Goal: Task Accomplishment & Management: Manage account settings

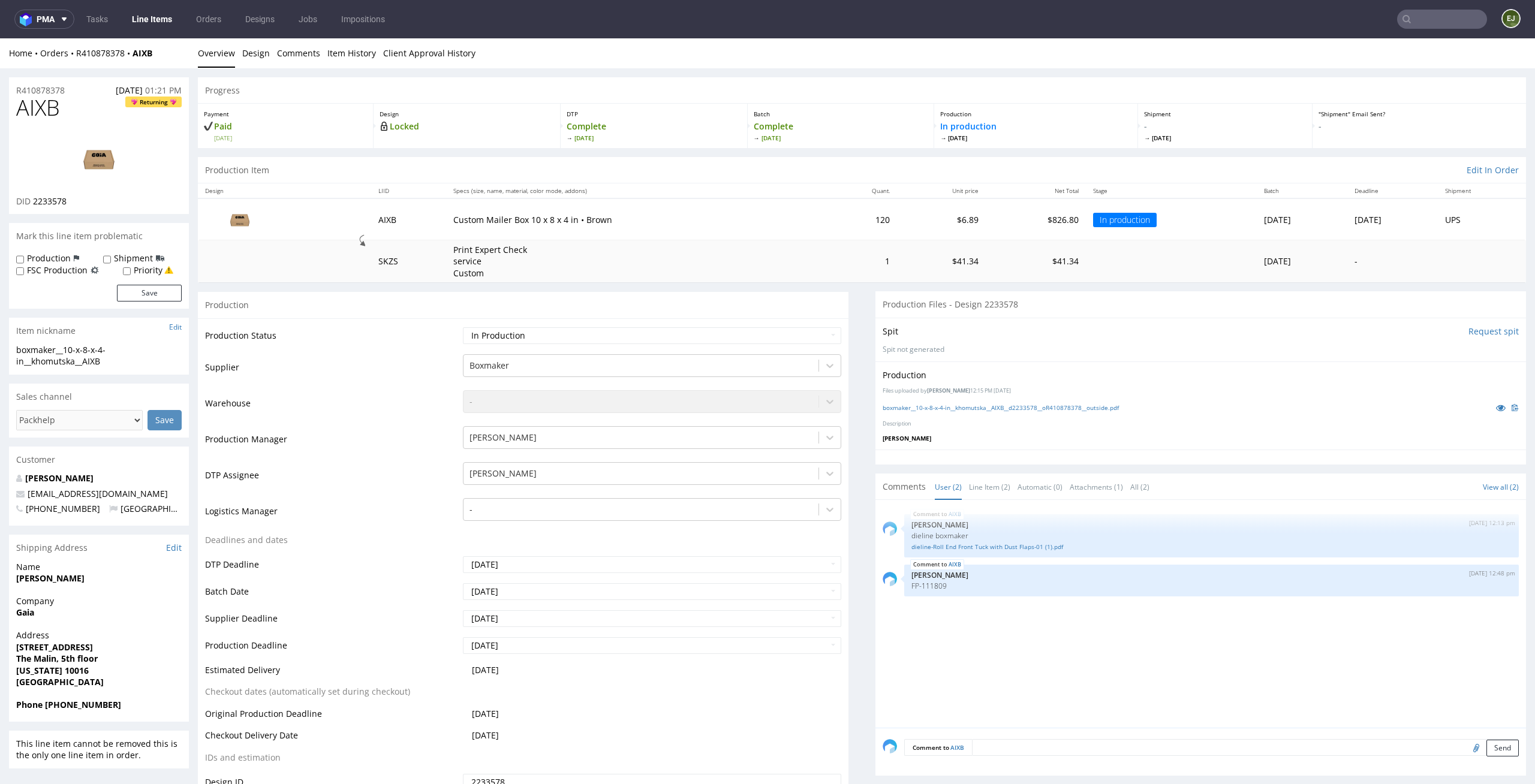
click at [826, 231] on td "120" at bounding box center [861, 219] width 71 height 41
click at [985, 488] on link "Line Item (2)" at bounding box center [989, 487] width 41 height 26
click at [962, 408] on link "boxmaker__10-x-8-x-4-in__khomutska__AIXB__d2233578__oR410878378__outside.pdf" at bounding box center [1001, 408] width 236 height 8
click at [243, 47] on link "Design" at bounding box center [256, 53] width 28 height 29
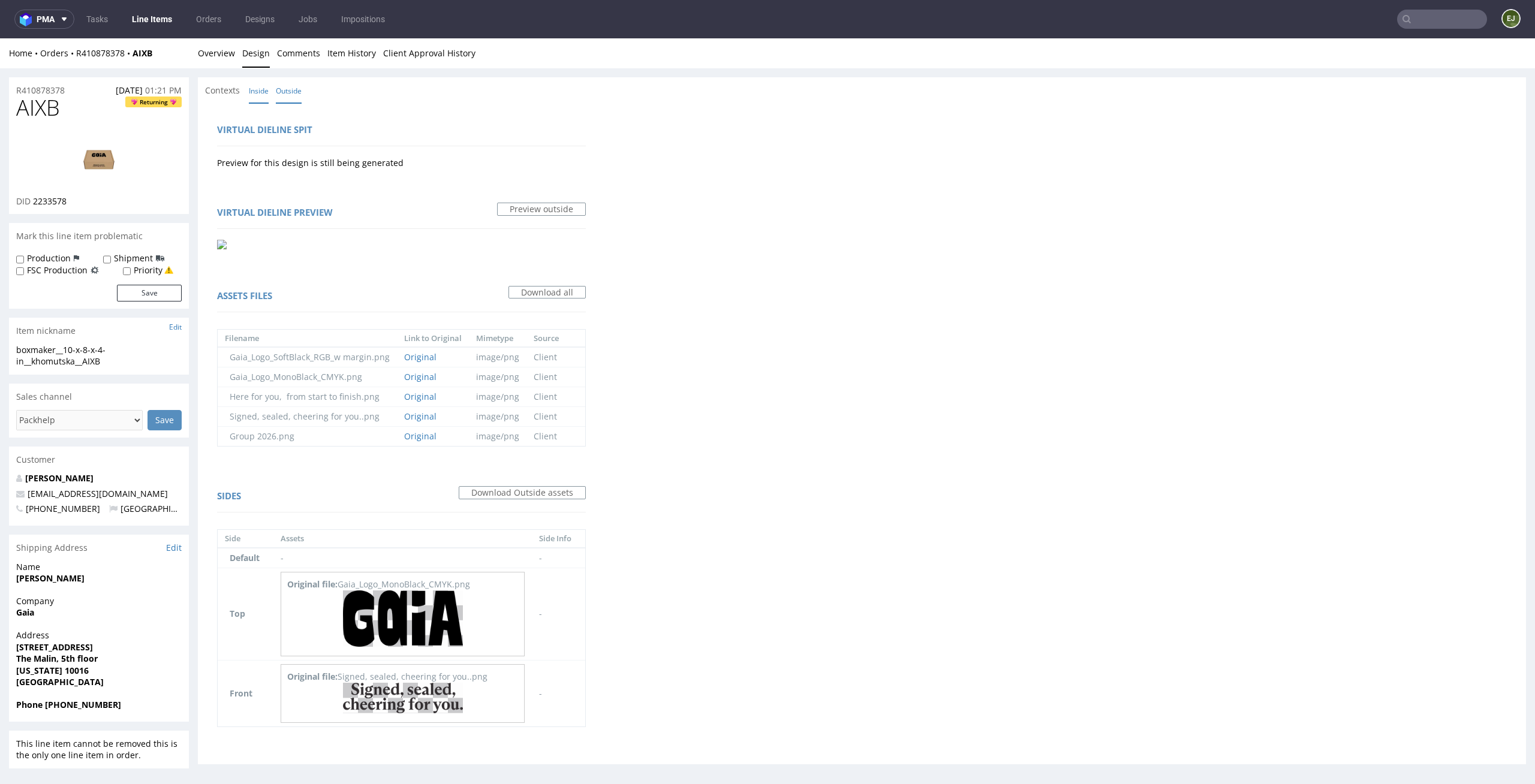
click at [260, 96] on link "Inside" at bounding box center [258, 91] width 19 height 26
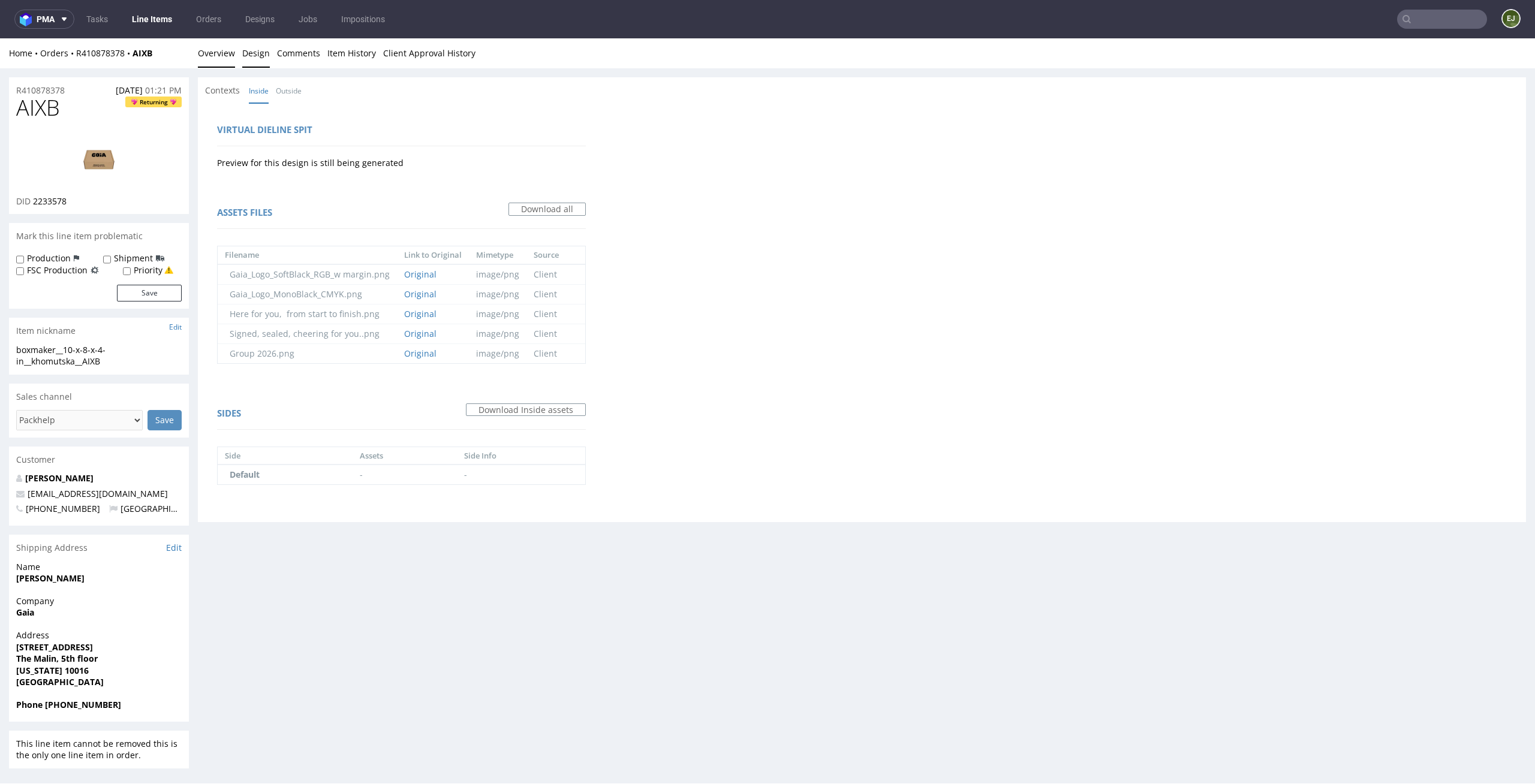
click at [233, 59] on link "Overview" at bounding box center [217, 53] width 37 height 29
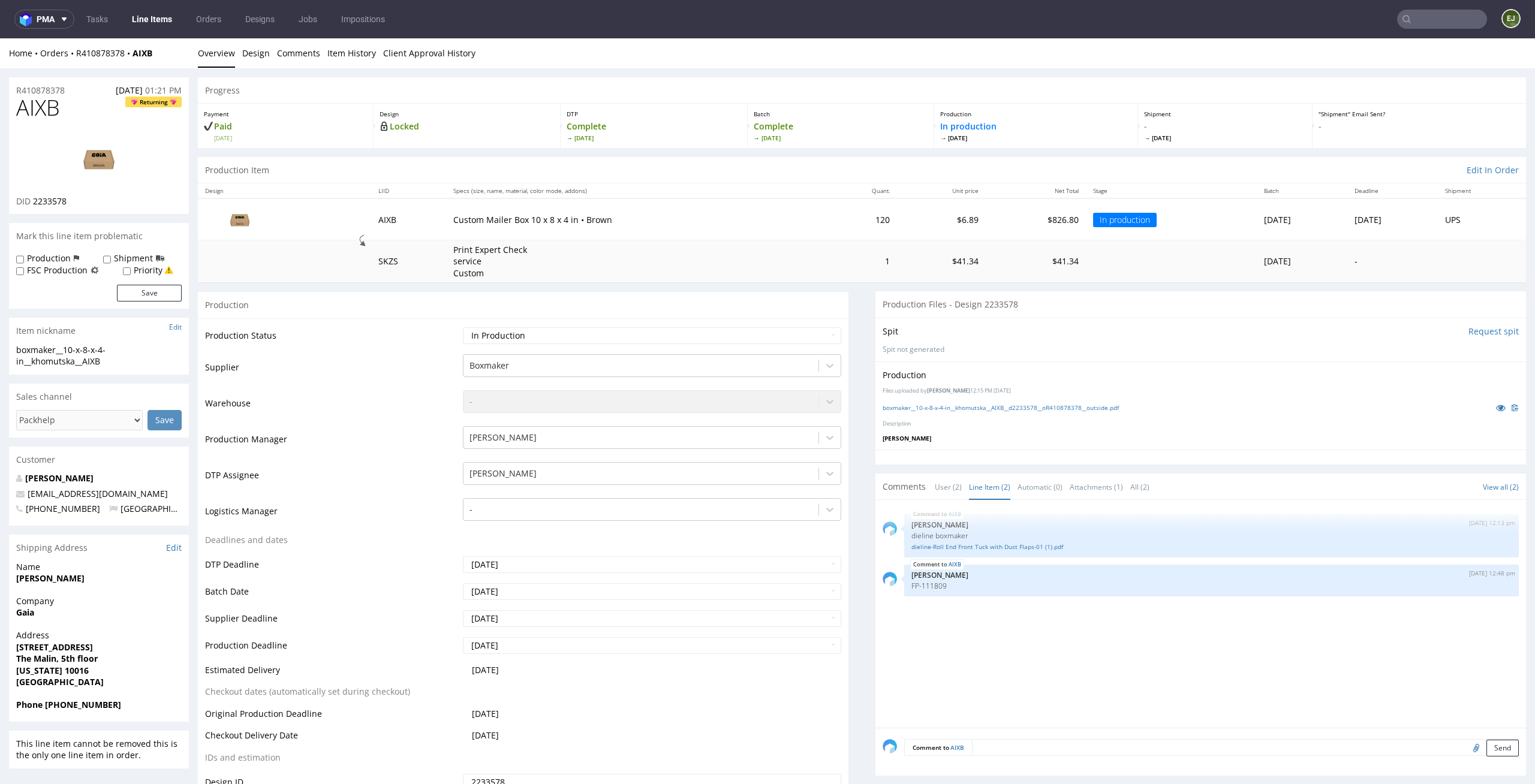
click at [97, 149] on img at bounding box center [99, 159] width 96 height 54
click at [1068, 380] on div "Production" at bounding box center [1201, 375] width 636 height 12
click at [1075, 650] on div "AIXB 29th Jul 25 | 12:13 pm Ewa Prus dieline boxmaker dieline-Roll End Front Tu…" at bounding box center [1205, 617] width 644 height 221
click at [976, 548] on link "dieline-Roll End Front Tuck with Dust Flaps-01 (1).pdf" at bounding box center [1211, 547] width 600 height 9
click at [826, 187] on th "Quant." at bounding box center [861, 191] width 71 height 15
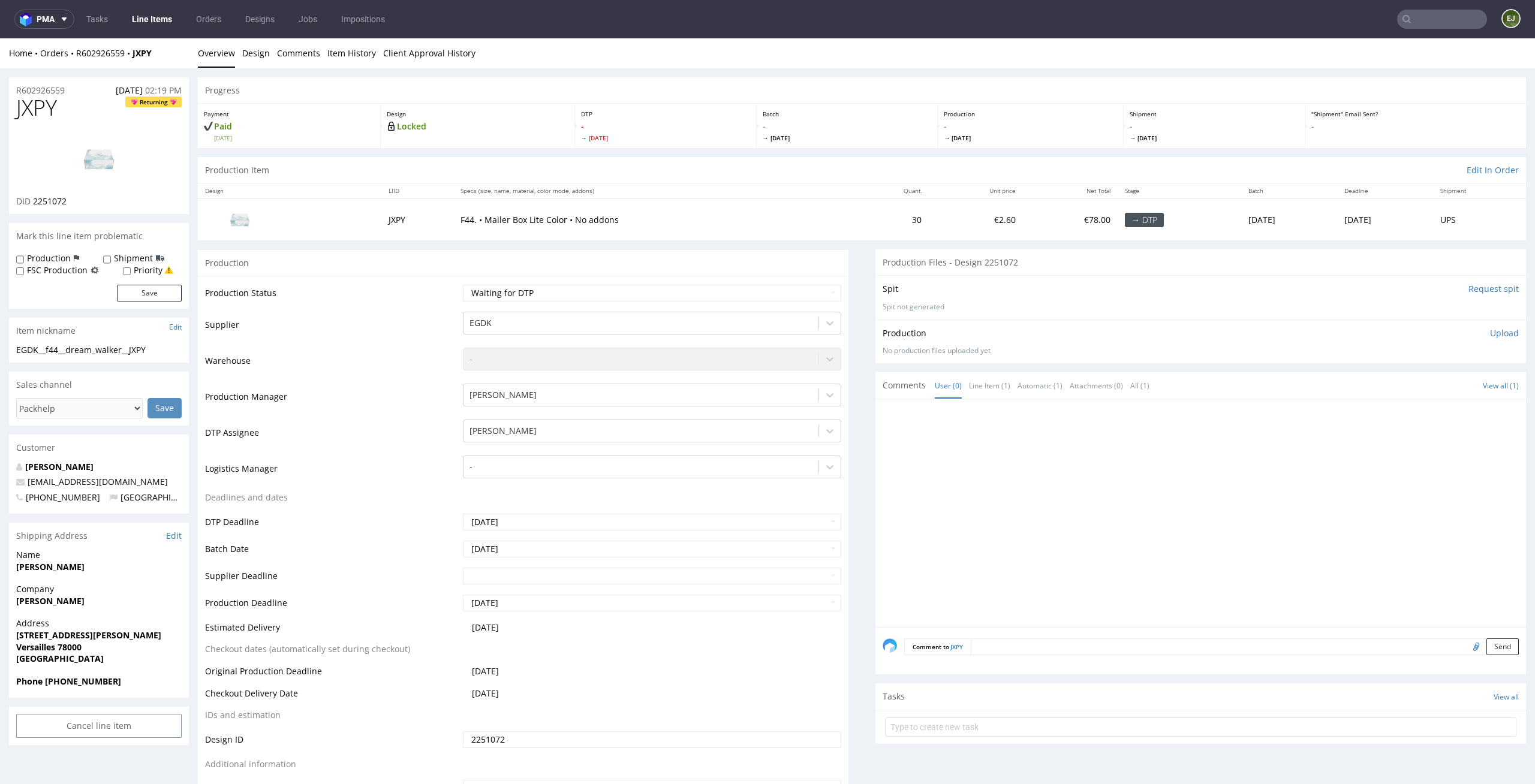
click at [757, 104] on div "Batch - Wed 27 Aug" at bounding box center [848, 125] width 182 height 45
click at [253, 53] on link "Design" at bounding box center [256, 53] width 28 height 29
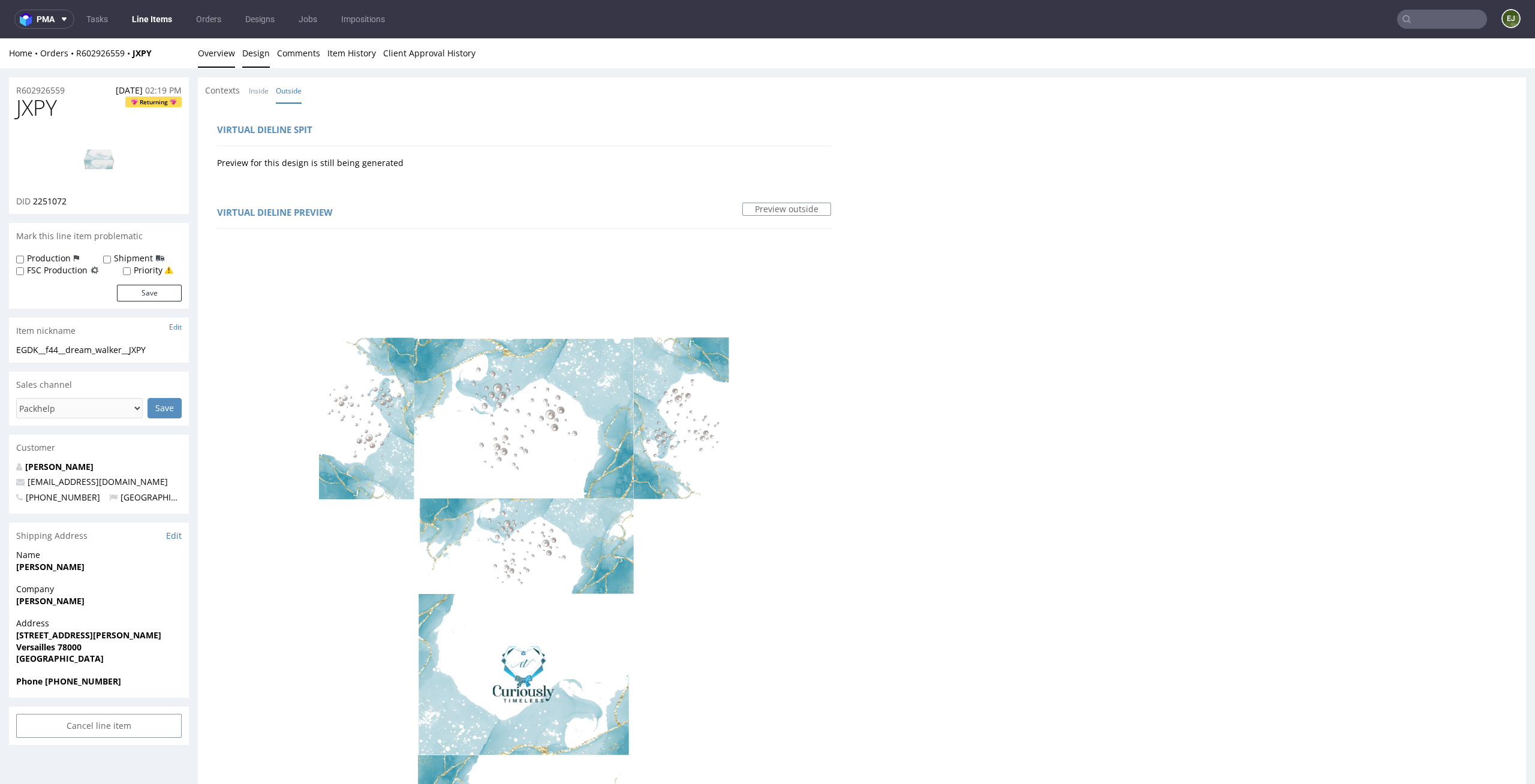
click at [214, 49] on link "Overview" at bounding box center [217, 53] width 37 height 29
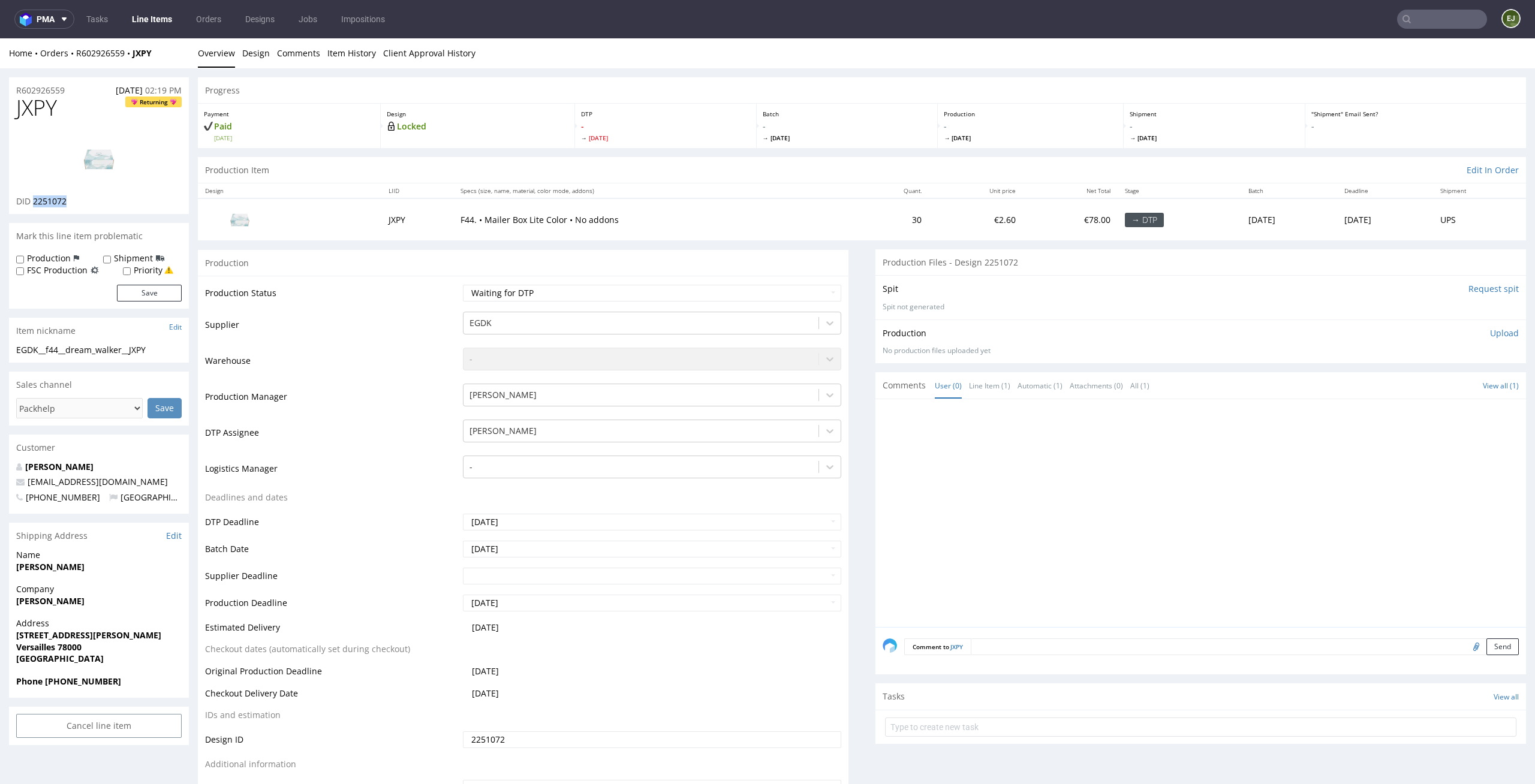
drag, startPoint x: 81, startPoint y: 207, endPoint x: 35, endPoint y: 204, distance: 46.1
click at [35, 204] on div "JXPY Returning DID 2251072" at bounding box center [99, 155] width 180 height 118
copy span "2251072"
click at [997, 139] on span "Wed 3 Sep" at bounding box center [1030, 138] width 174 height 8
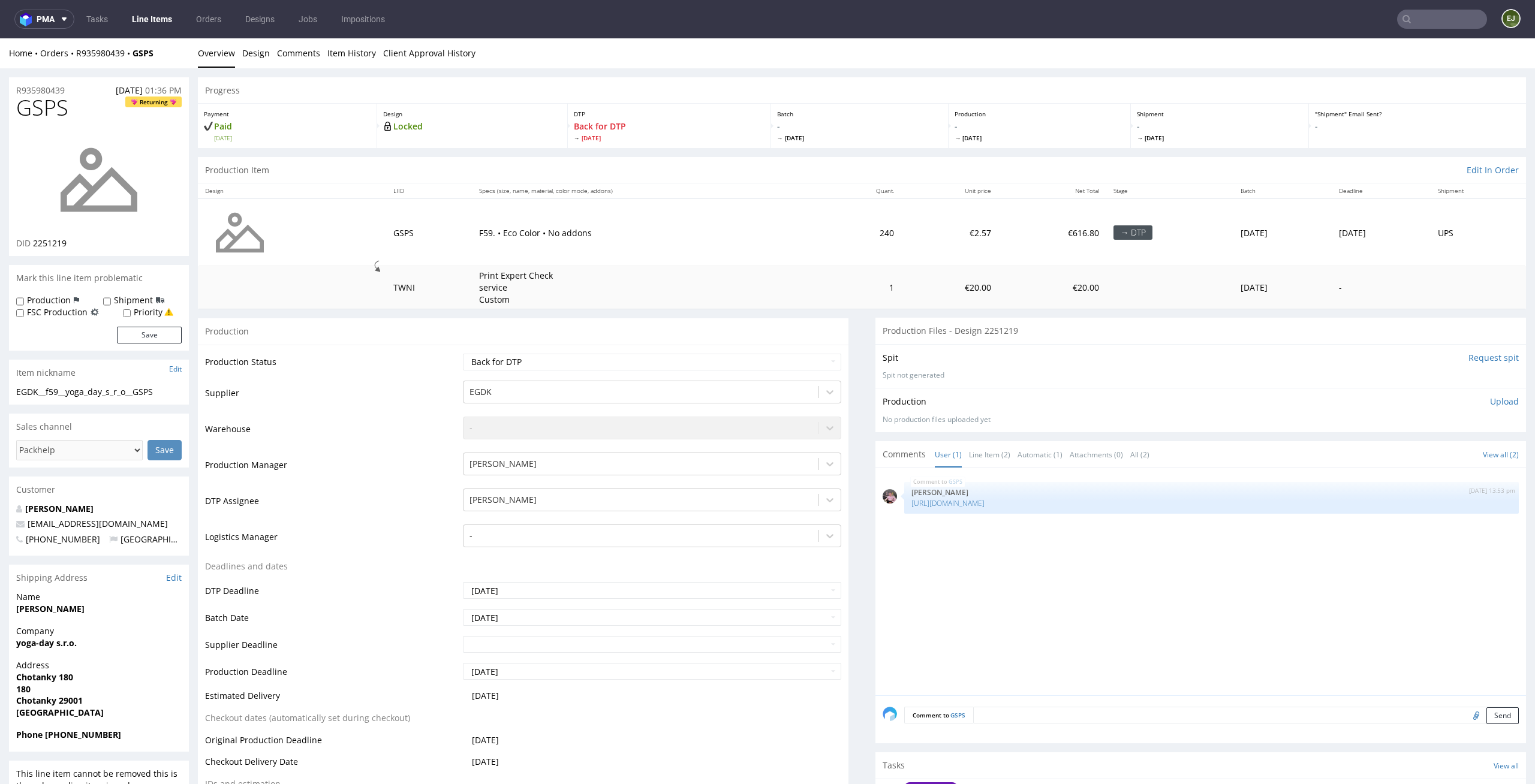
click at [910, 341] on div "Production Files - Design 2251219" at bounding box center [1201, 330] width 650 height 26
click at [525, 363] on select "Waiting for Artwork Waiting for Diecut Waiting for Mockup Waiting for DTP Waiti…" at bounding box center [652, 362] width 379 height 17
select select "dtp_in_process"
click at [463, 354] on select "Waiting for Artwork Waiting for Diecut Waiting for Mockup Waiting for DTP Waiti…" at bounding box center [652, 362] width 379 height 17
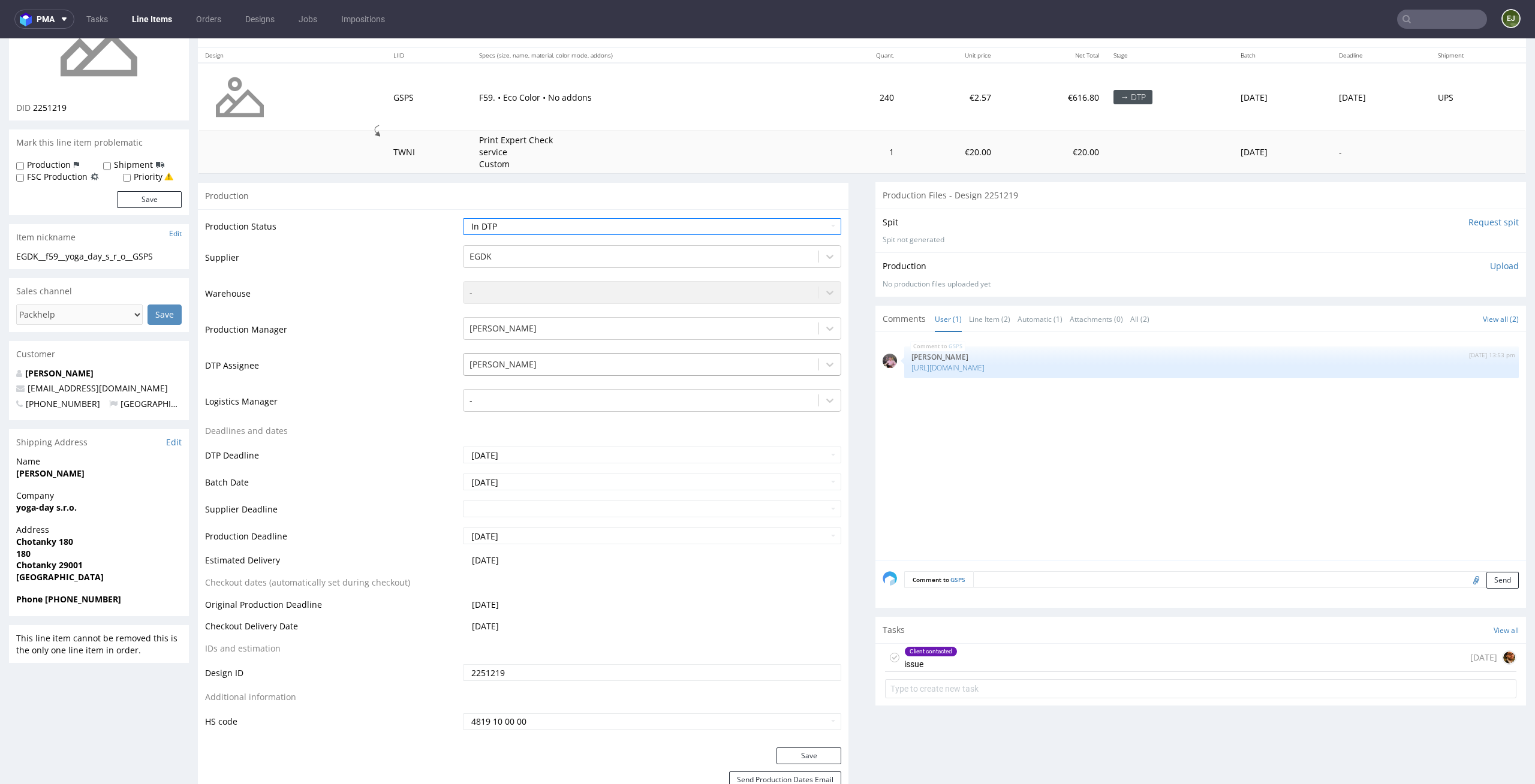
scroll to position [278, 0]
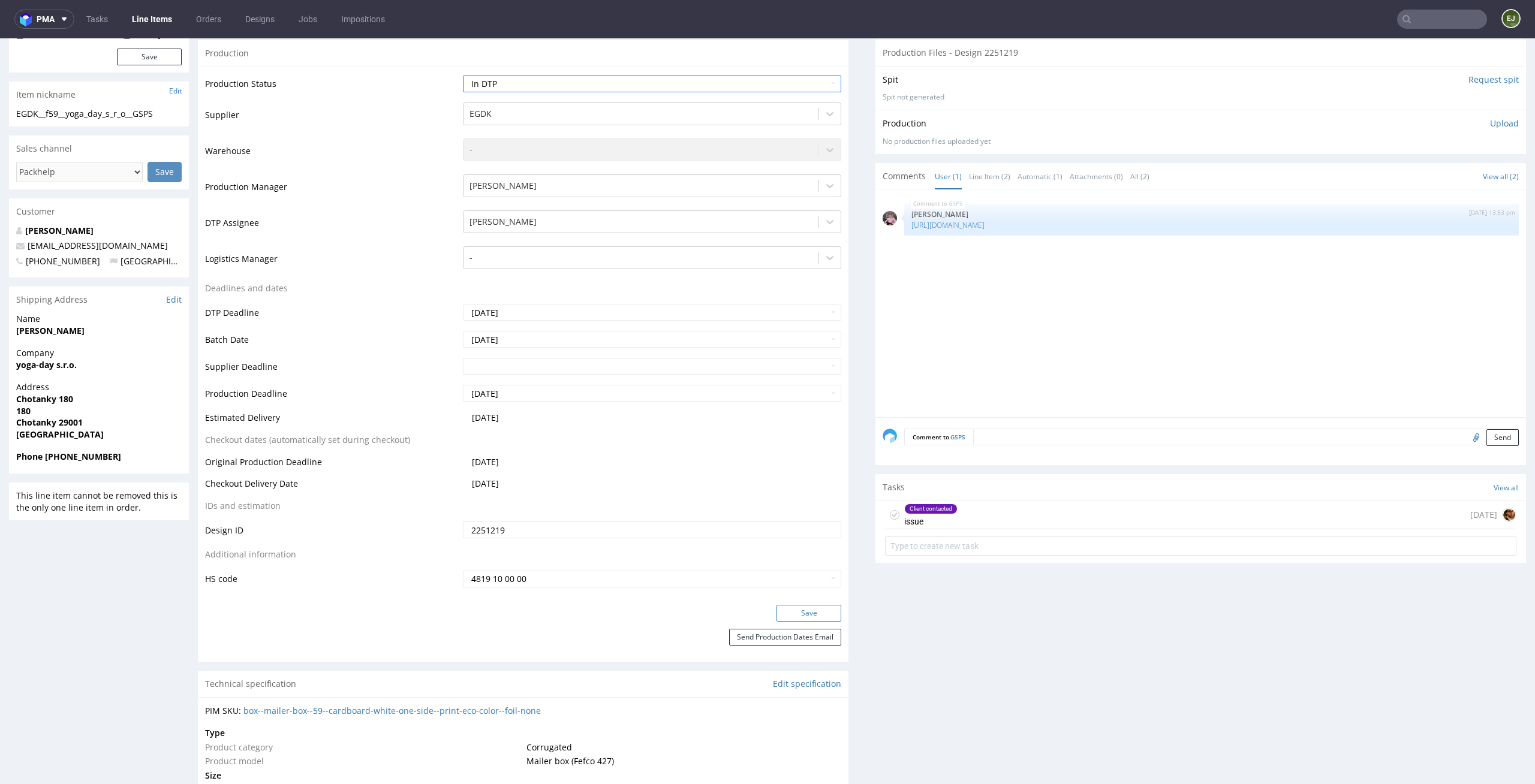
click at [816, 613] on button "Save" at bounding box center [809, 613] width 65 height 17
click at [890, 515] on icon at bounding box center [894, 515] width 9 height 9
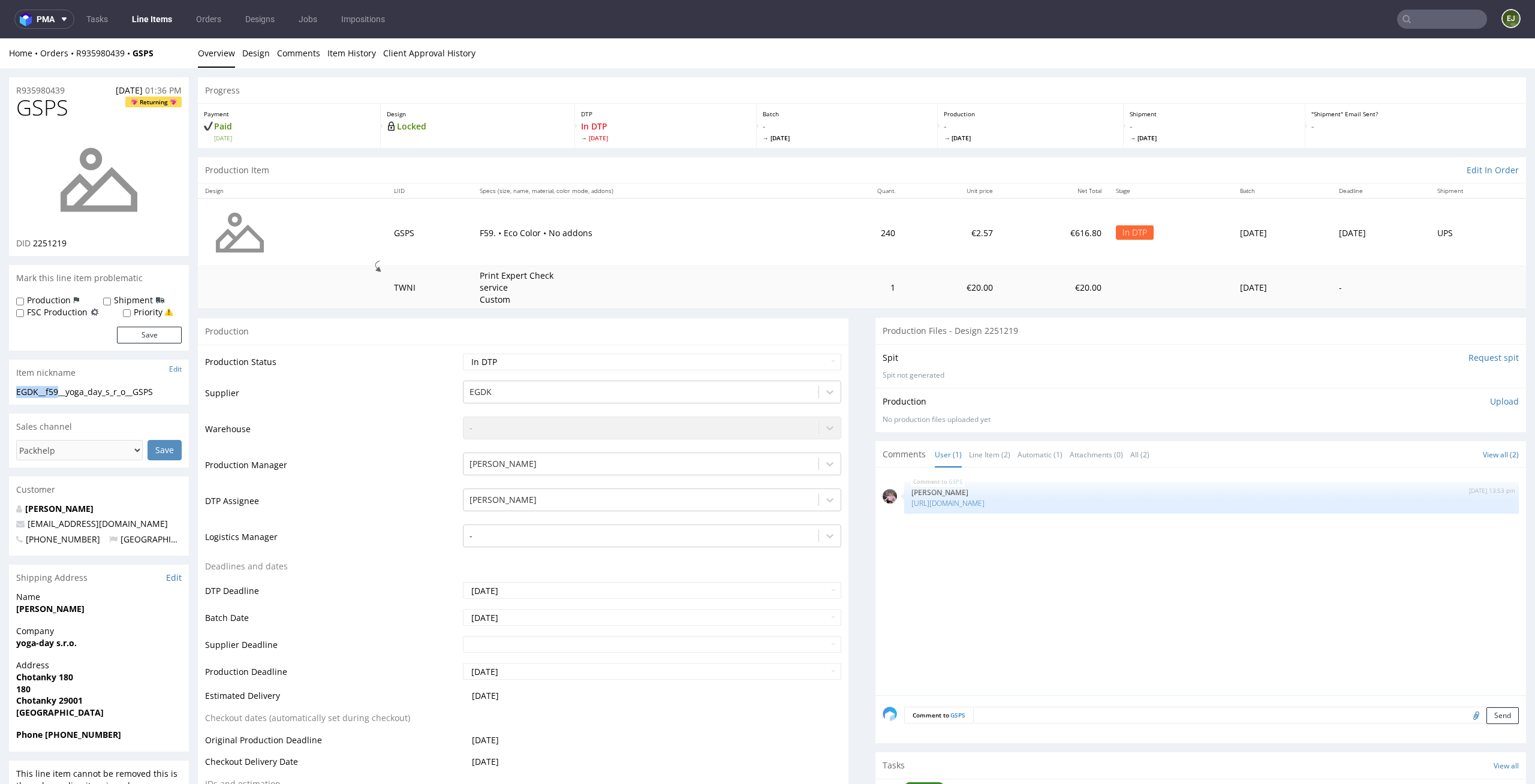
drag, startPoint x: 62, startPoint y: 388, endPoint x: 0, endPoint y: 394, distance: 62.3
copy div "EGDK__f59"
click at [387, 230] on td "GSPS" at bounding box center [430, 232] width 86 height 67
drag, startPoint x: 168, startPoint y: 390, endPoint x: 0, endPoint y: 394, distance: 168.0
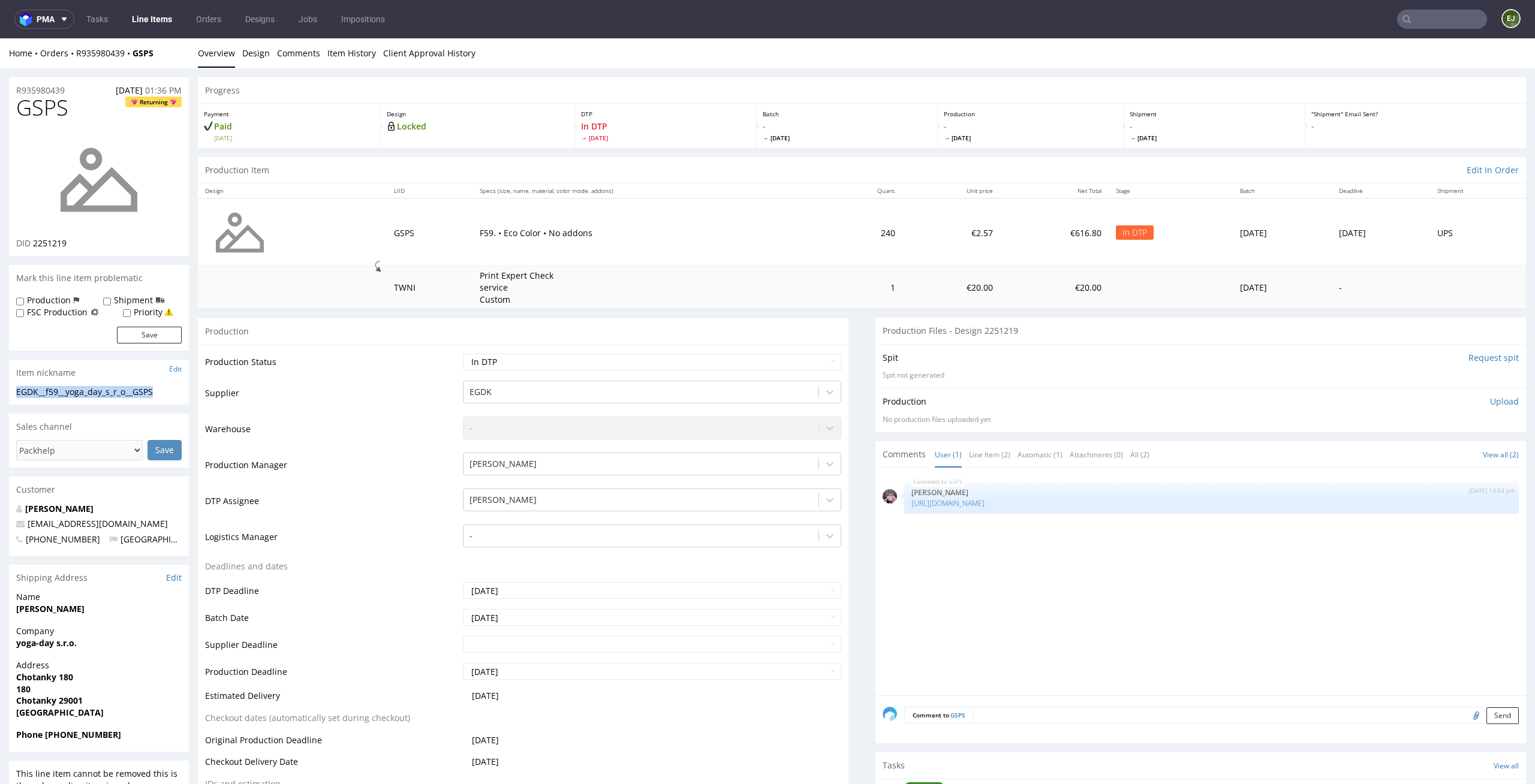
copy div "EGDK__f59__yoga_day_s_r_o__GSPS"
drag, startPoint x: 72, startPoint y: 250, endPoint x: 33, endPoint y: 246, distance: 39.2
click at [33, 246] on div "GSPS Returning DID 2251219" at bounding box center [99, 176] width 180 height 160
copy span "2251219"
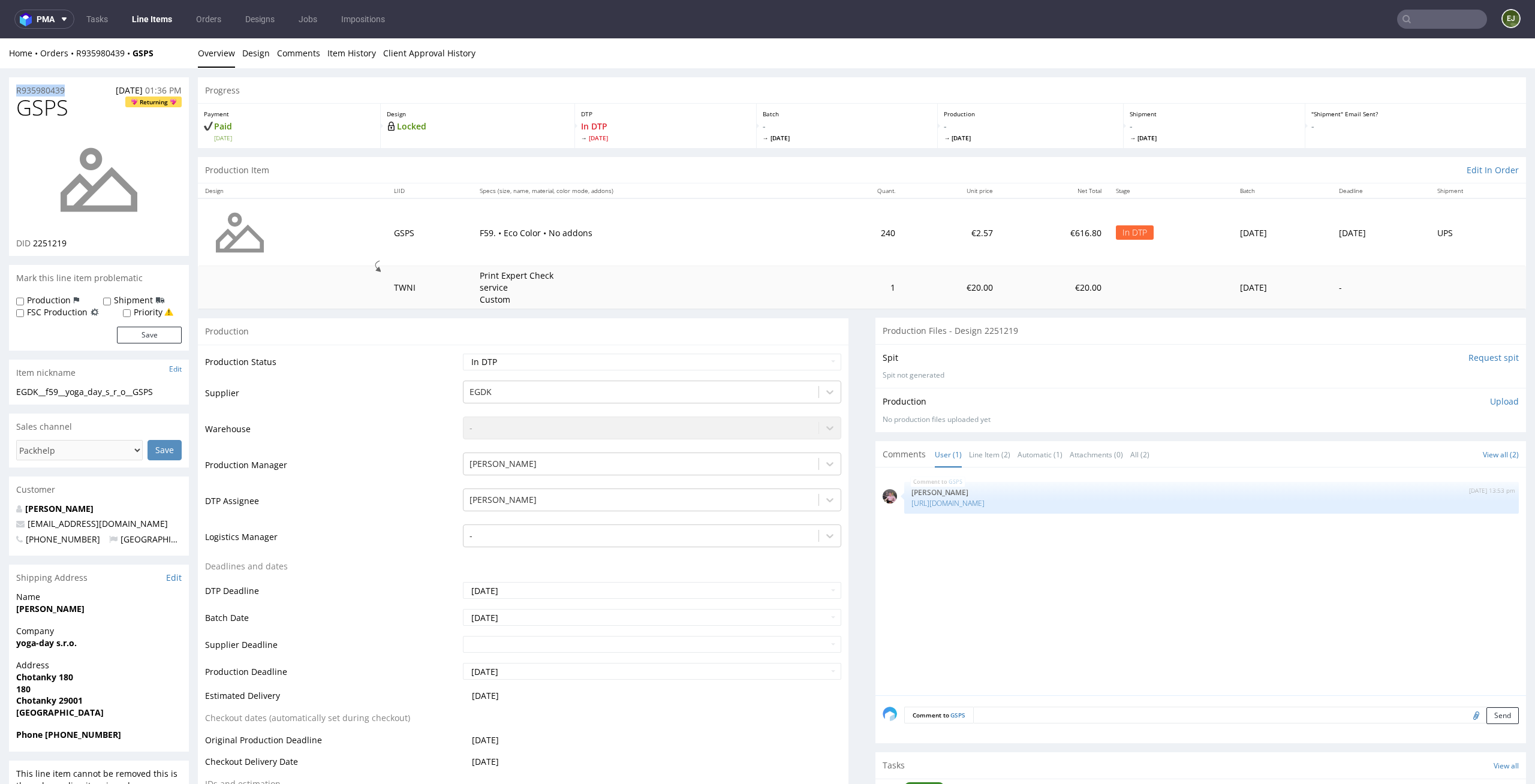
drag, startPoint x: 78, startPoint y: 90, endPoint x: 0, endPoint y: 89, distance: 78.0
copy p "R935980439"
click at [1495, 400] on p "Upload" at bounding box center [1505, 402] width 29 height 12
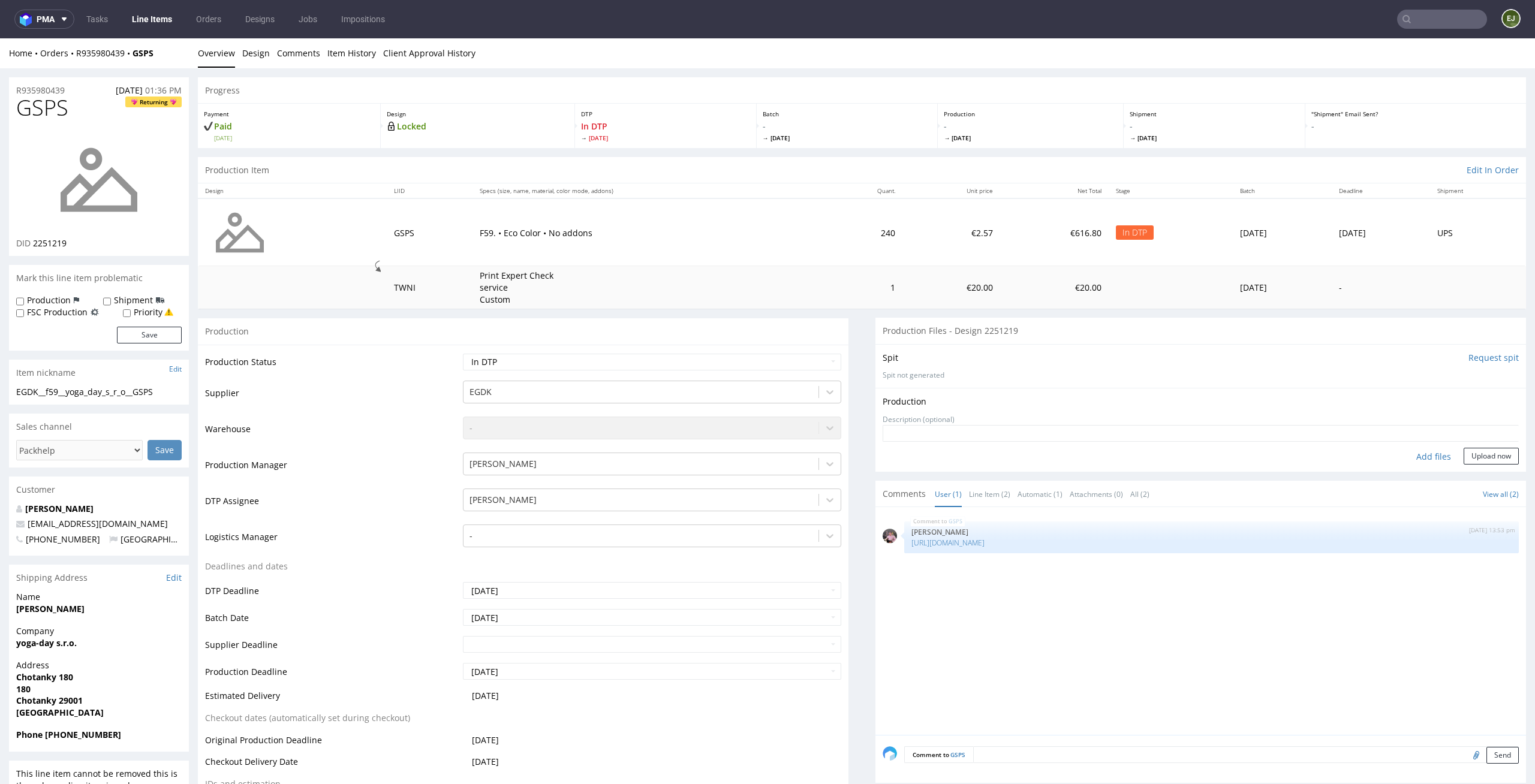
click at [1423, 458] on div "Add files" at bounding box center [1433, 456] width 60 height 18
type input "C:\fakepath\EGDK__f65__texet_poland__IEIY__d1903973__oR137181911__outside.pdf"
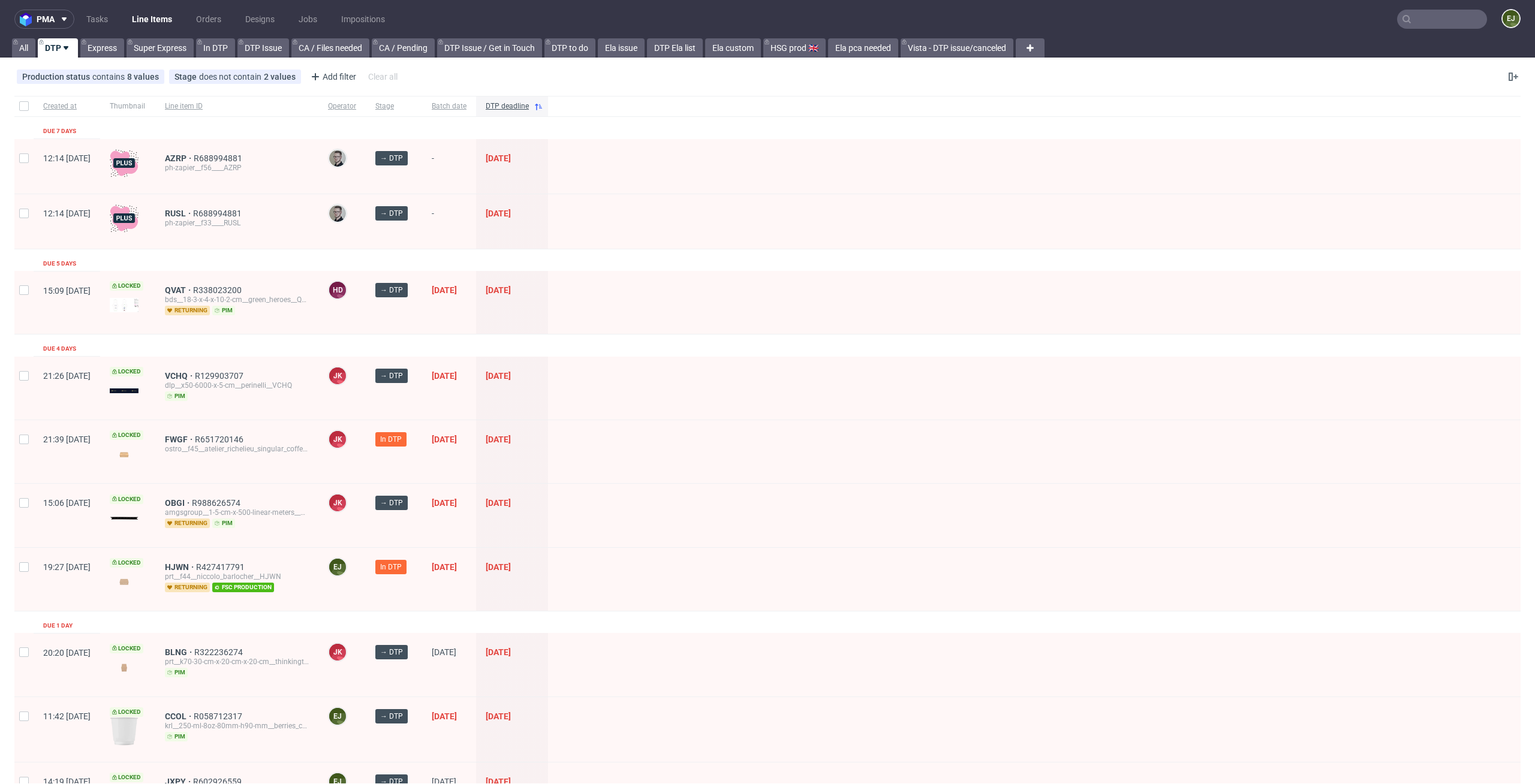
click at [675, 31] on nav "pma Tasks Line Items Orders Designs Jobs Impositions EJ" at bounding box center [768, 19] width 1535 height 39
click at [682, 45] on link "DTP Ela list" at bounding box center [675, 48] width 56 height 19
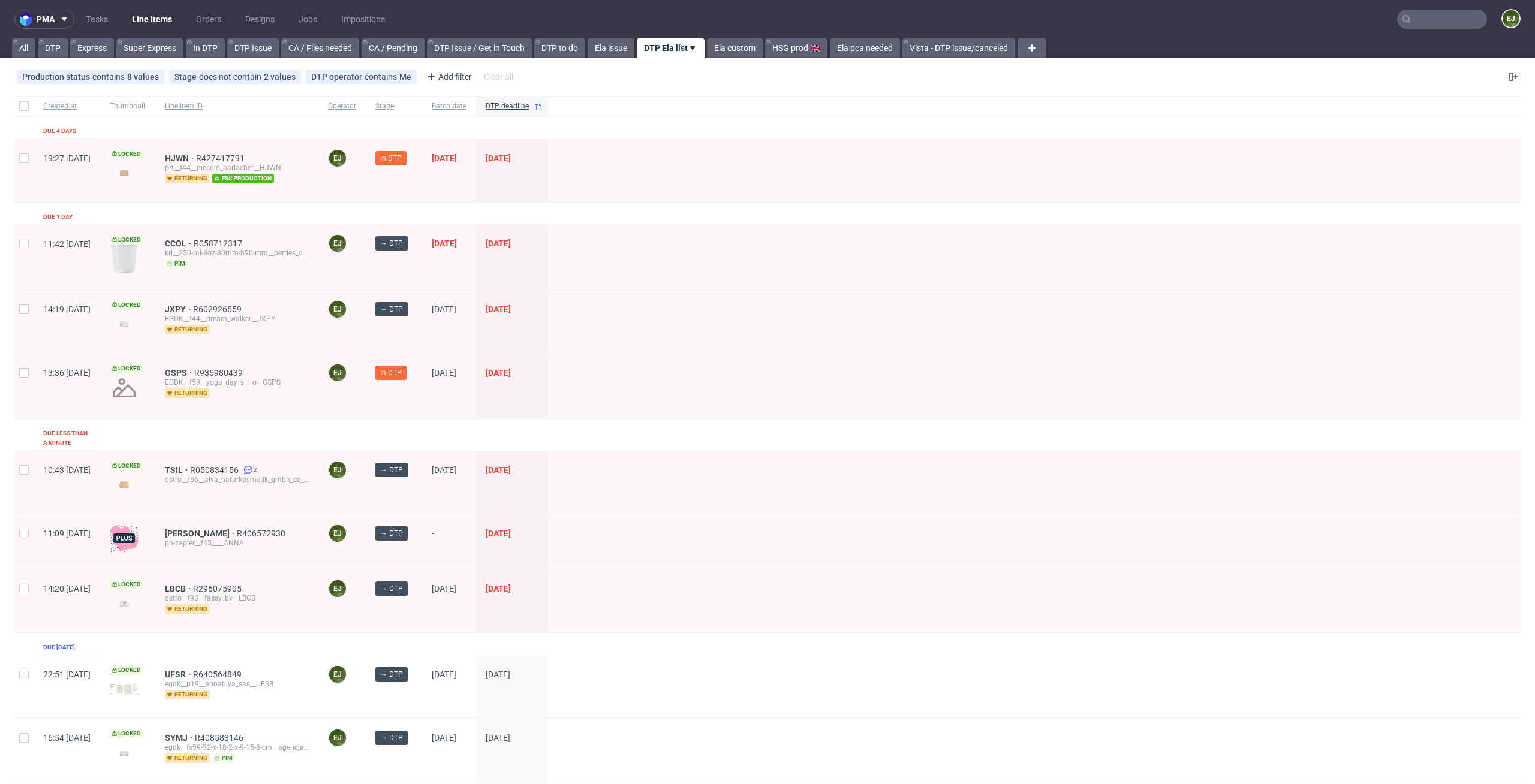
scroll to position [109, 0]
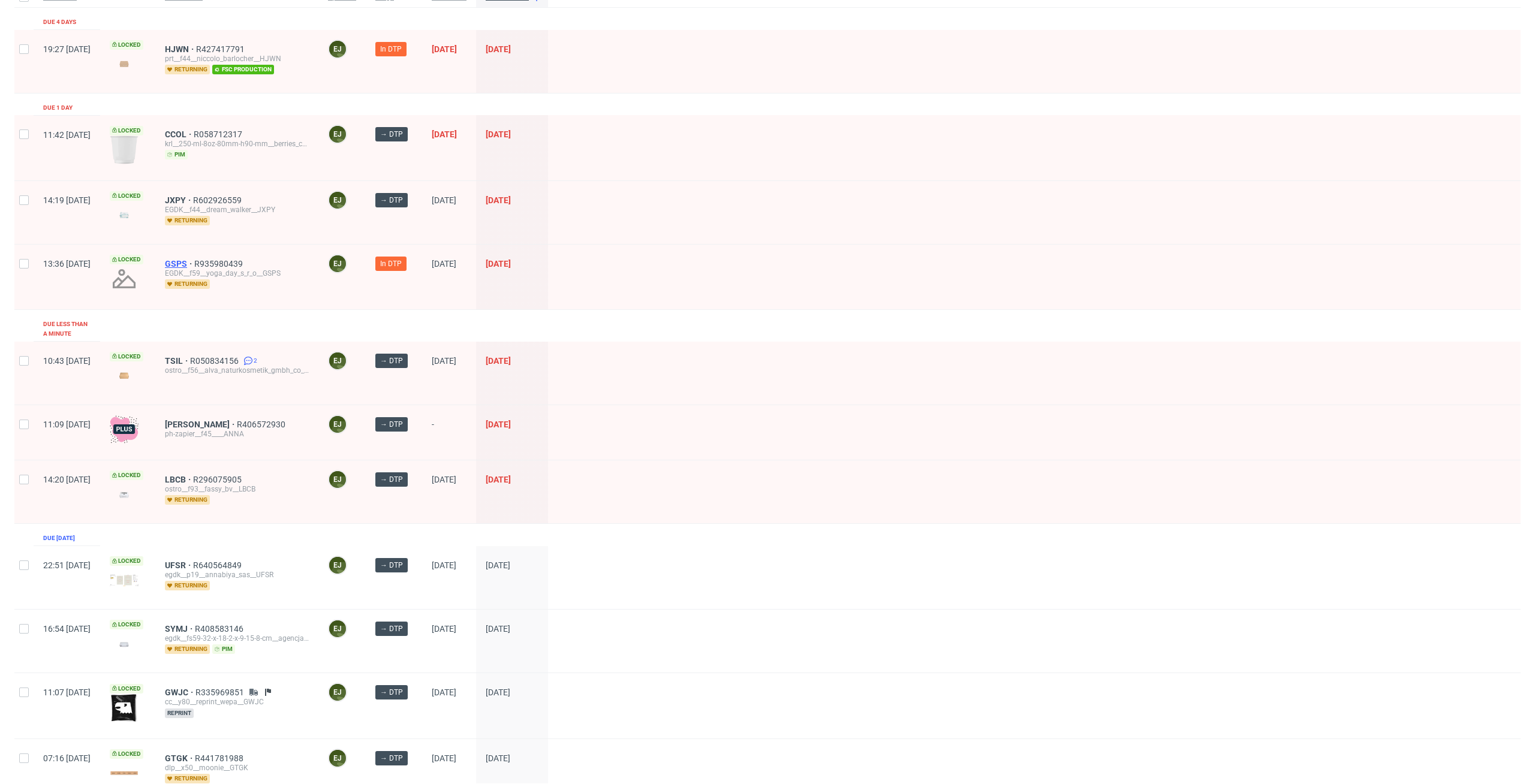
click at [195, 261] on span "GSPS" at bounding box center [179, 263] width 29 height 9
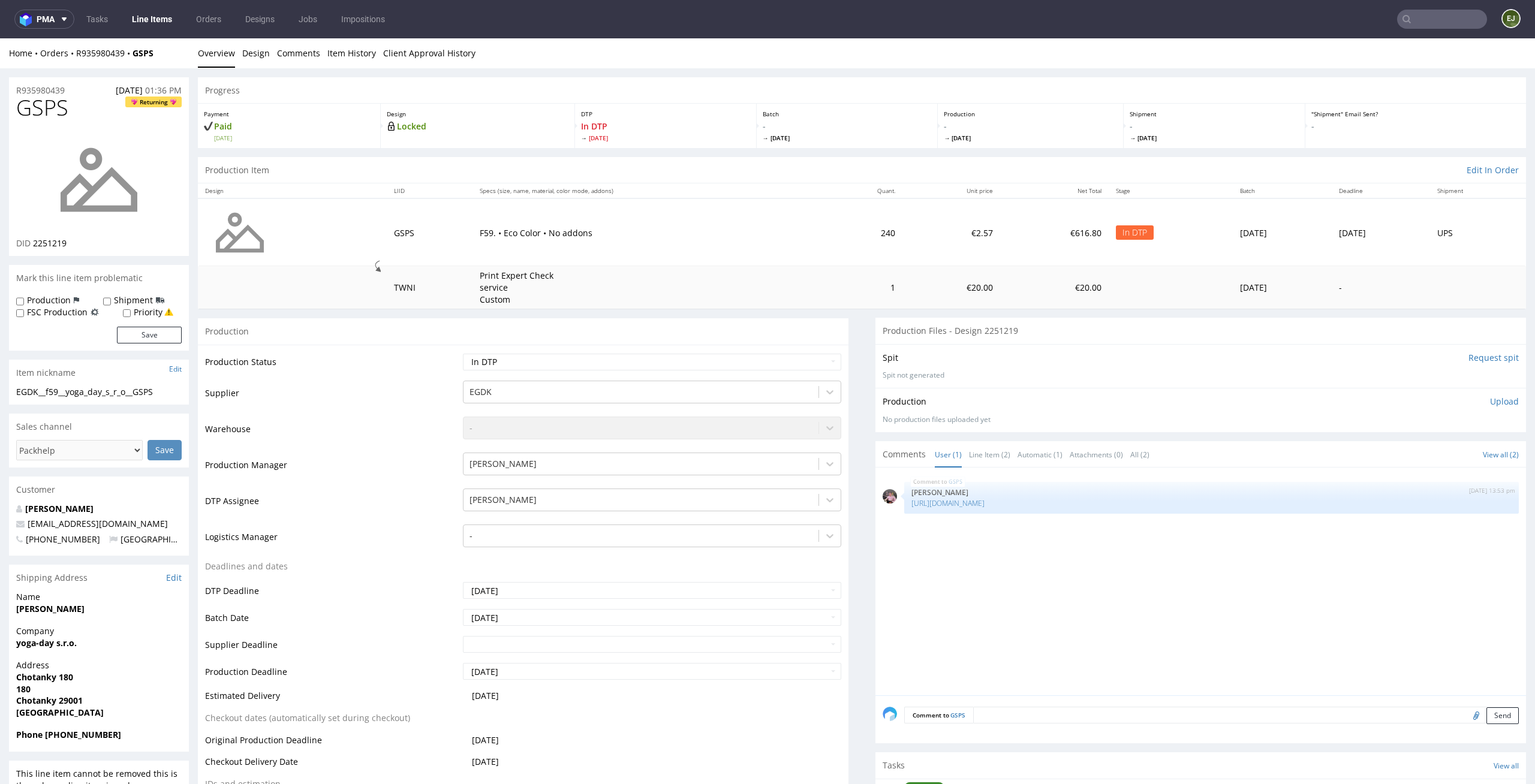
click at [843, 304] on td "1" at bounding box center [864, 287] width 78 height 43
drag, startPoint x: 73, startPoint y: 107, endPoint x: 0, endPoint y: 107, distance: 73.0
copy span "GSPS"
drag, startPoint x: 172, startPoint y: 396, endPoint x: 0, endPoint y: 395, distance: 172.0
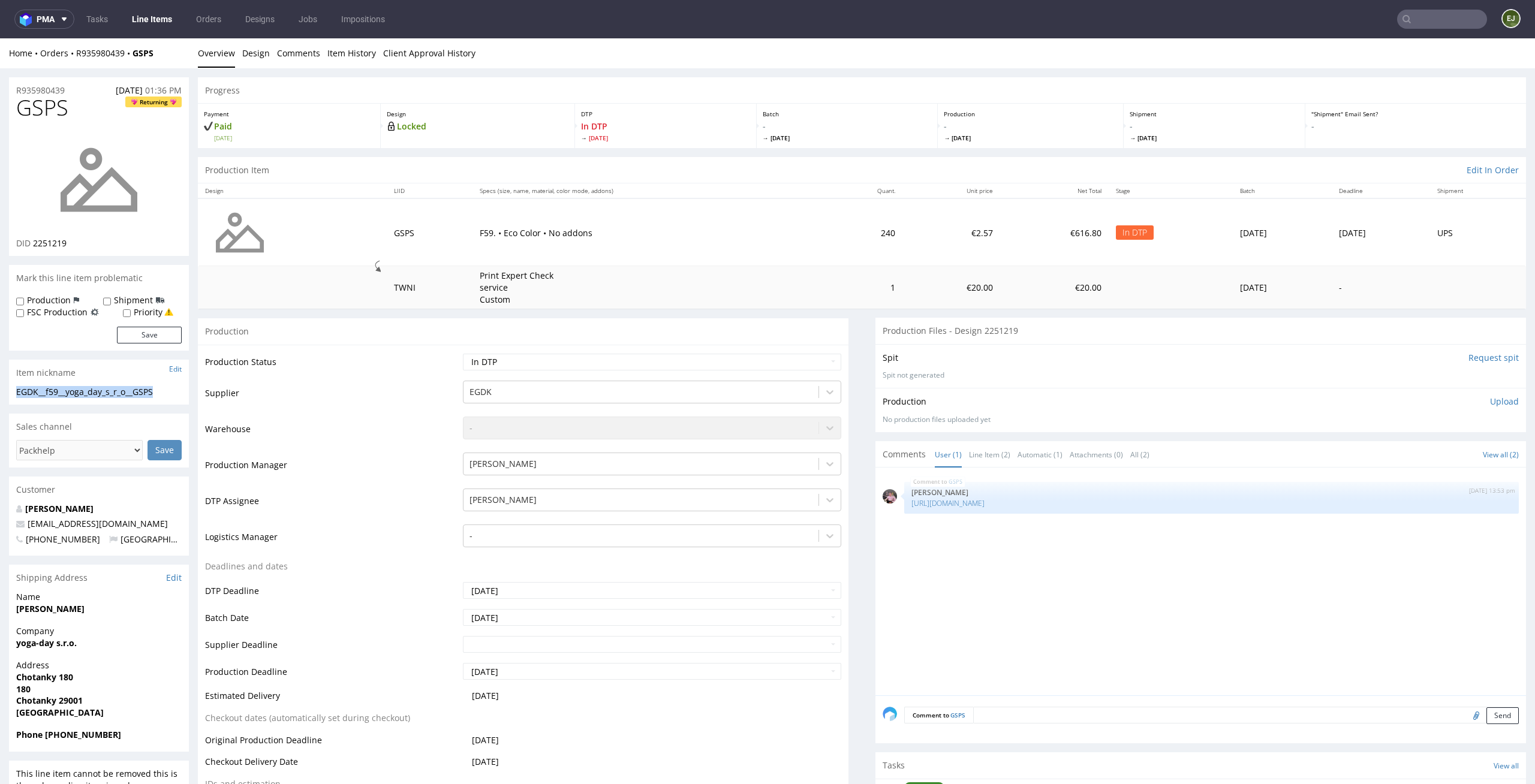
copy div "EGDK__f59__yoga_day_s_r_o__GSPS"
drag, startPoint x: 80, startPoint y: 243, endPoint x: 34, endPoint y: 242, distance: 46.0
click at [34, 242] on div "DID 2251219" at bounding box center [99, 243] width 165 height 12
copy span "2251219"
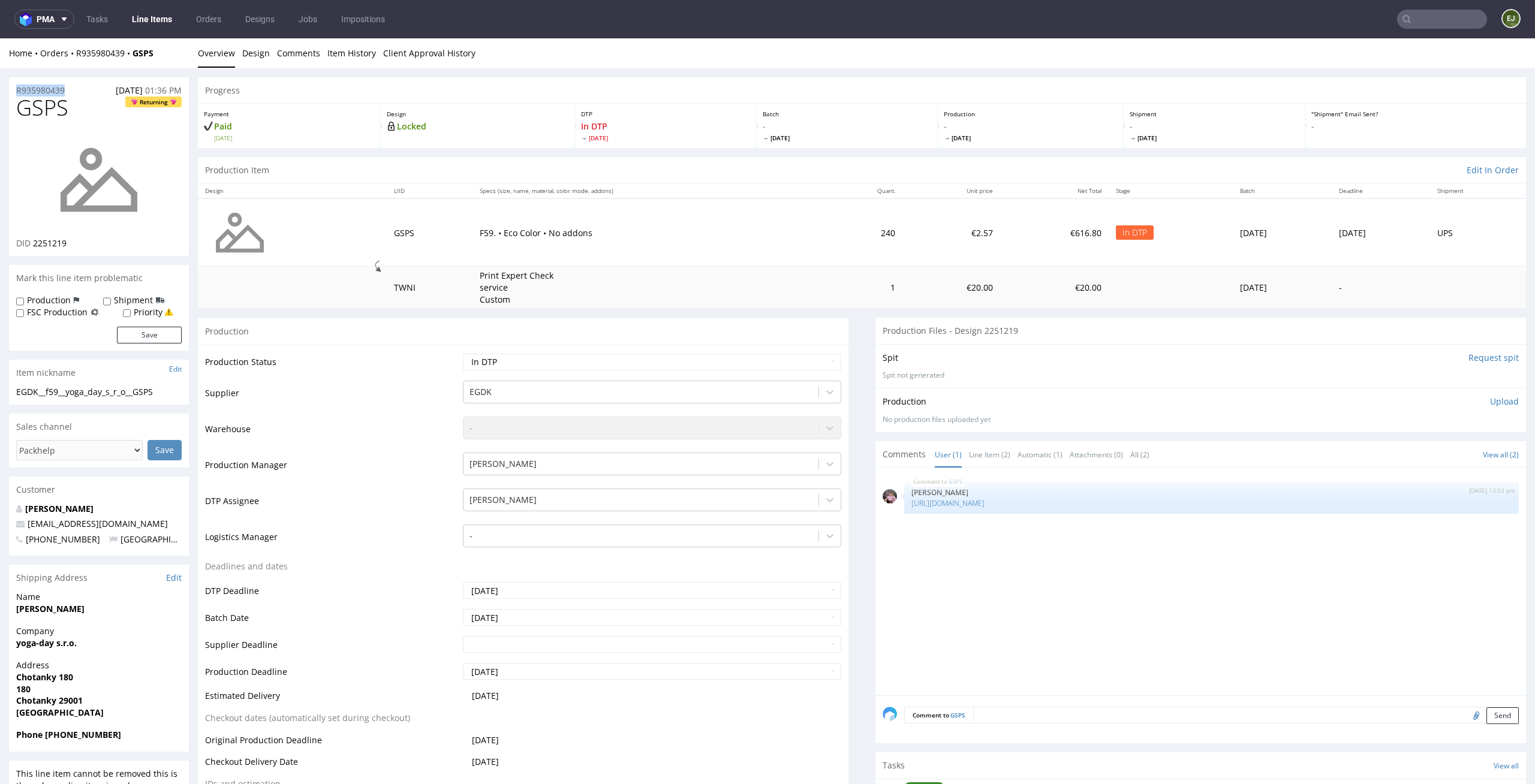
drag, startPoint x: 79, startPoint y: 91, endPoint x: 5, endPoint y: 91, distance: 74.0
copy p "R935980439"
click at [1488, 394] on div "Production Upload No production files uploaded yet Description (optional) Add f…" at bounding box center [1201, 409] width 650 height 44
click at [1490, 398] on p "Upload" at bounding box center [1505, 402] width 29 height 12
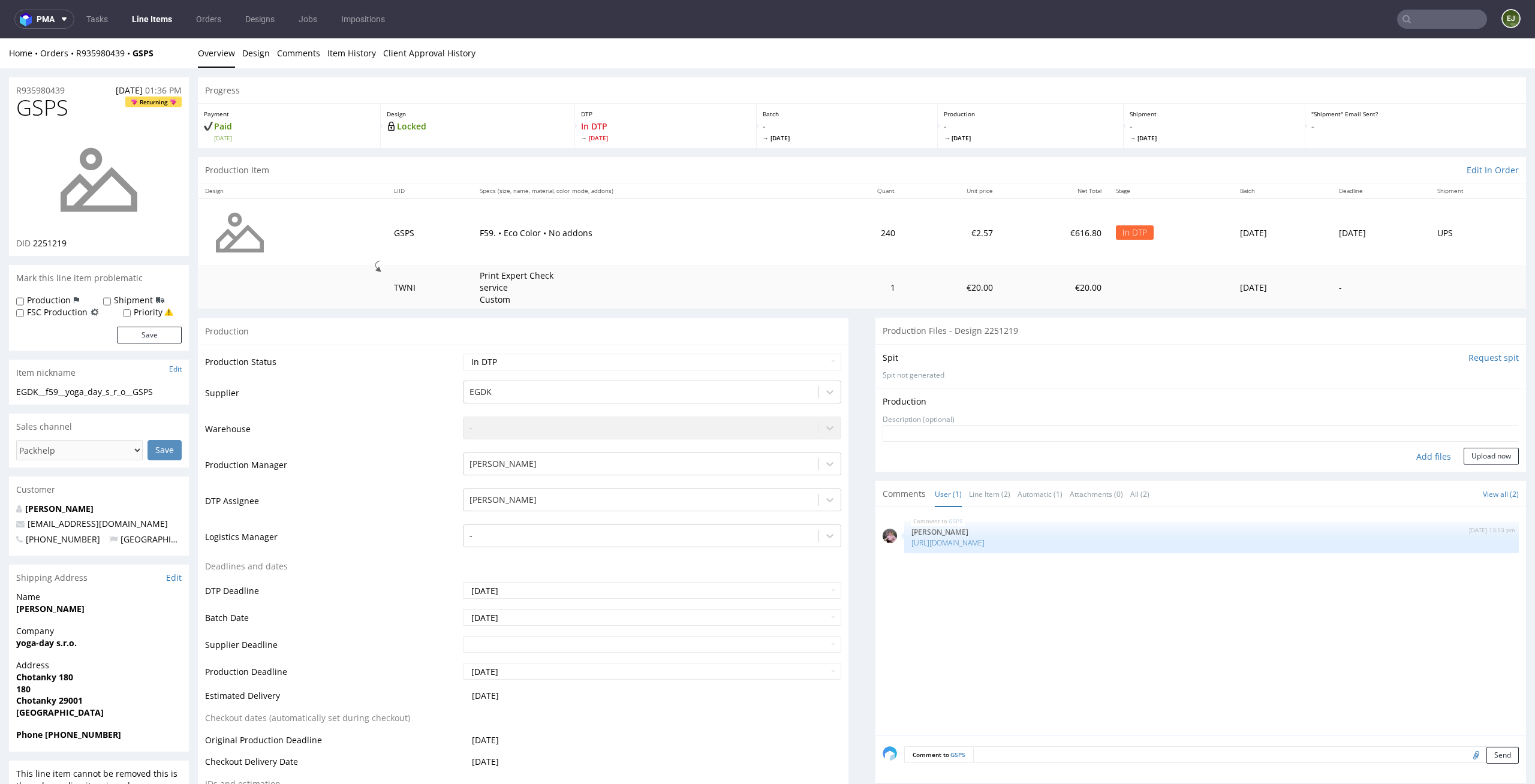
click at [1422, 451] on div "Add files" at bounding box center [1433, 456] width 60 height 18
type input "C:\fakepath\EGDK__f59__yoga_day_s_r_o__GSPS__d2251219__oR935980439__outside.pdf"
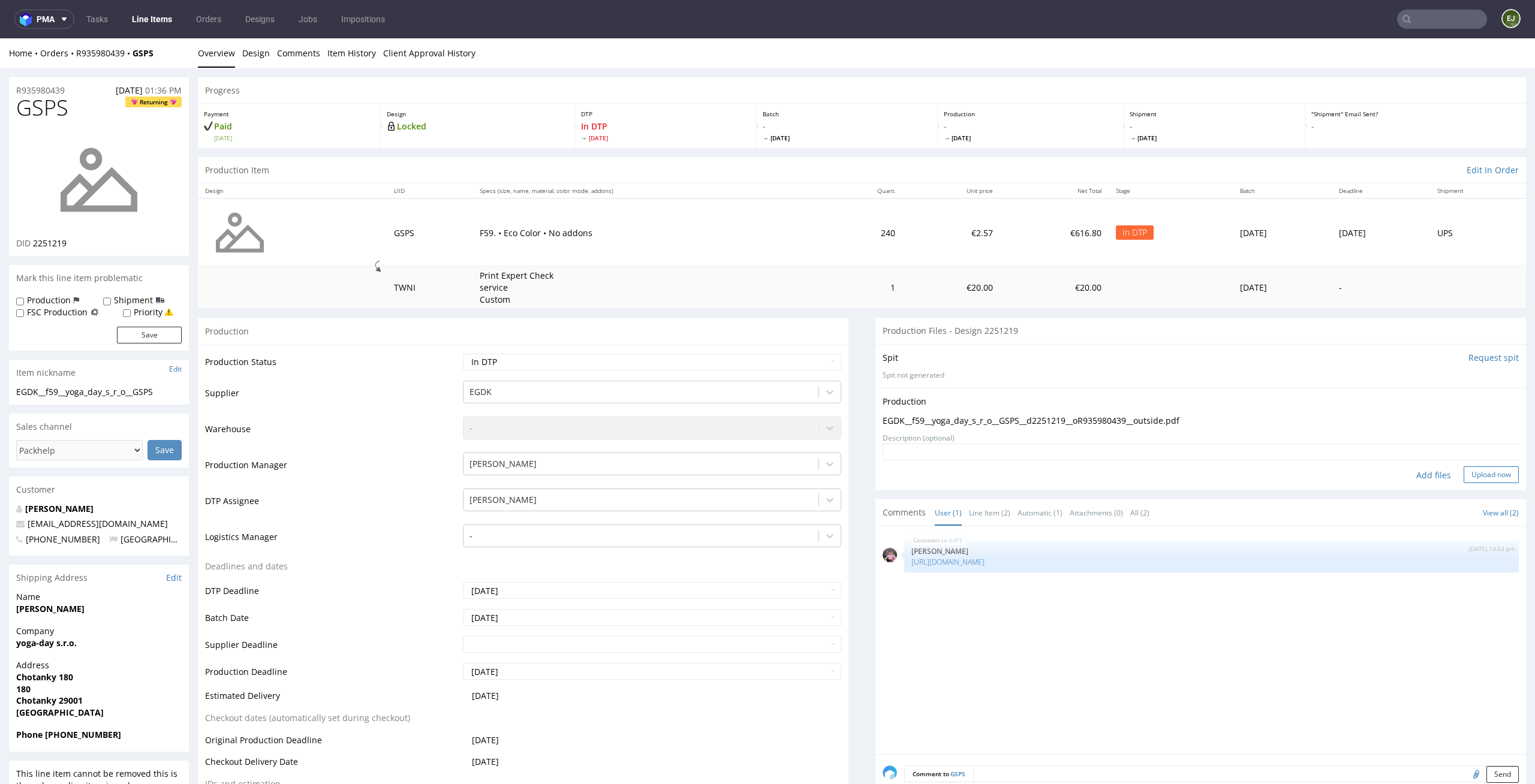
click at [1480, 471] on button "Upload now" at bounding box center [1490, 475] width 55 height 17
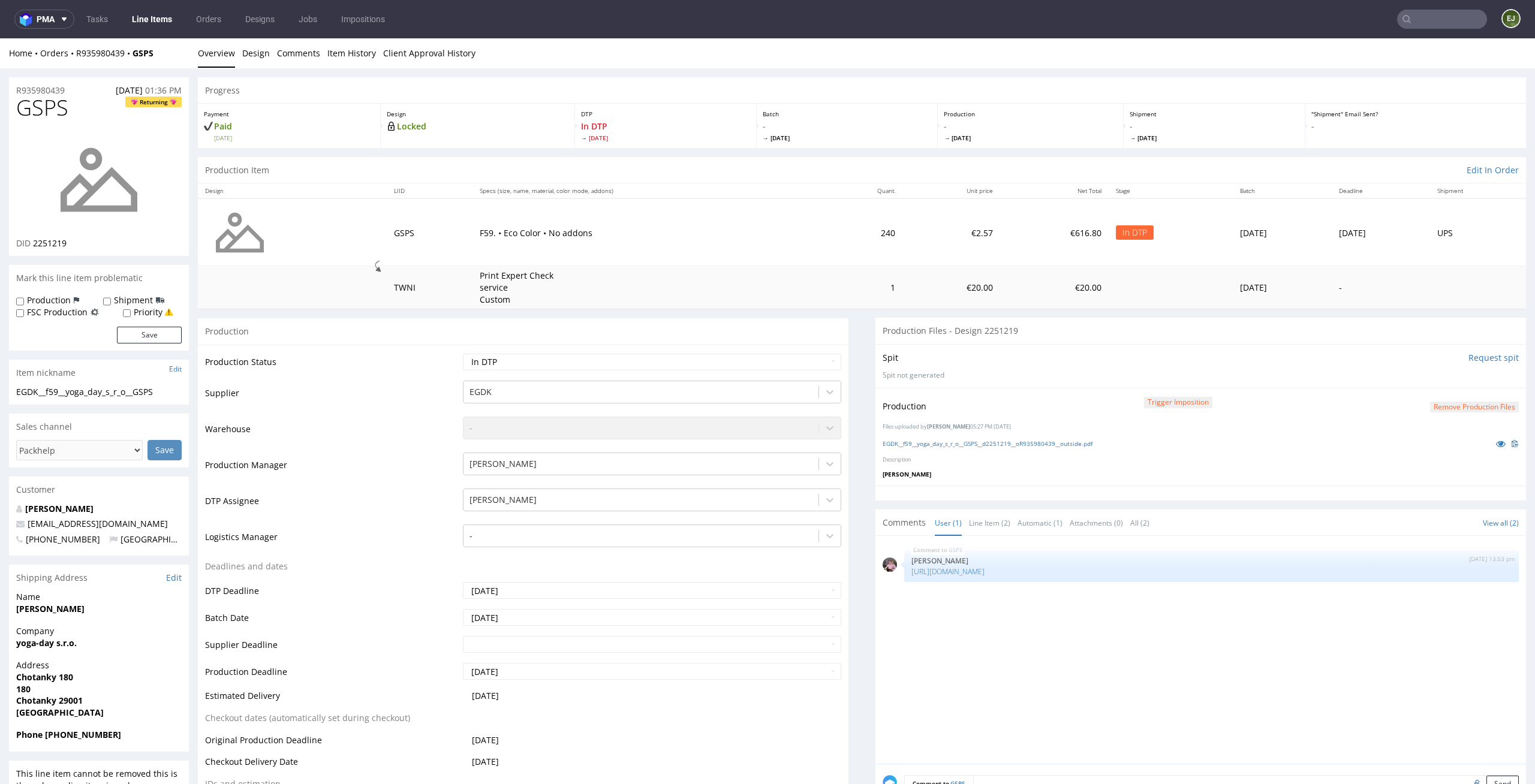
click at [795, 353] on td "Waiting for Artwork Waiting for Diecut Waiting for Mockup Waiting for DTP Waiti…" at bounding box center [650, 366] width 382 height 27
click at [789, 369] on select "Waiting for Artwork Waiting for Diecut Waiting for Mockup Waiting for DTP Waiti…" at bounding box center [652, 362] width 379 height 17
select select "dtp_production_ready"
click at [463, 354] on select "Waiting for Artwork Waiting for Diecut Waiting for Mockup Waiting for DTP Waiti…" at bounding box center [652, 362] width 379 height 17
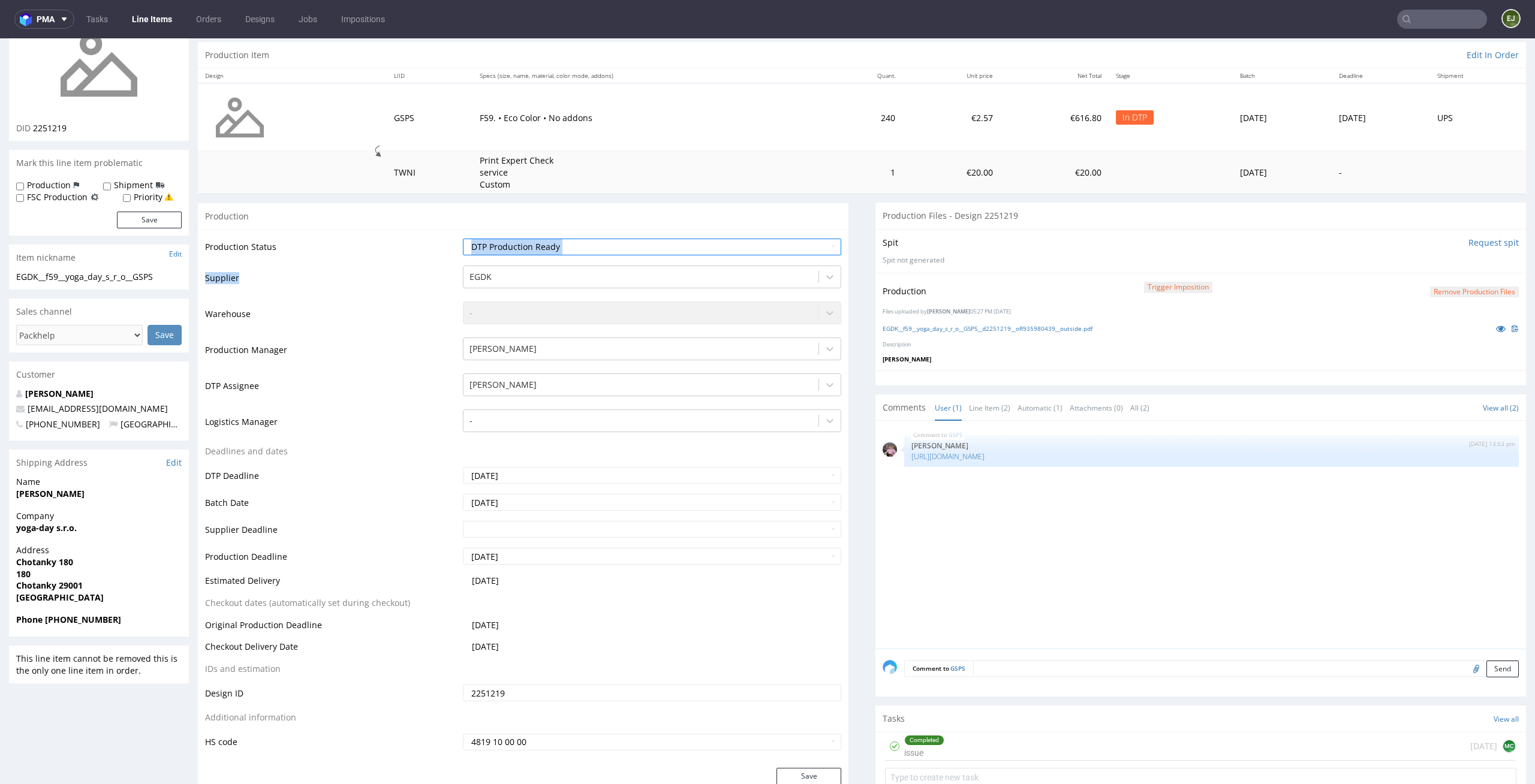
scroll to position [152, 0]
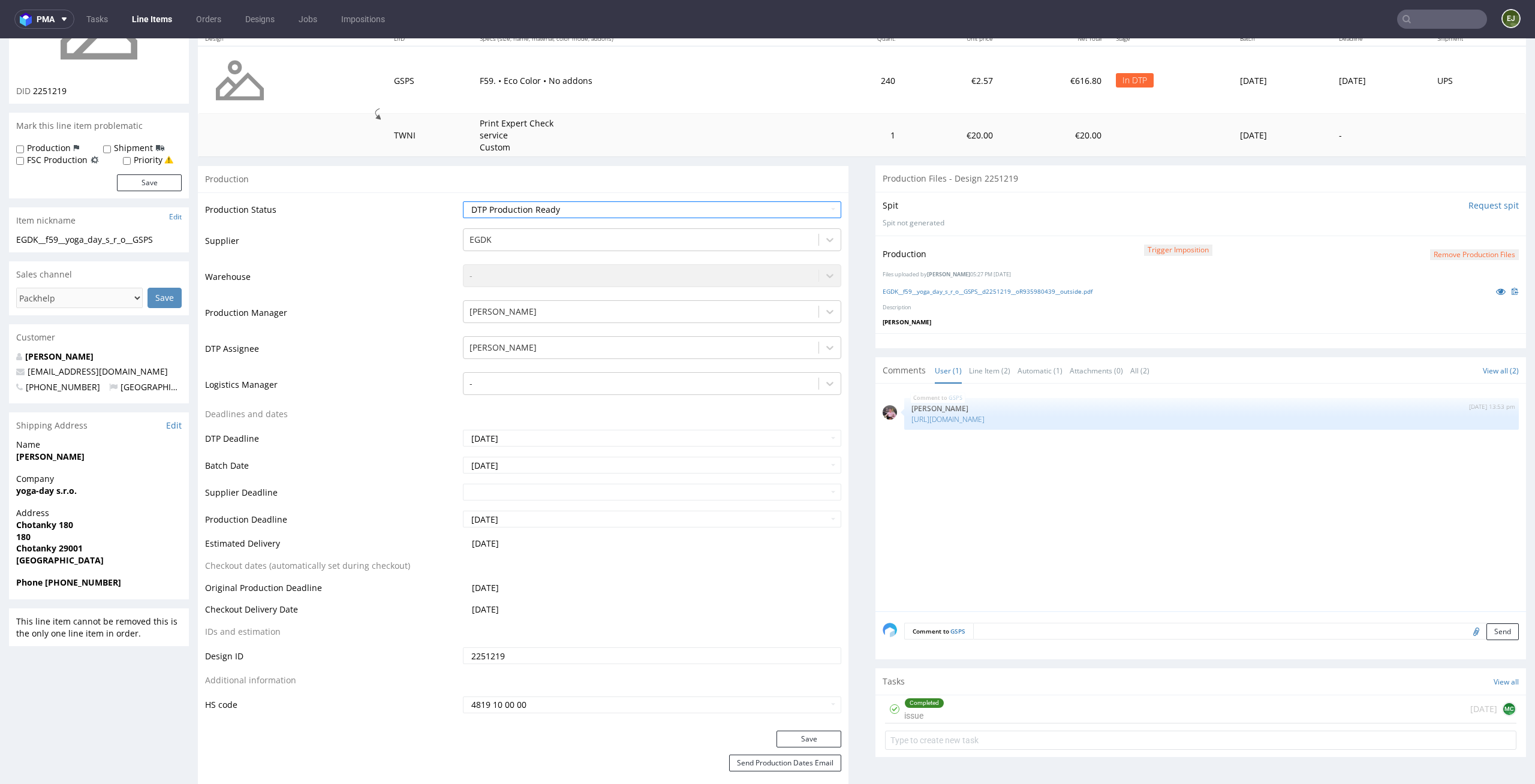
click at [833, 739] on div "Save" at bounding box center [523, 743] width 650 height 24
click at [815, 739] on button "Save" at bounding box center [809, 739] width 65 height 17
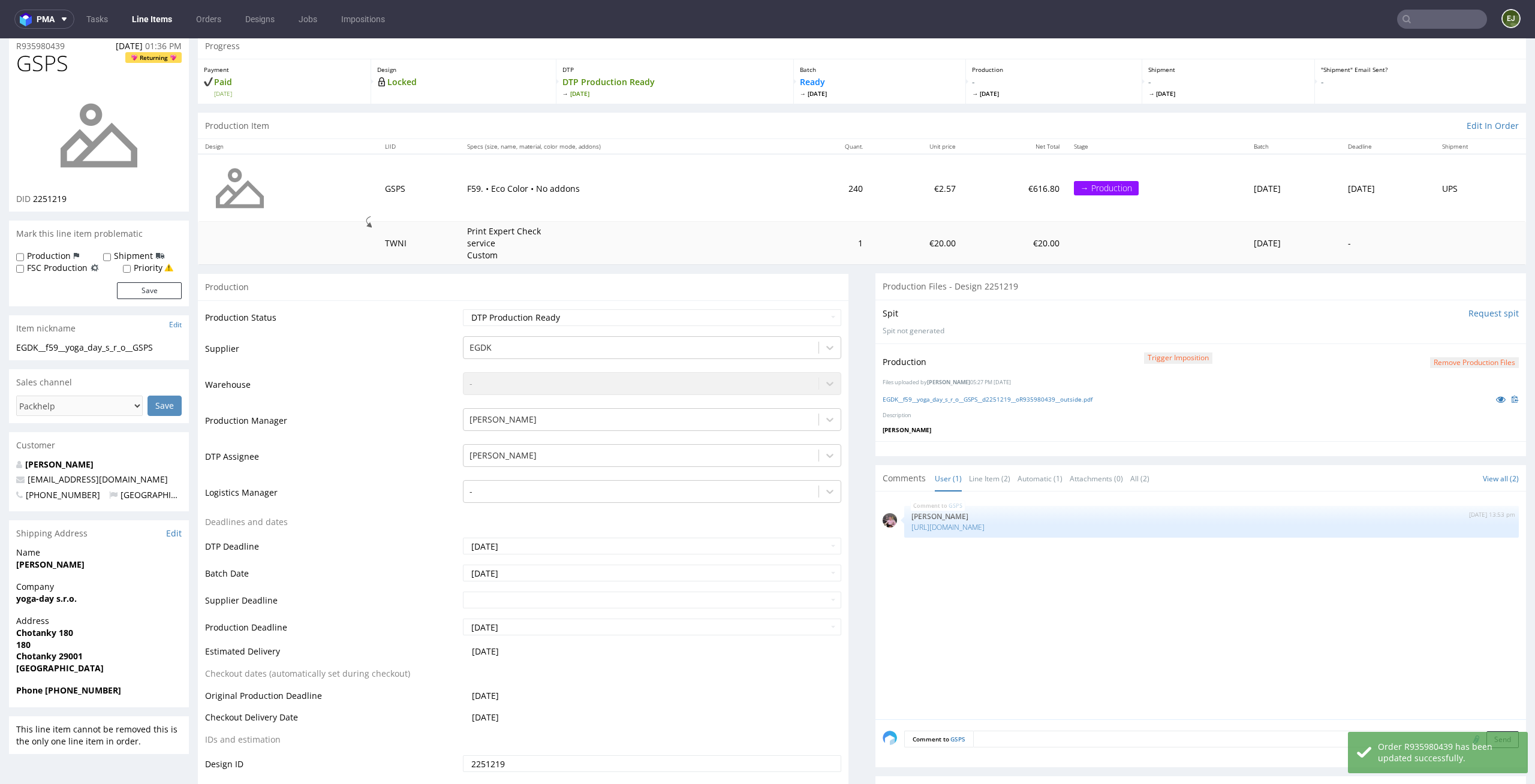
scroll to position [0, 0]
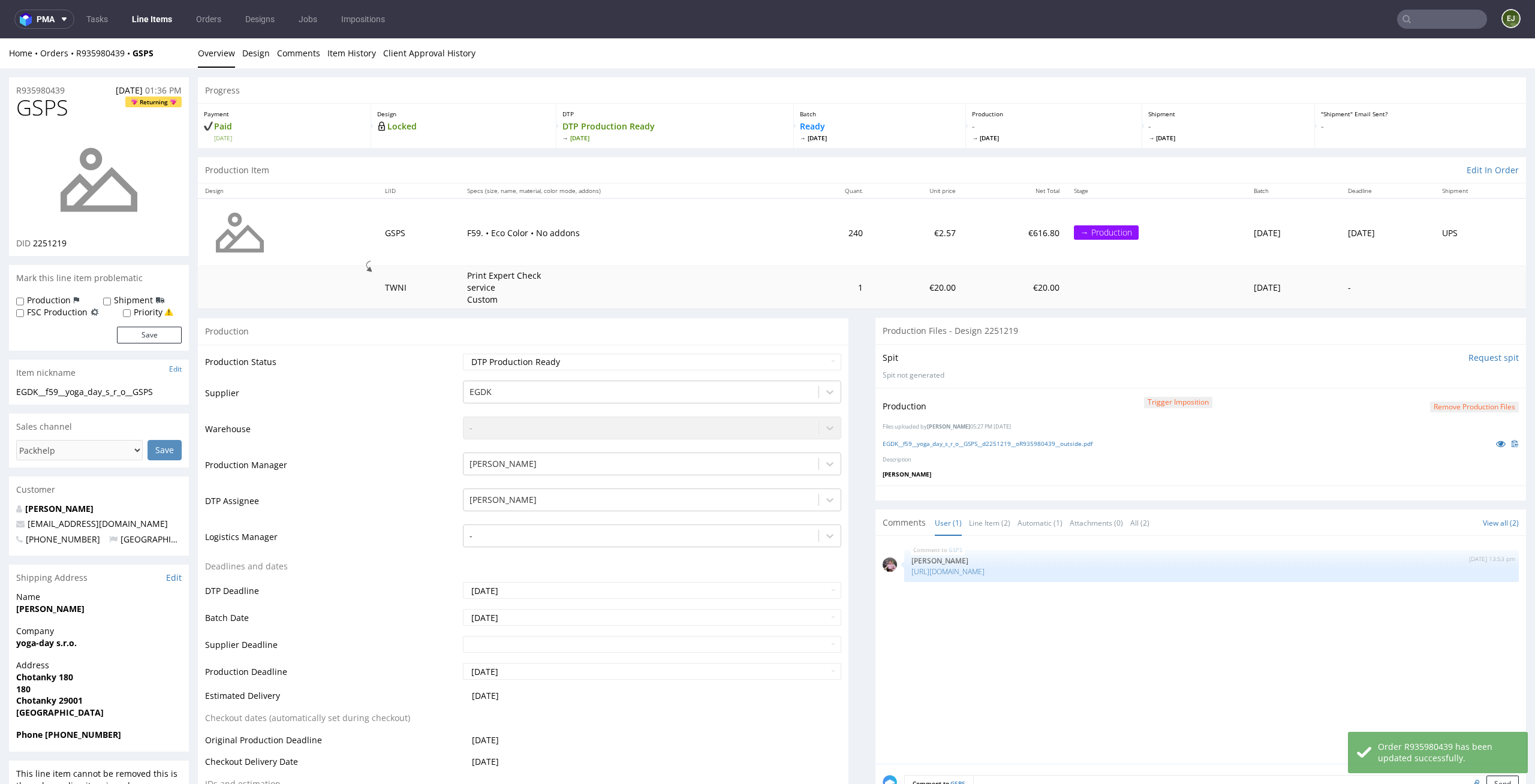
click at [164, 19] on link "Line Items" at bounding box center [152, 19] width 55 height 19
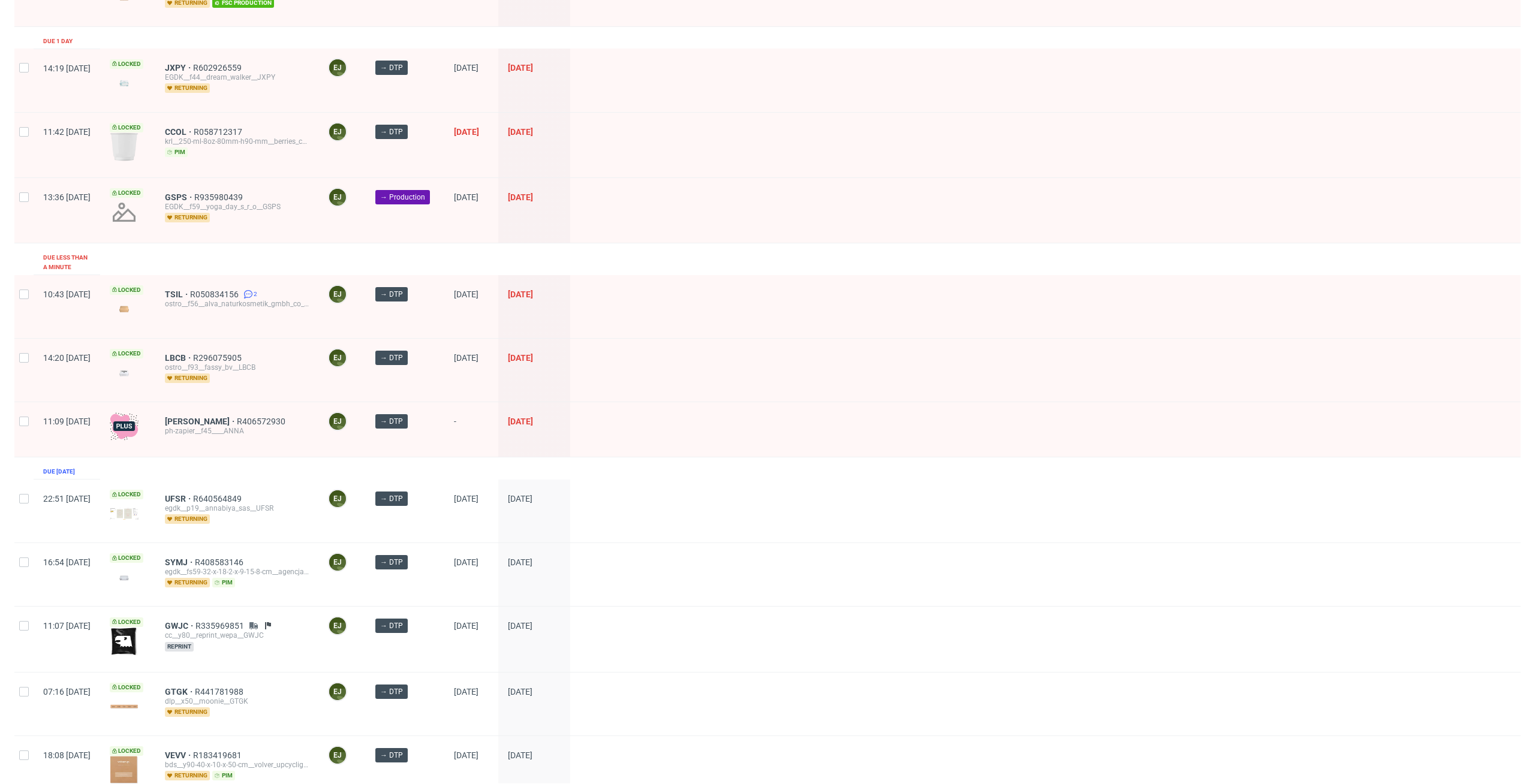
scroll to position [191, 0]
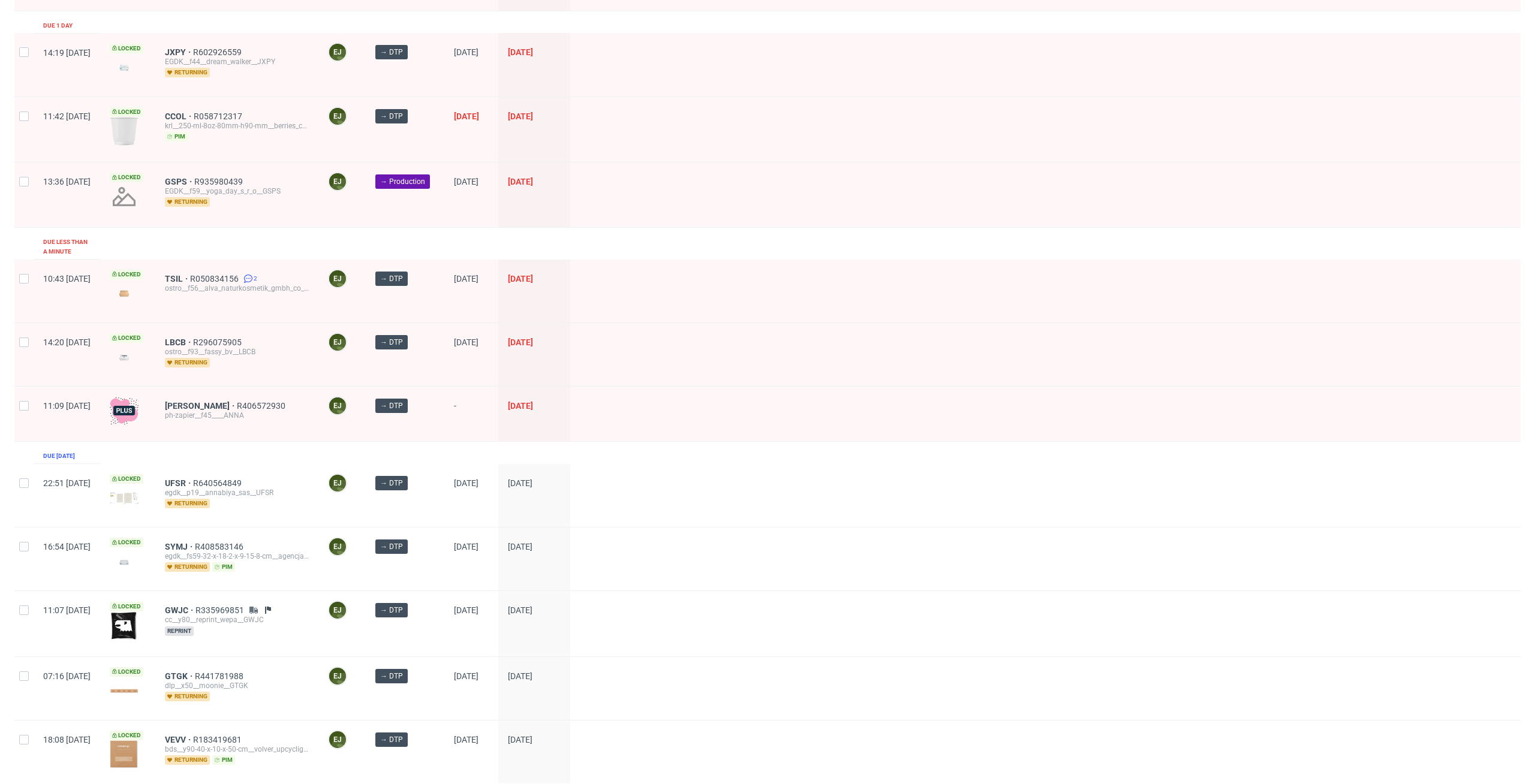
click at [812, 125] on div at bounding box center [1046, 129] width 950 height 65
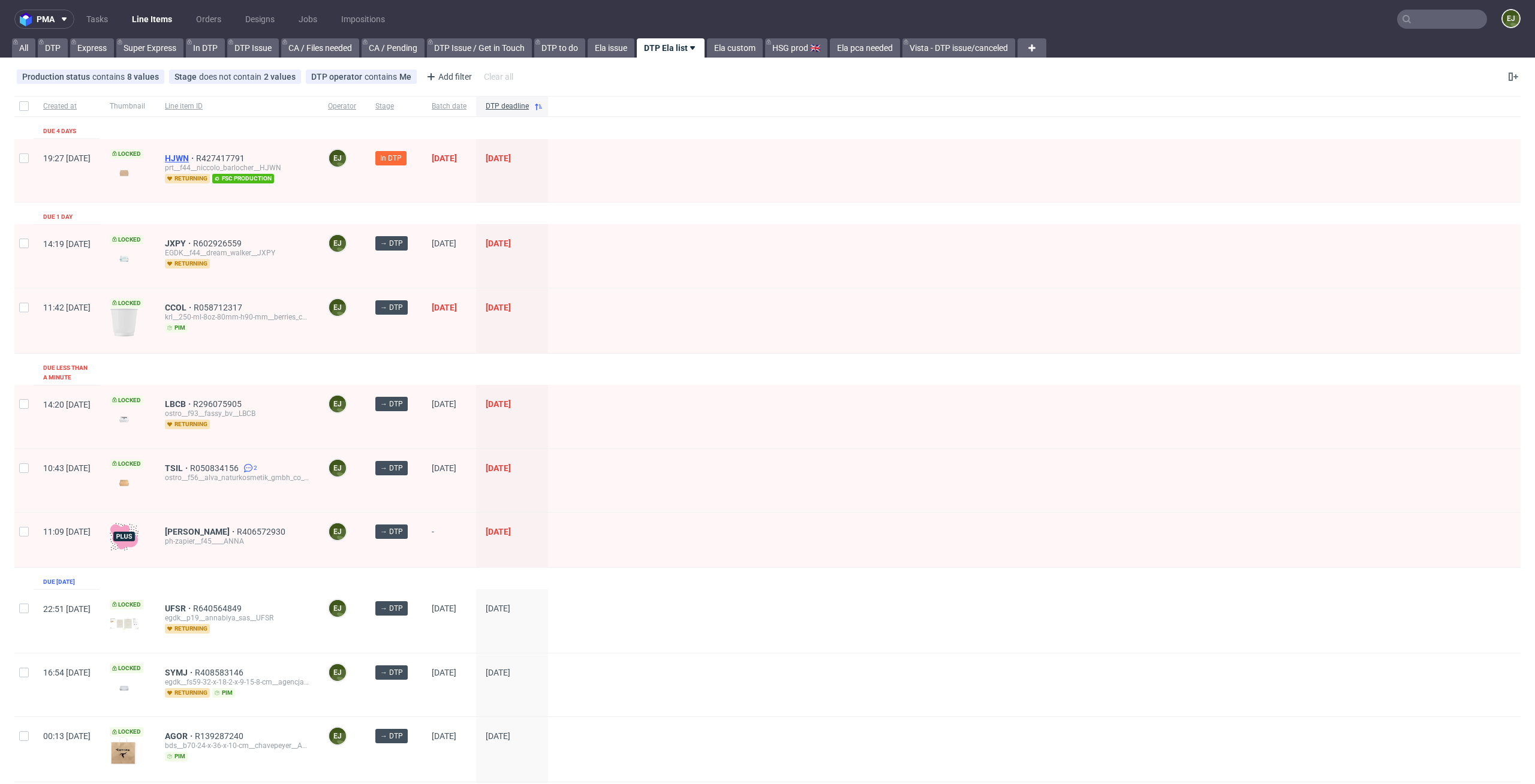
click at [196, 157] on span "HJWN" at bounding box center [180, 157] width 31 height 9
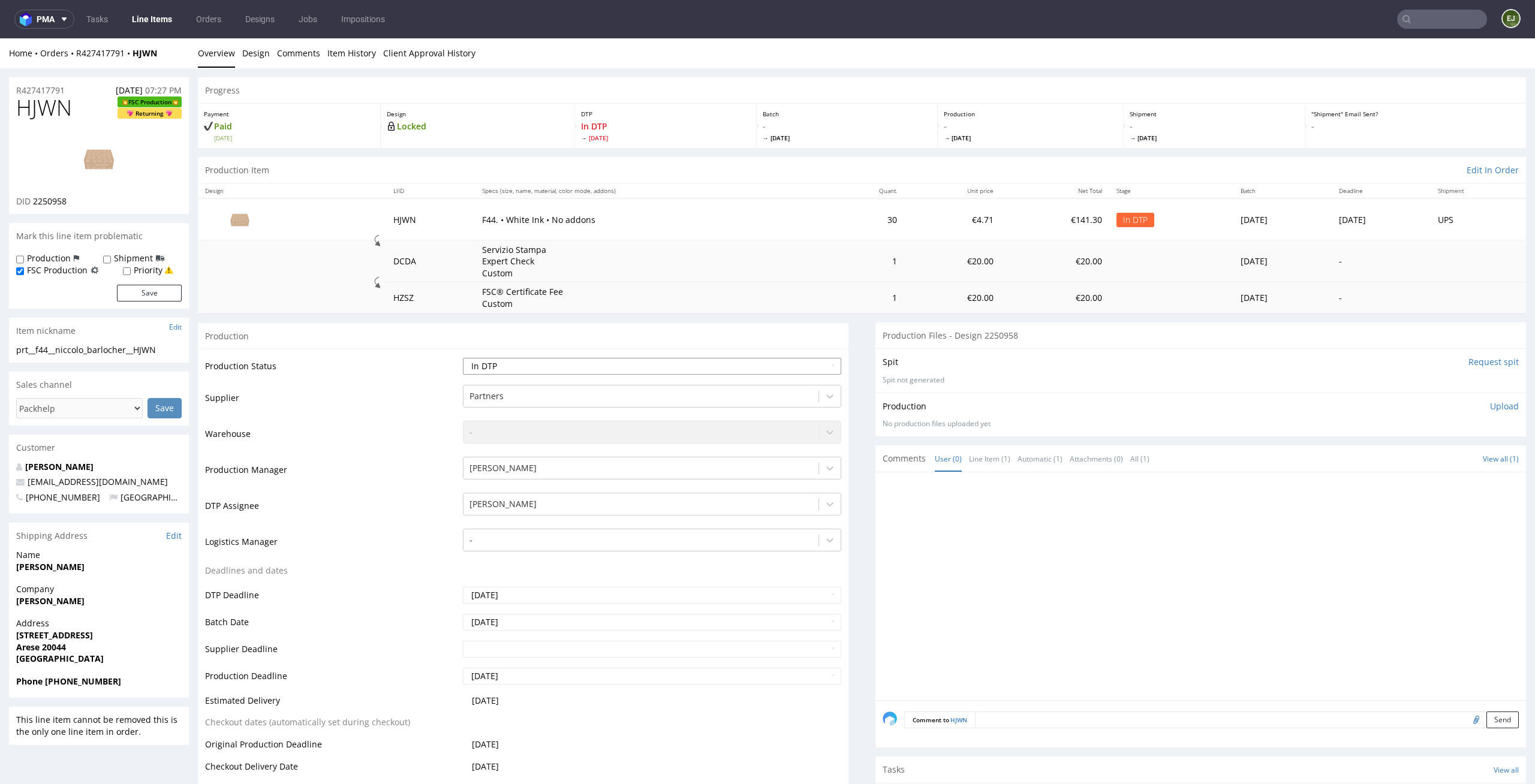
click at [804, 367] on select "Waiting for Artwork Waiting for Diecut Waiting for Mockup Waiting for DTP Waiti…" at bounding box center [652, 366] width 379 height 17
select select "dtp_waiting_for_check"
click at [463, 358] on select "Waiting for Artwork Waiting for Diecut Waiting for Mockup Waiting for DTP Waiti…" at bounding box center [652, 366] width 379 height 17
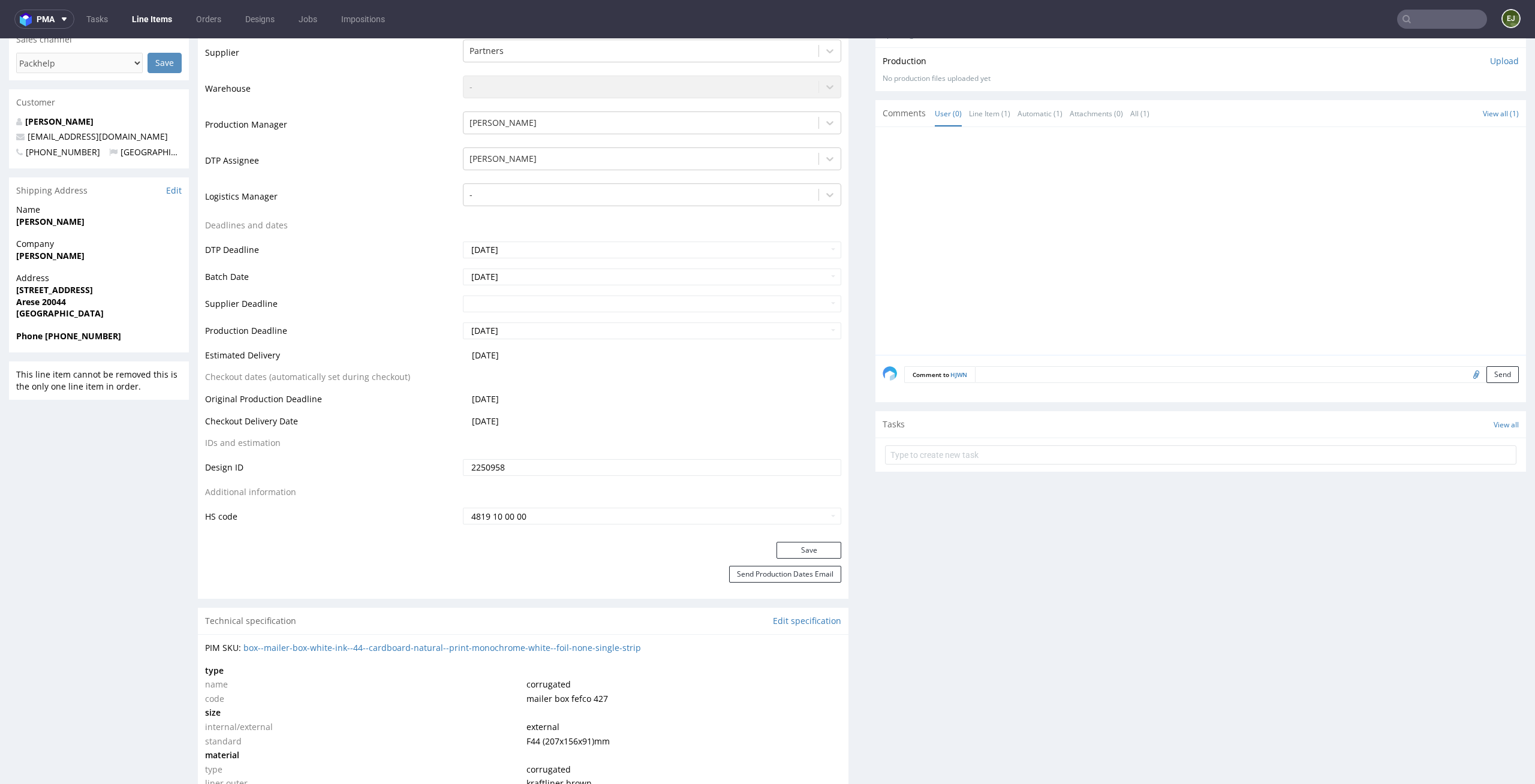
scroll to position [392, 0]
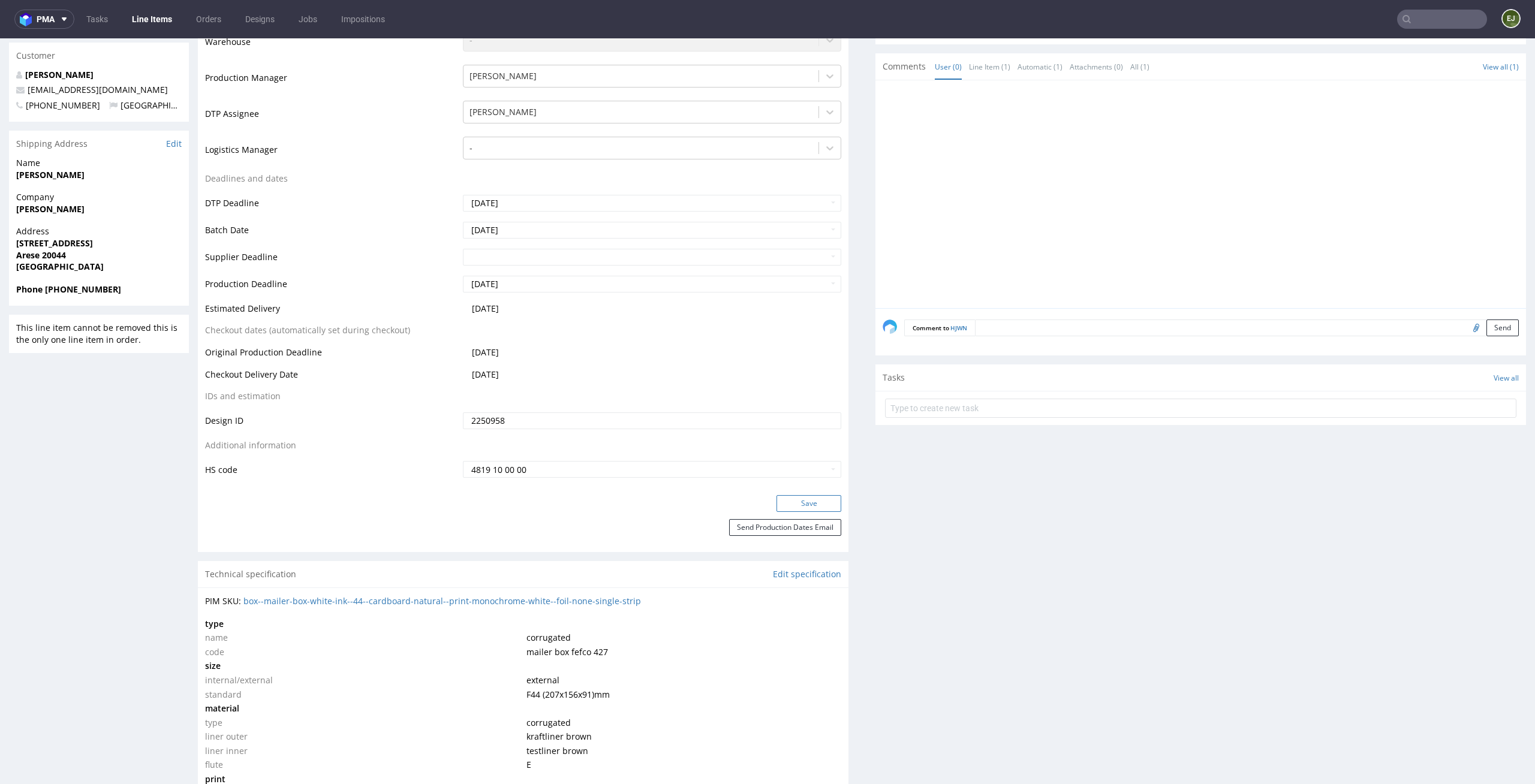
click at [794, 507] on button "Save" at bounding box center [809, 504] width 65 height 17
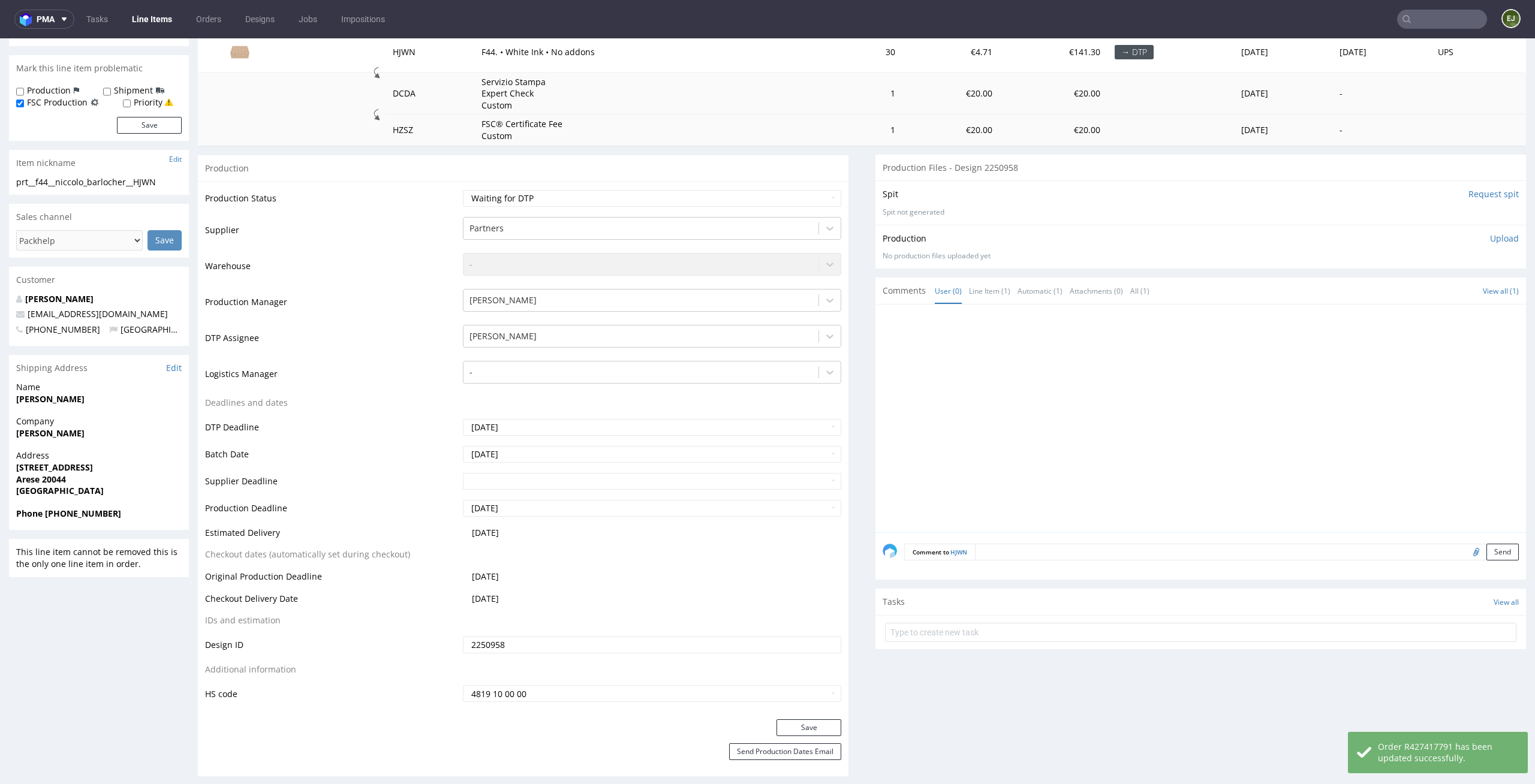
scroll to position [0, 0]
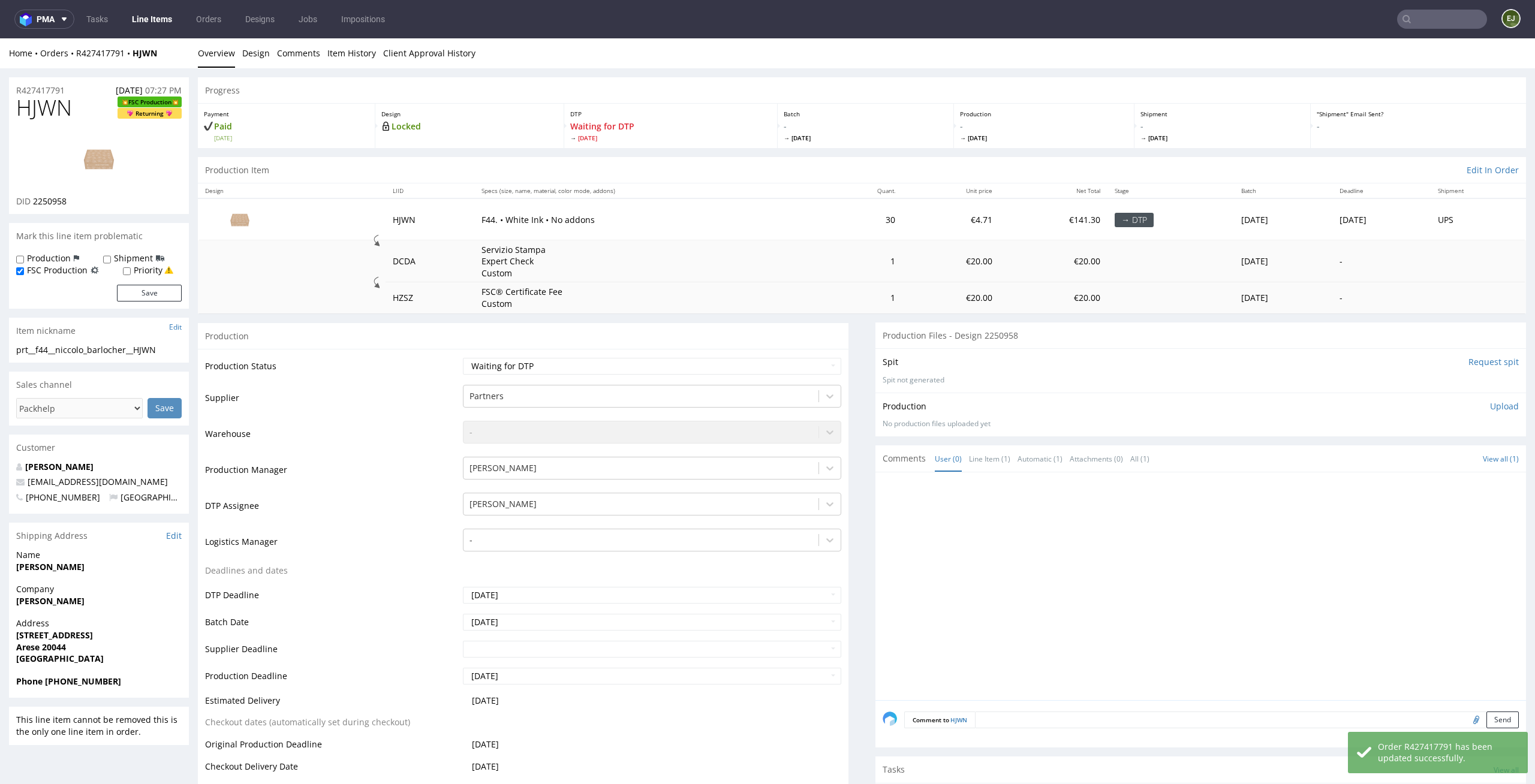
click at [163, 13] on link "Line Items" at bounding box center [152, 19] width 55 height 19
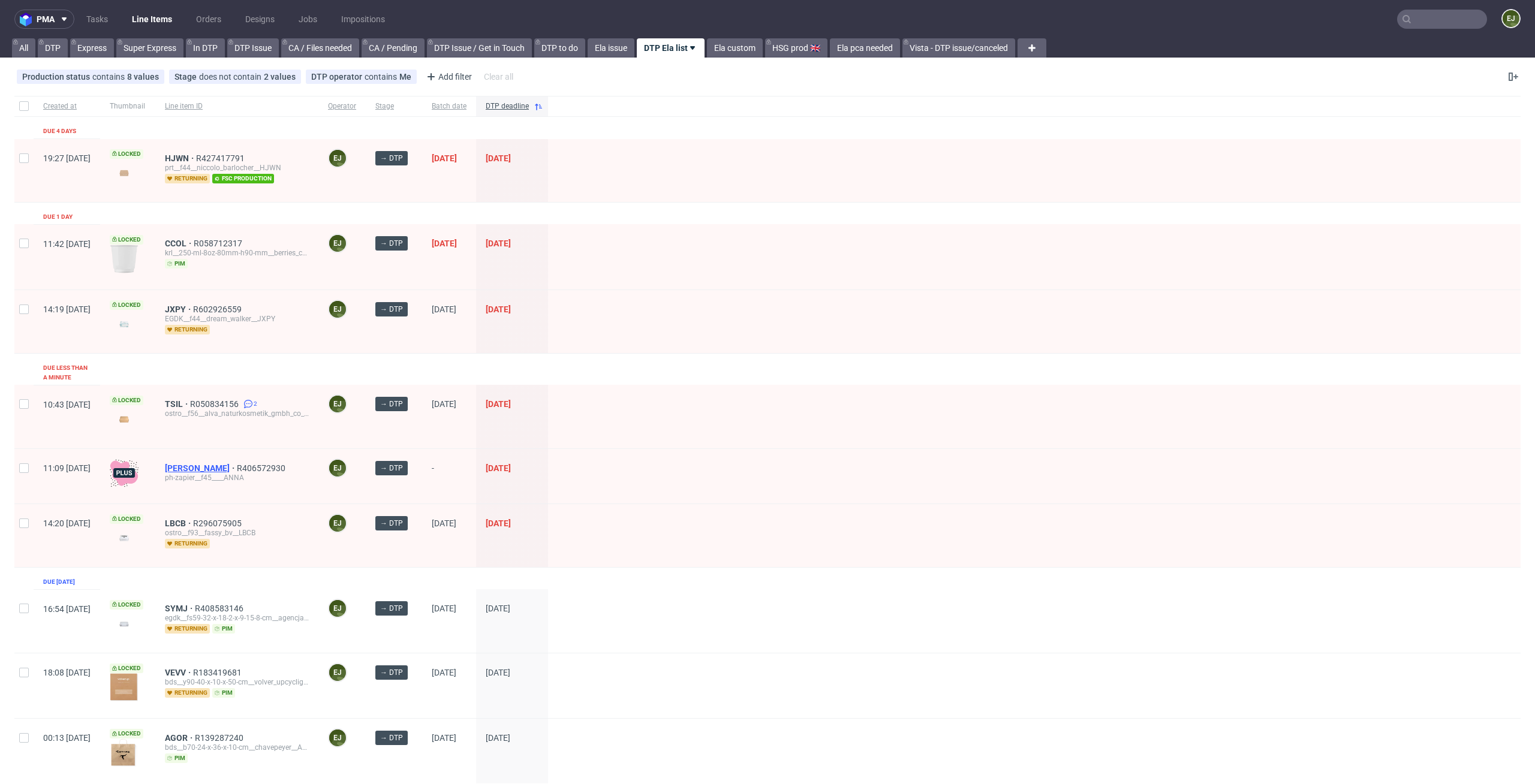
click at [215, 463] on span "[PERSON_NAME]" at bounding box center [201, 467] width 72 height 9
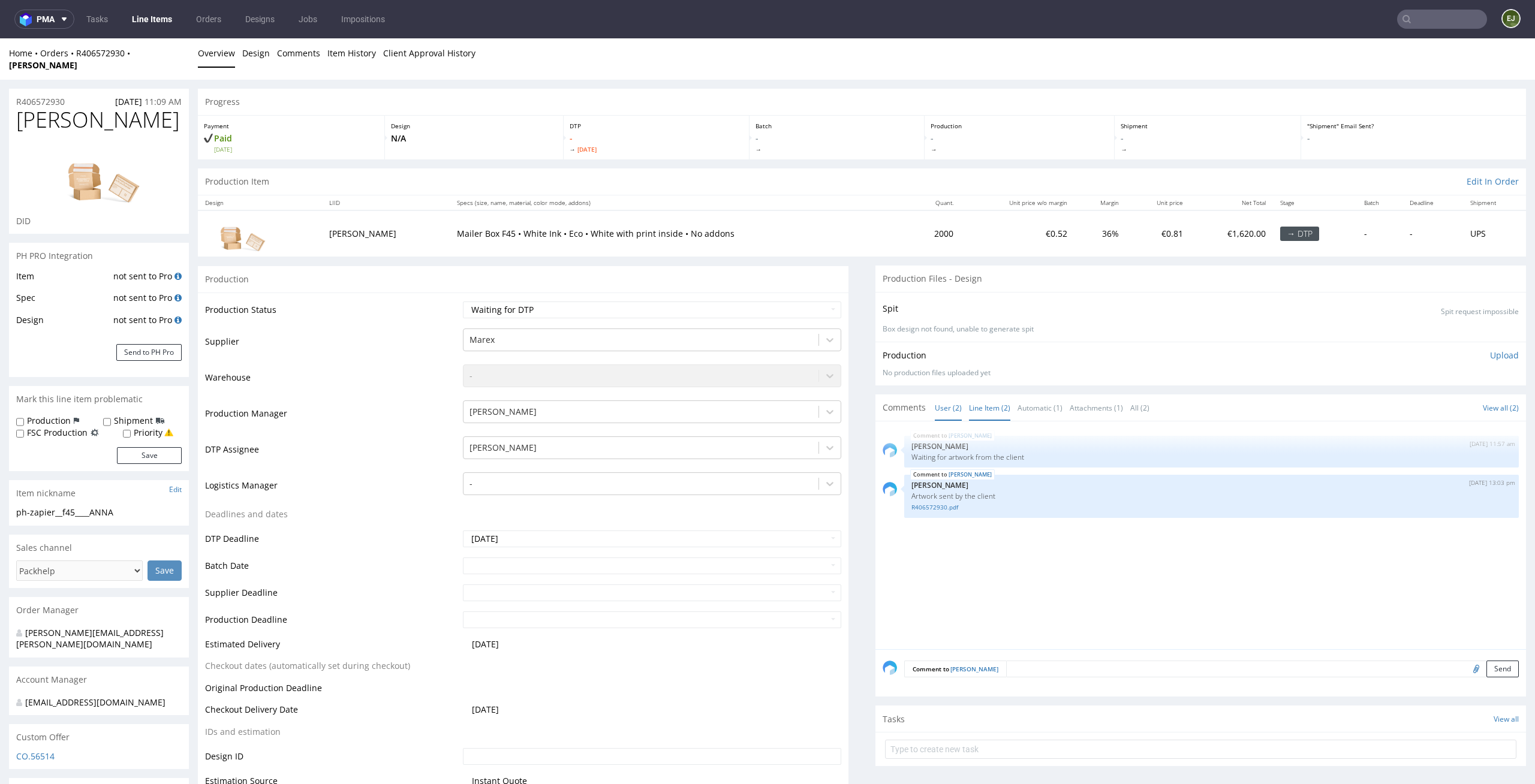
click at [988, 396] on link "Line Item (2)" at bounding box center [989, 408] width 41 height 26
click at [164, 10] on link "Line Items" at bounding box center [152, 19] width 55 height 19
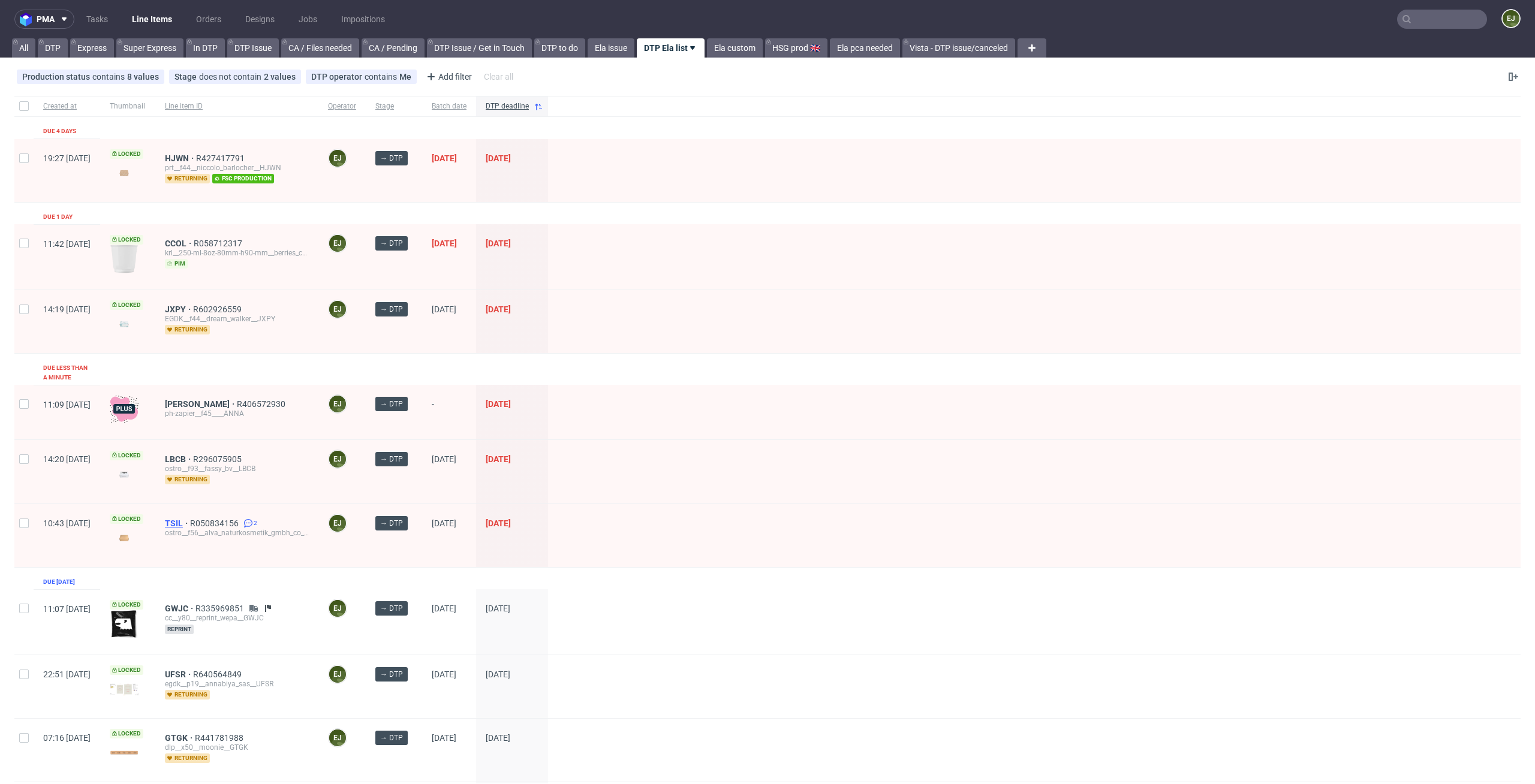
scroll to position [222, 0]
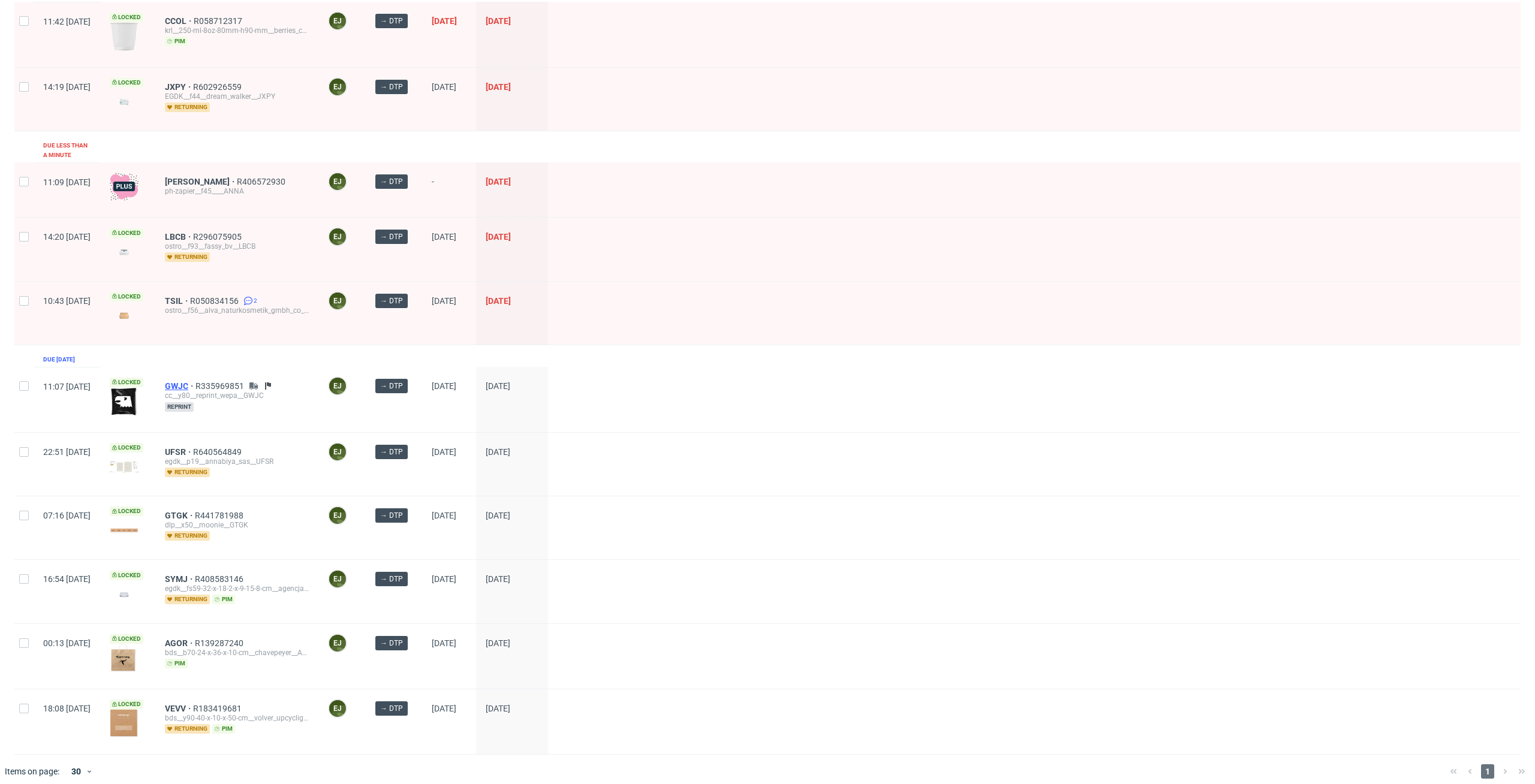
click at [195, 381] on span "GWJC" at bounding box center [180, 386] width 30 height 9
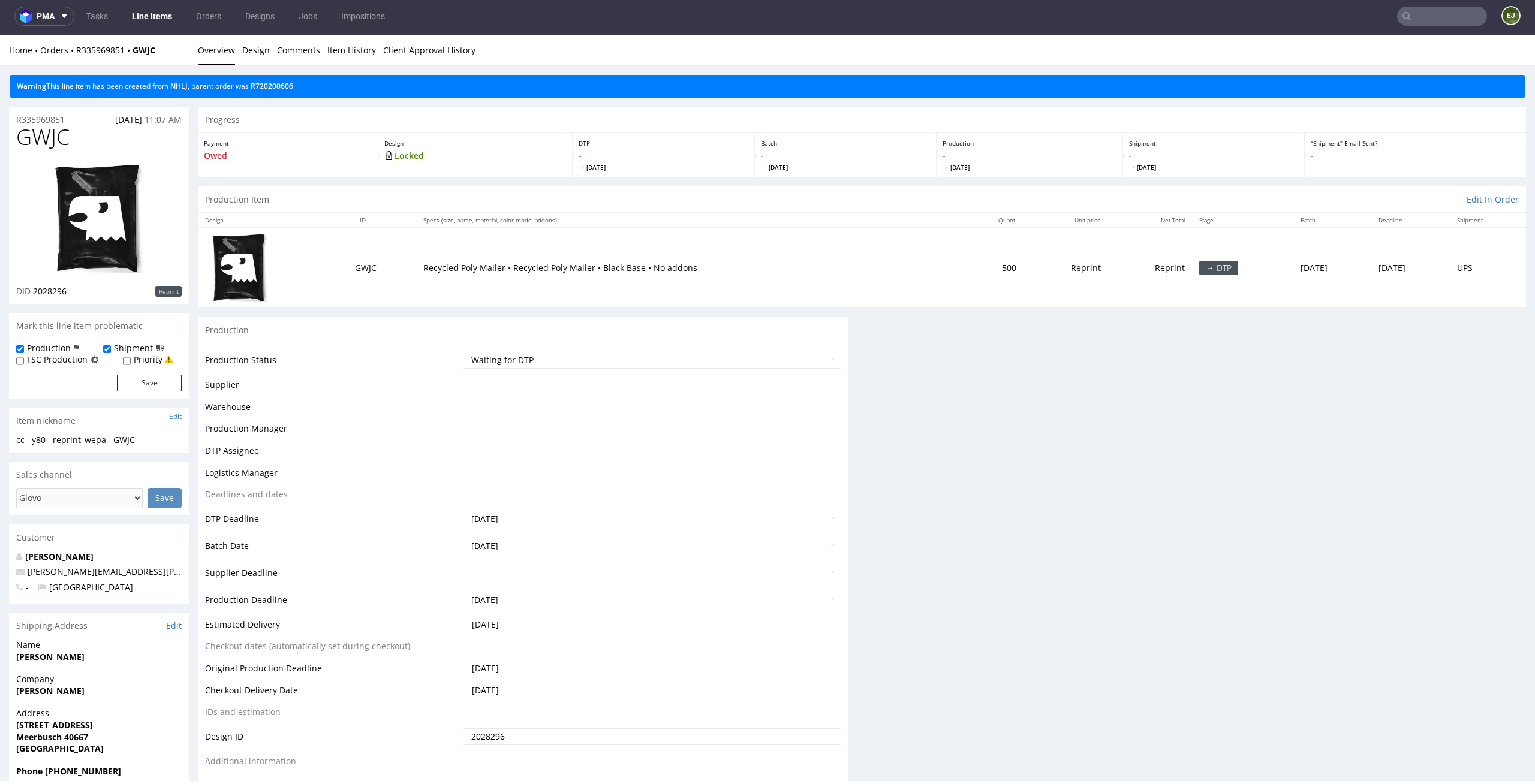
scroll to position [3, 0]
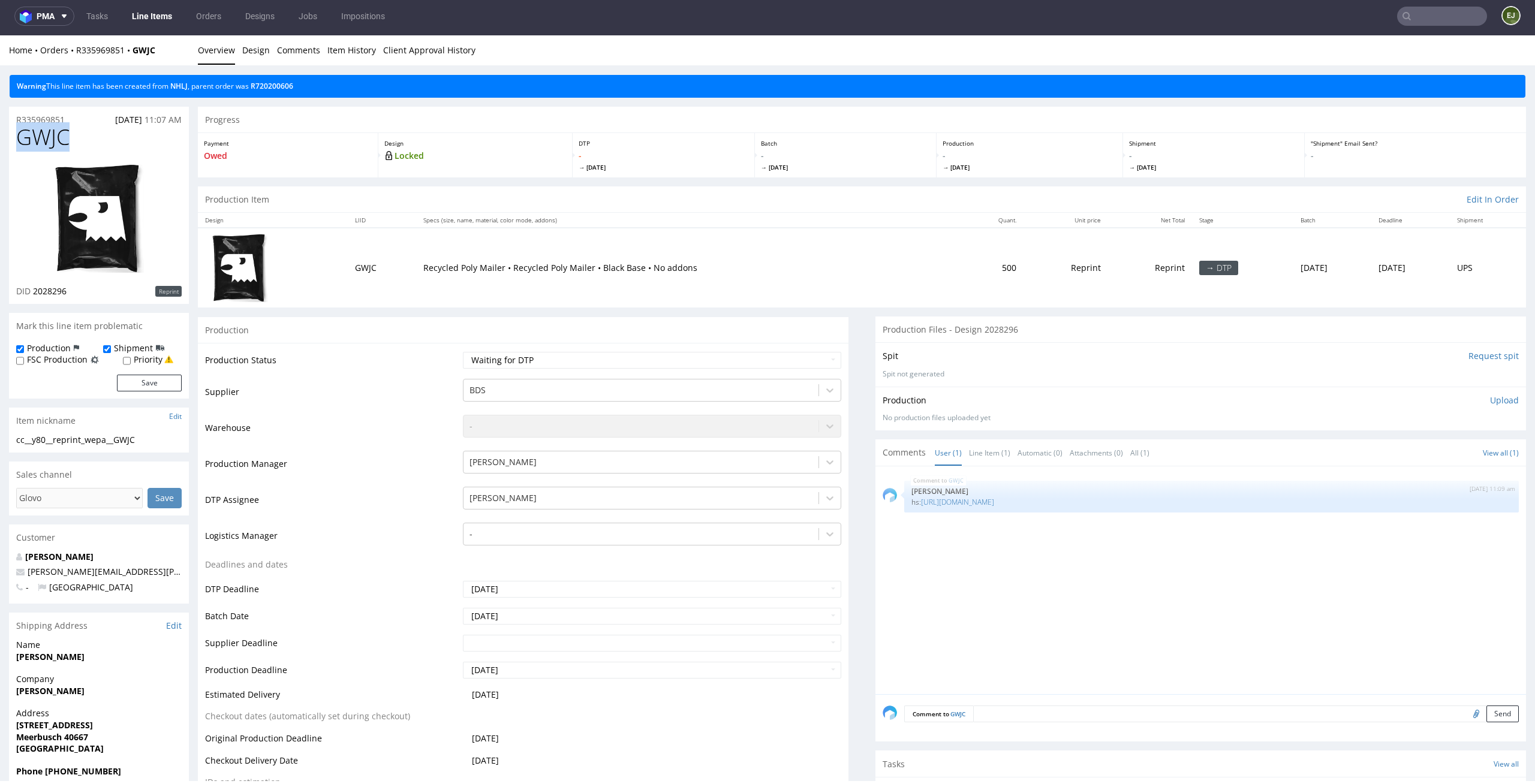
drag, startPoint x: 80, startPoint y: 132, endPoint x: 0, endPoint y: 134, distance: 80.0
copy span "GWJC"
drag, startPoint x: 78, startPoint y: 290, endPoint x: 35, endPoint y: 289, distance: 43.0
click at [35, 289] on div "DID 2028296 Reprint" at bounding box center [99, 291] width 165 height 12
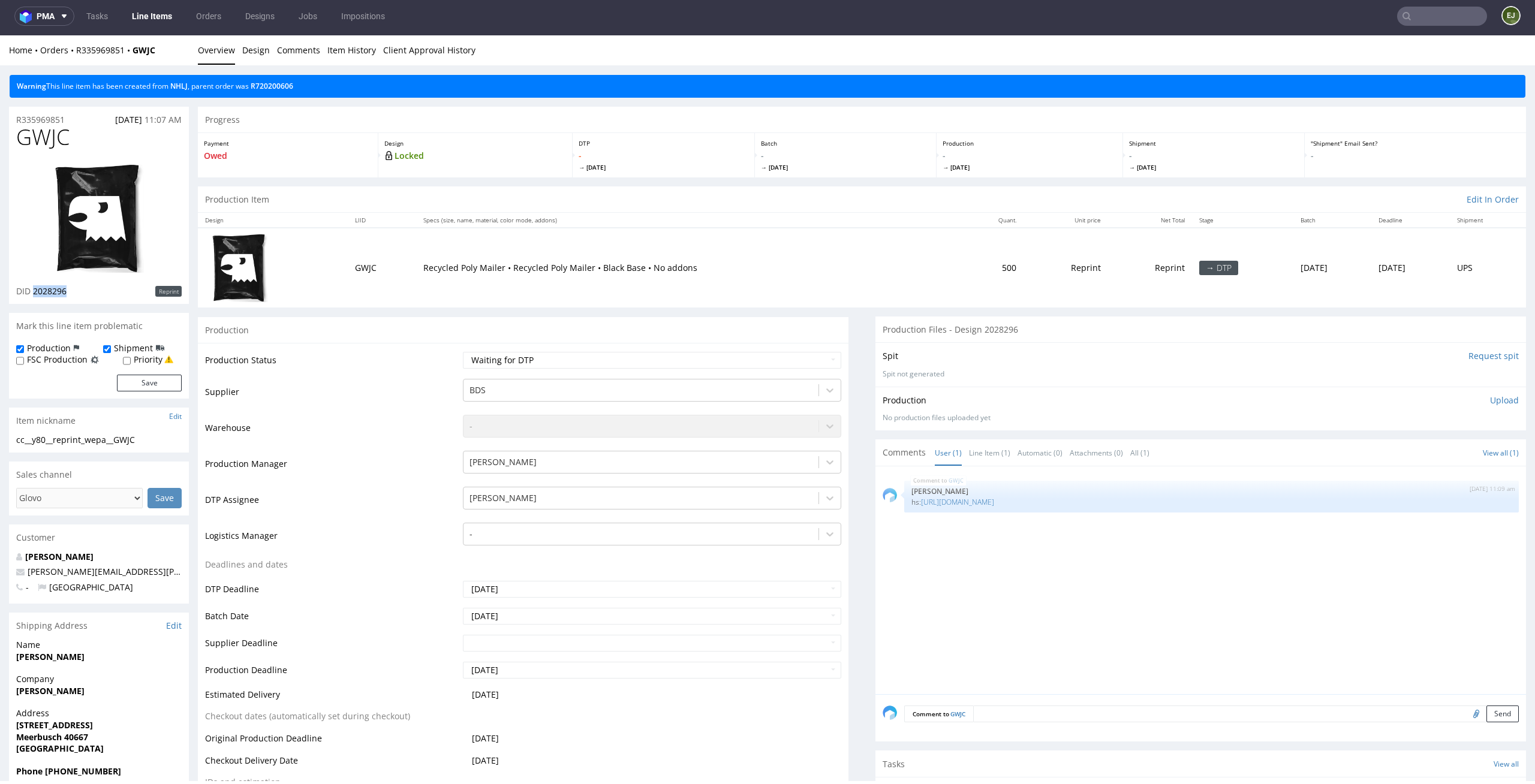
copy span "2028296"
drag, startPoint x: 80, startPoint y: 119, endPoint x: 0, endPoint y: 119, distance: 80.0
copy p "R335969851"
click at [1490, 397] on p "Upload" at bounding box center [1505, 400] width 29 height 12
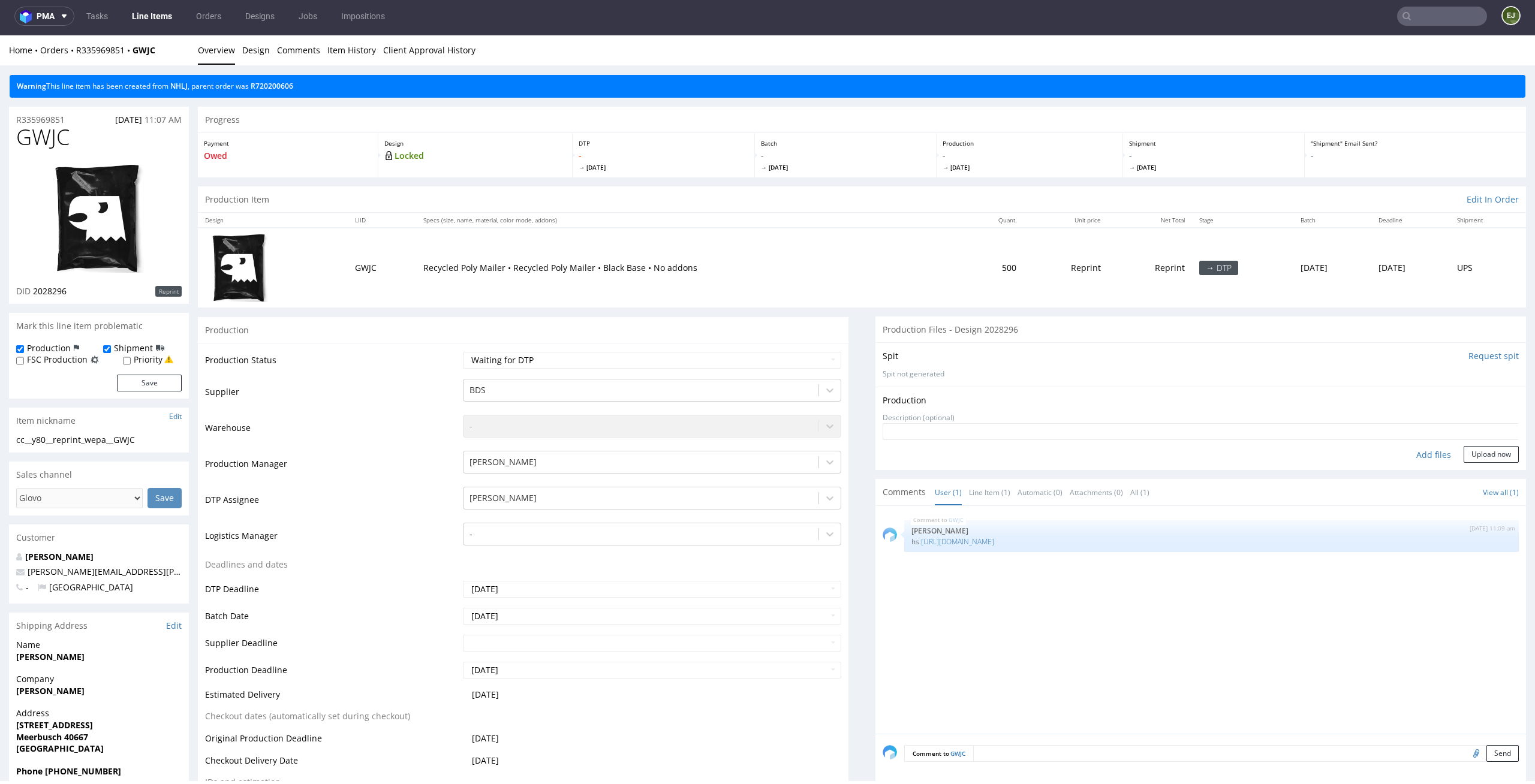
click at [1415, 455] on div "Add files" at bounding box center [1433, 455] width 60 height 18
type input "C:\fakepath\cc__y80__wepa__GWJC__d2028296__oR335969851__outside.pdf"
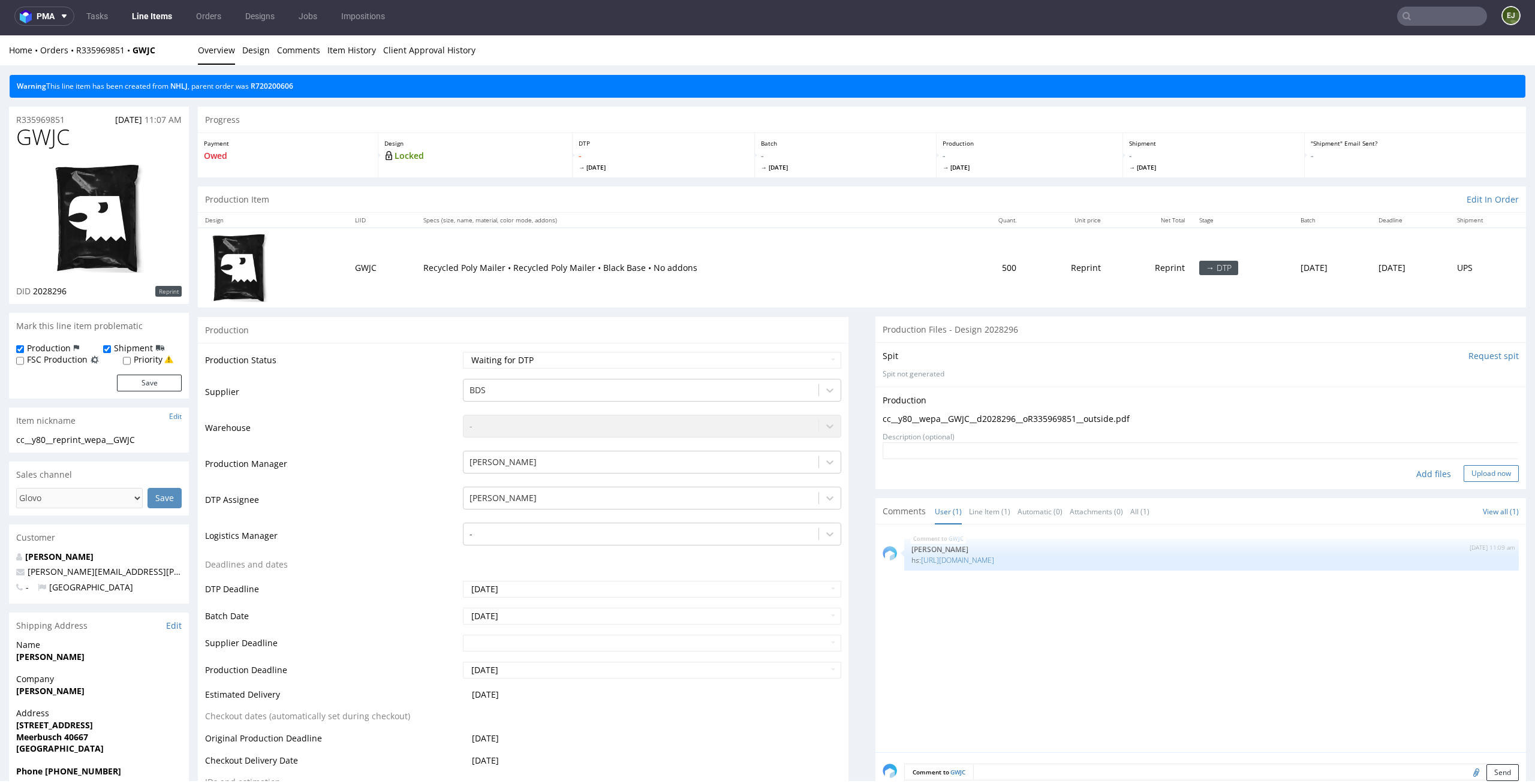
click at [1489, 469] on button "Upload now" at bounding box center [1490, 473] width 55 height 17
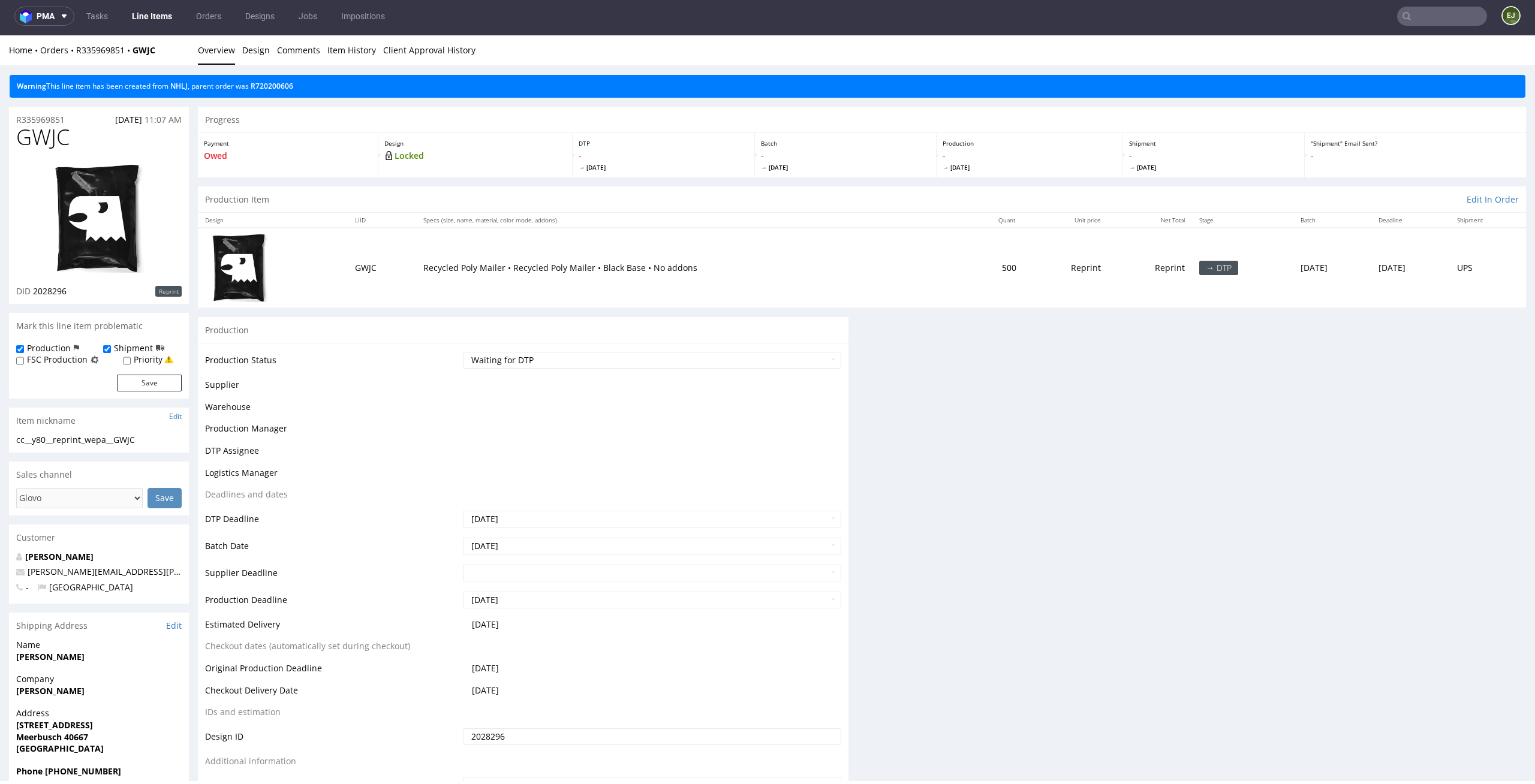
scroll to position [0, 0]
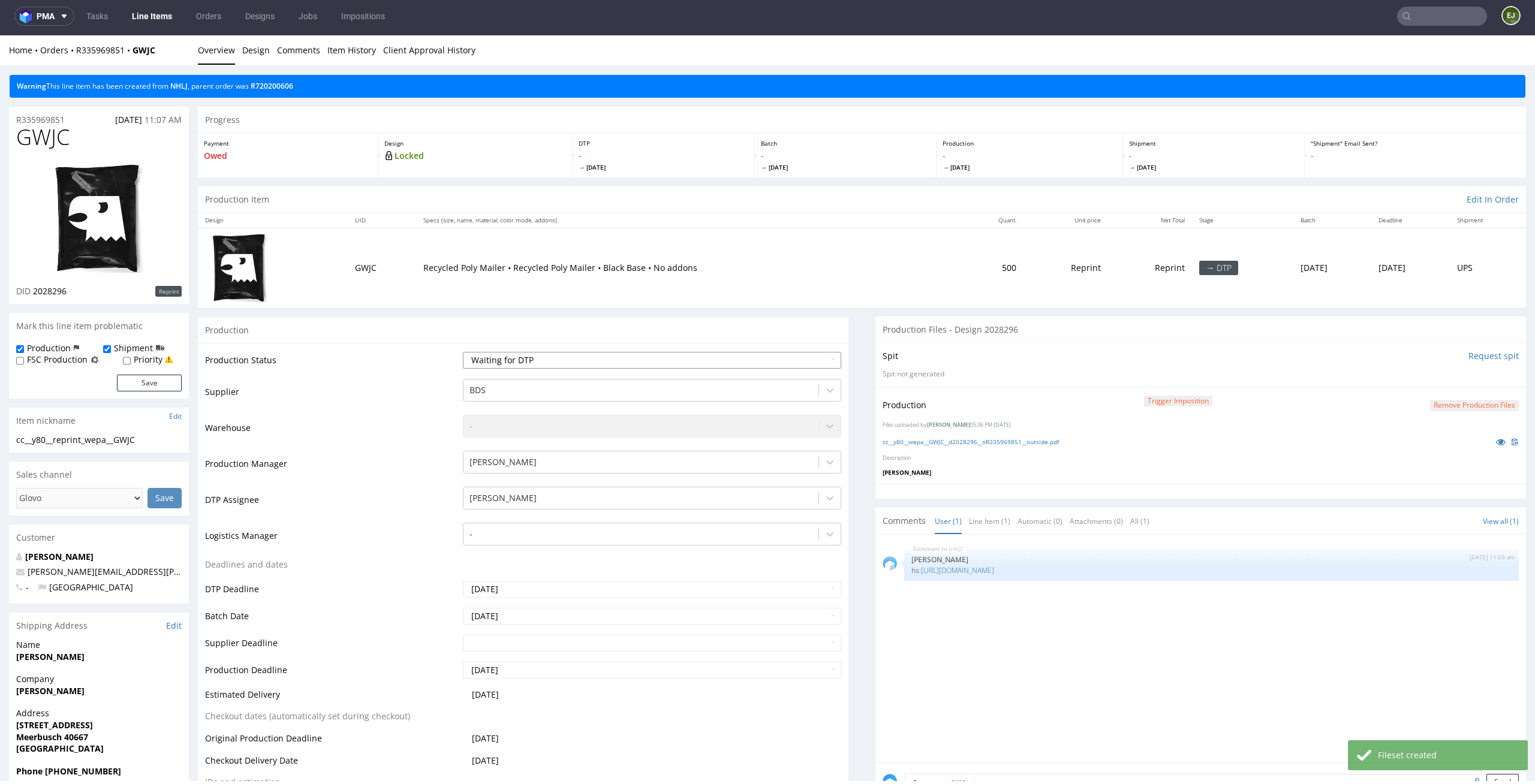
click at [768, 363] on select "Waiting for Artwork Waiting for Diecut Waiting for Mockup Waiting for DTP Waiti…" at bounding box center [652, 360] width 379 height 17
select select "dtp_production_ready"
click at [463, 352] on select "Waiting for Artwork Waiting for Diecut Waiting for Mockup Waiting for DTP Waiti…" at bounding box center [652, 360] width 379 height 17
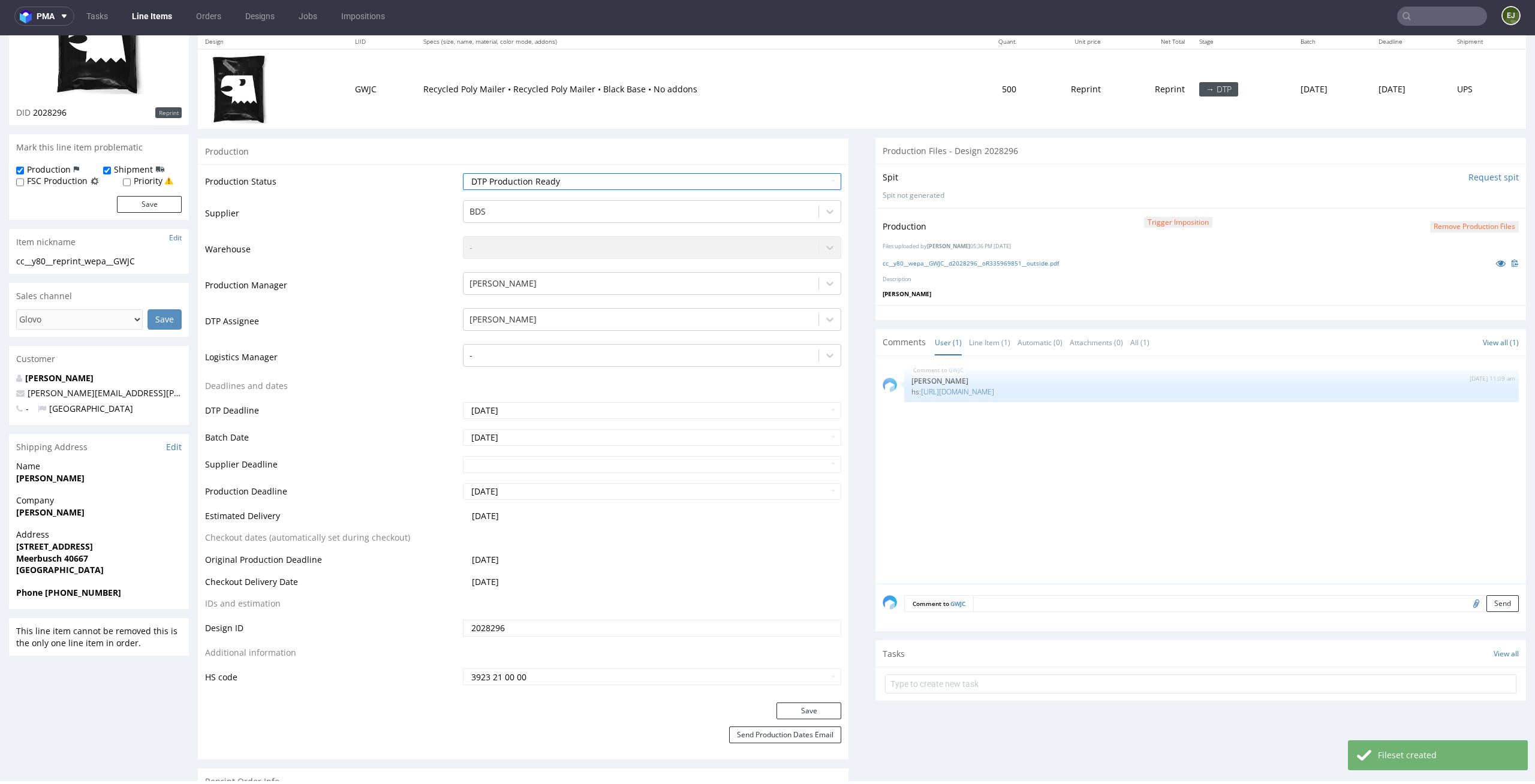
click at [808, 700] on div "Production Status Waiting for Artwork Waiting for Diecut Waiting for Mockup Wai…" at bounding box center [523, 433] width 650 height 538
click at [808, 704] on button "Save" at bounding box center [809, 711] width 65 height 17
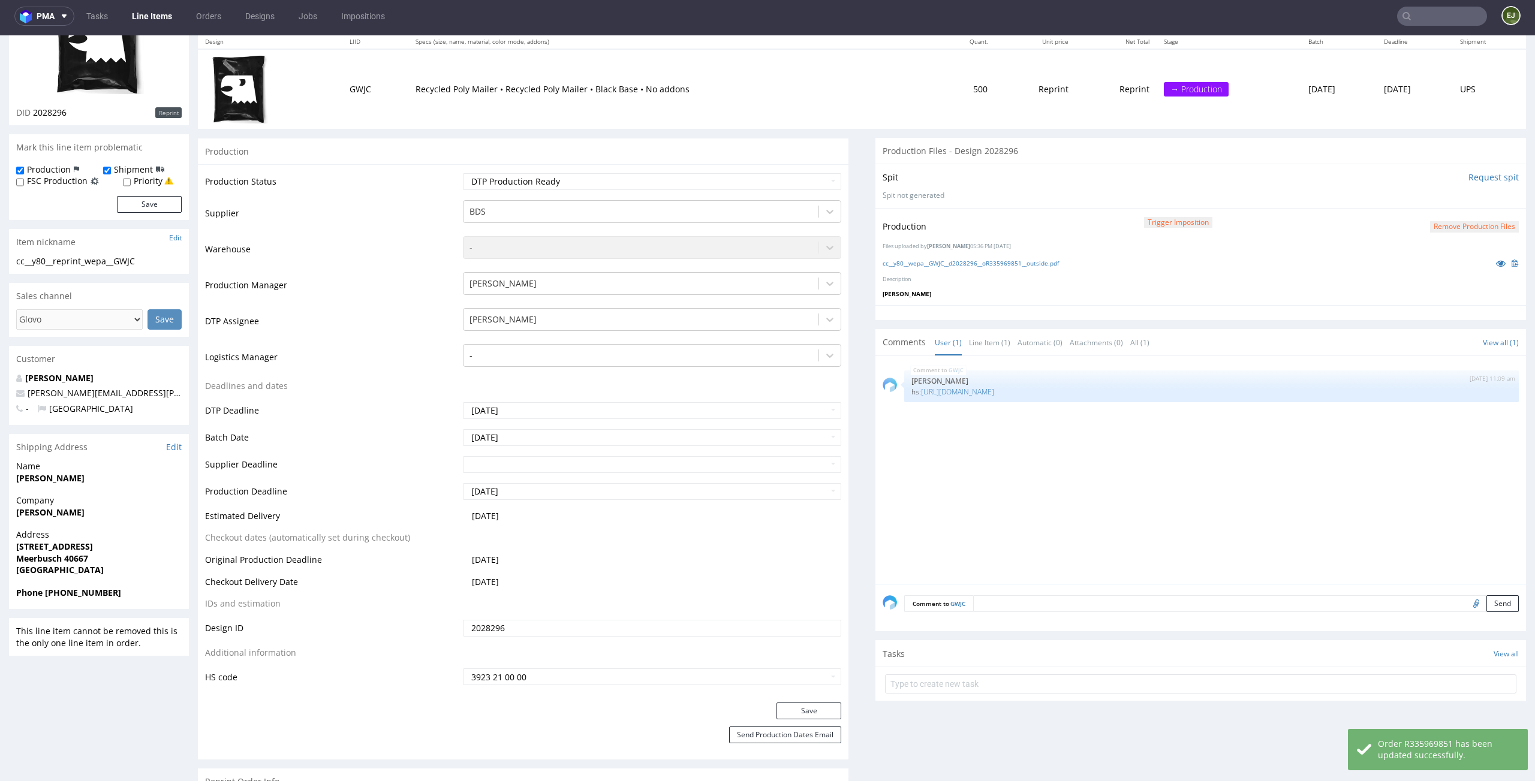
click at [168, 17] on link "Line Items" at bounding box center [152, 16] width 55 height 19
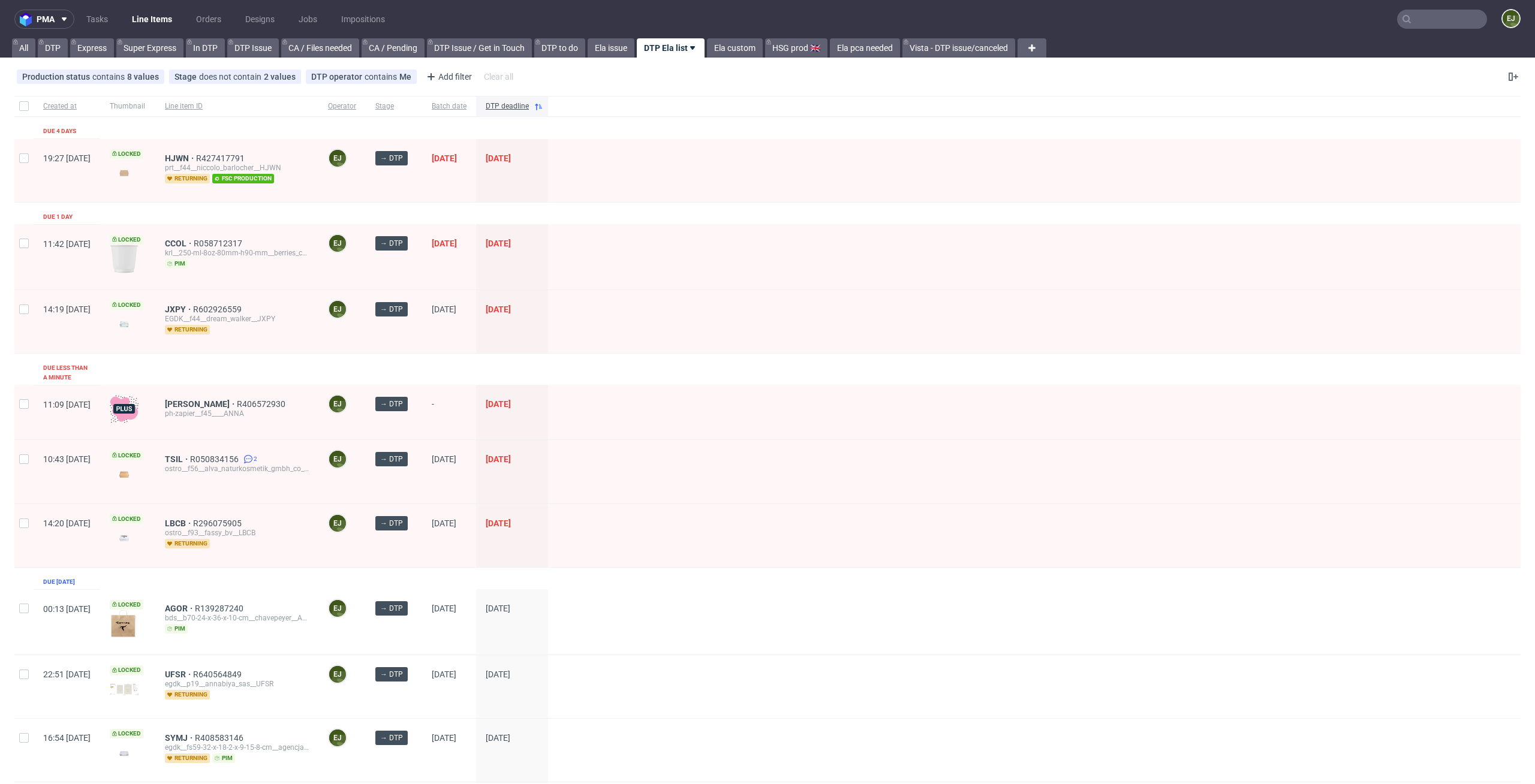
scroll to position [157, 0]
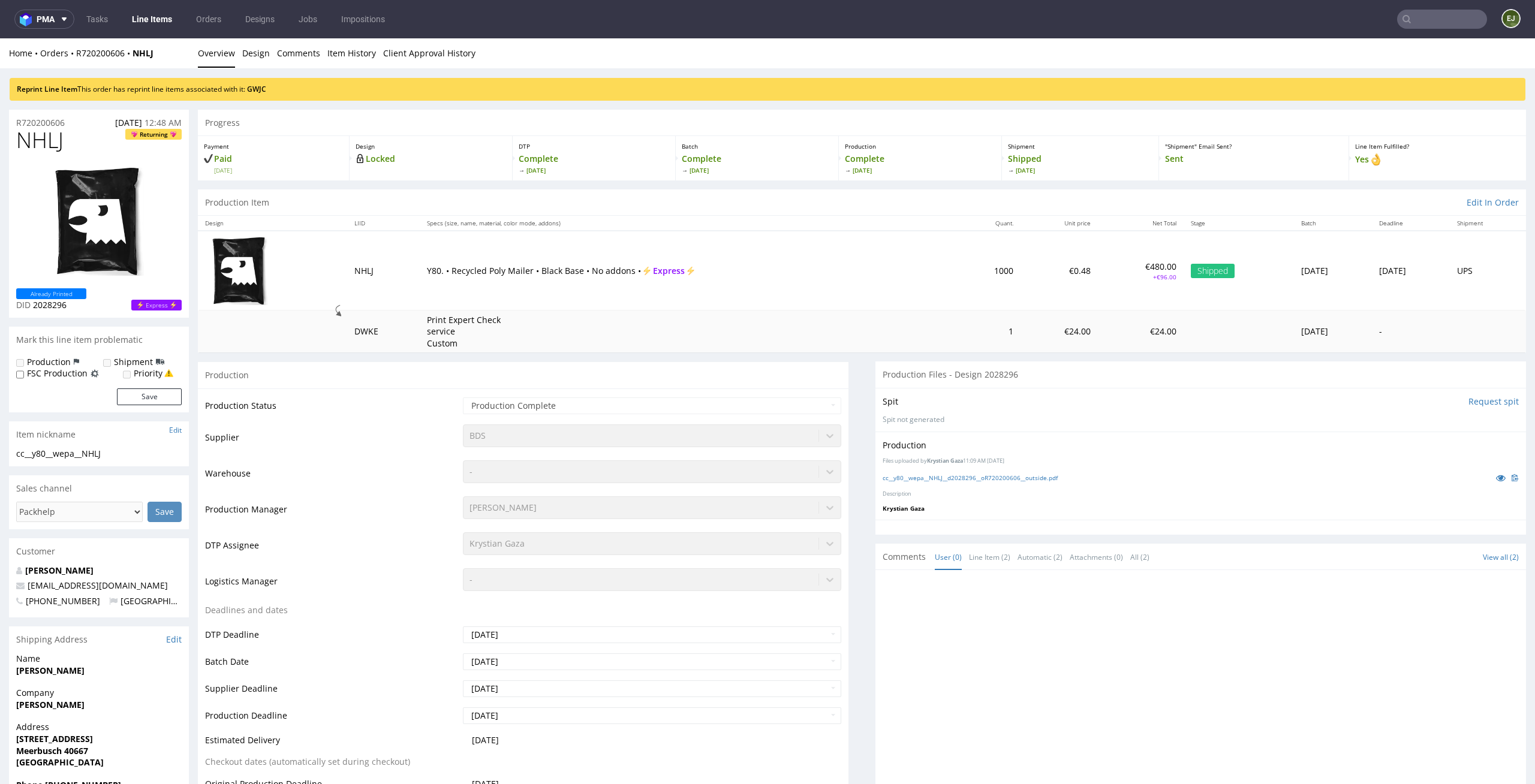
click at [910, 472] on div "cc__y80__wepa__NHLJ__d2028296__oR720200606__outside.pdf" at bounding box center [1201, 477] width 636 height 13
click at [910, 483] on div "cc__y80__wepa__NHLJ__d2028296__oR720200606__outside.pdf" at bounding box center [1201, 477] width 636 height 13
click at [917, 472] on div "cc__y80__wepa__NHLJ__d2028296__oR720200606__outside.pdf" at bounding box center [1201, 477] width 636 height 13
click at [917, 475] on link "cc__y80__wepa__NHLJ__d2028296__oR720200606__outside.pdf" at bounding box center [971, 477] width 175 height 8
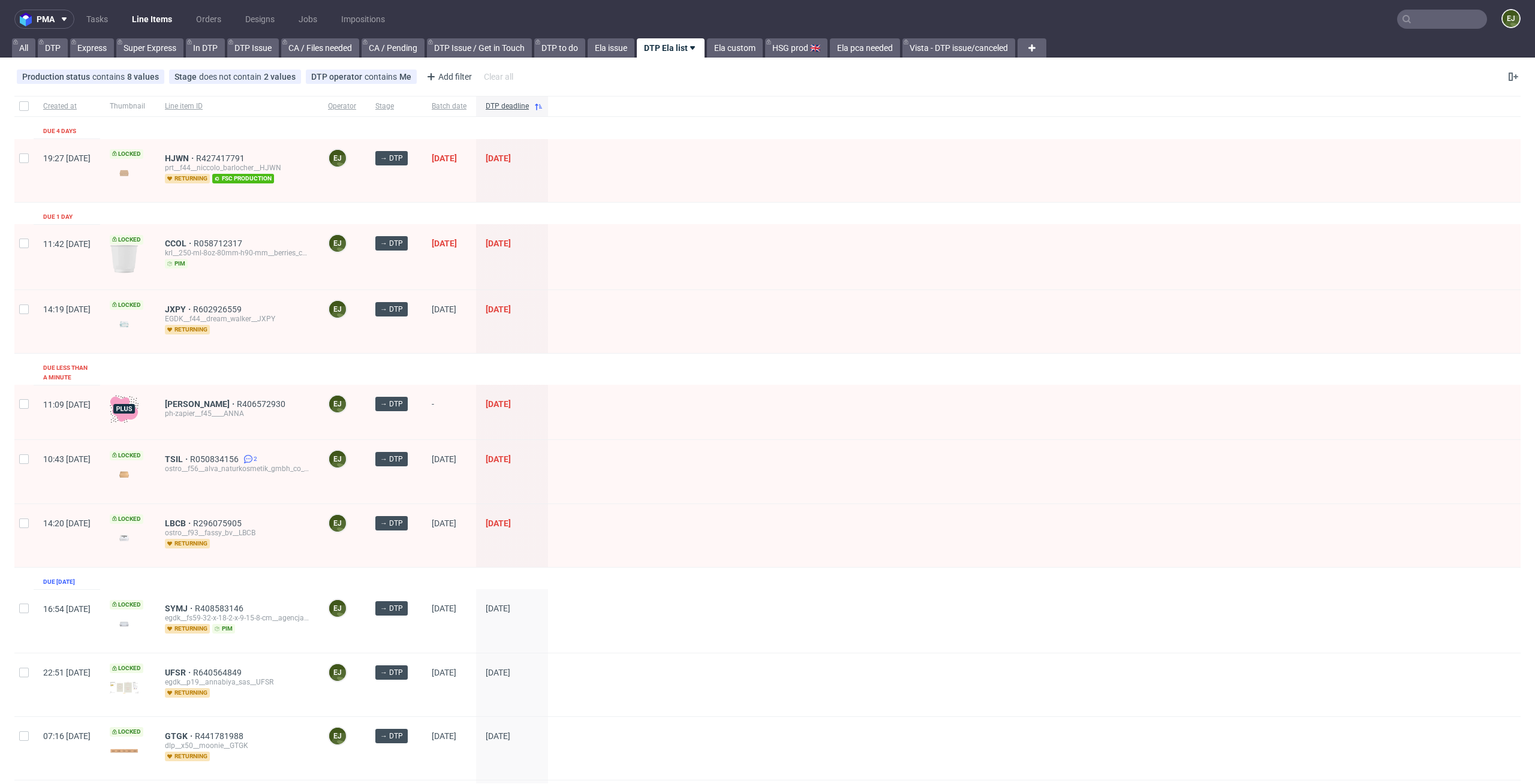
click at [476, 429] on div "-" at bounding box center [449, 412] width 54 height 55
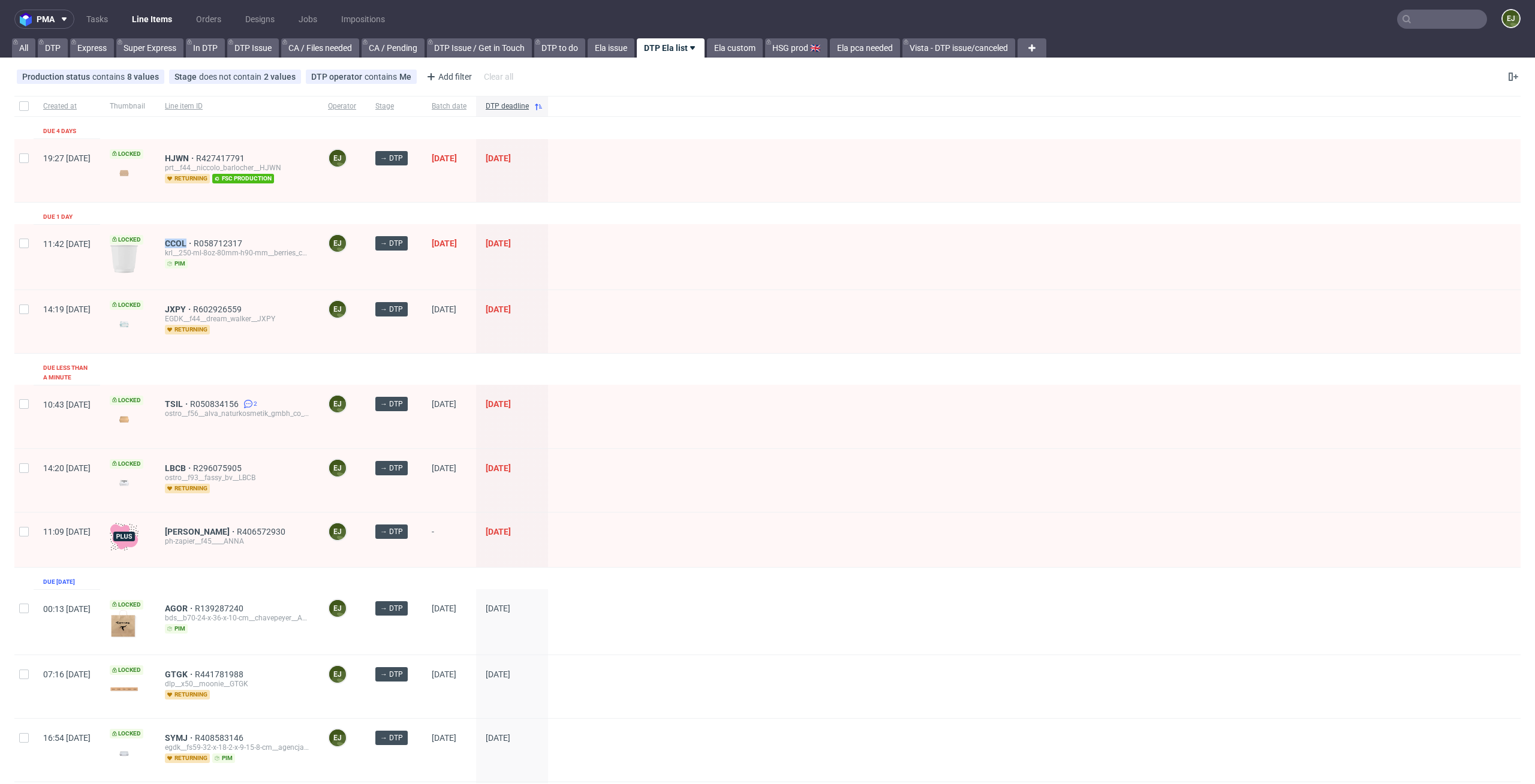
click at [138, 255] on img at bounding box center [124, 259] width 29 height 29
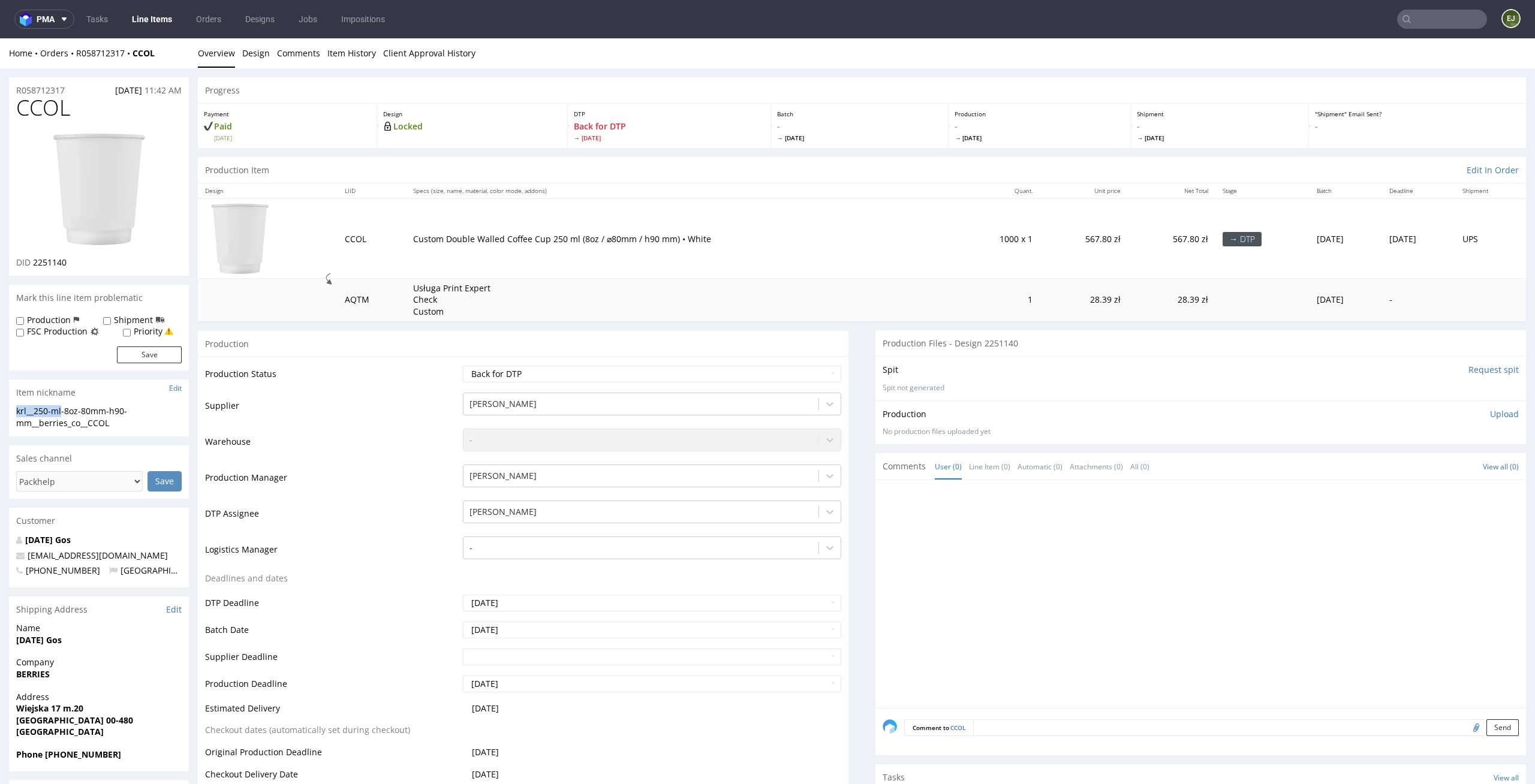
drag, startPoint x: 66, startPoint y: 413, endPoint x: 0, endPoint y: 411, distance: 66.0
copy div "krl__250-ml"
click at [263, 51] on link "Design" at bounding box center [256, 53] width 28 height 29
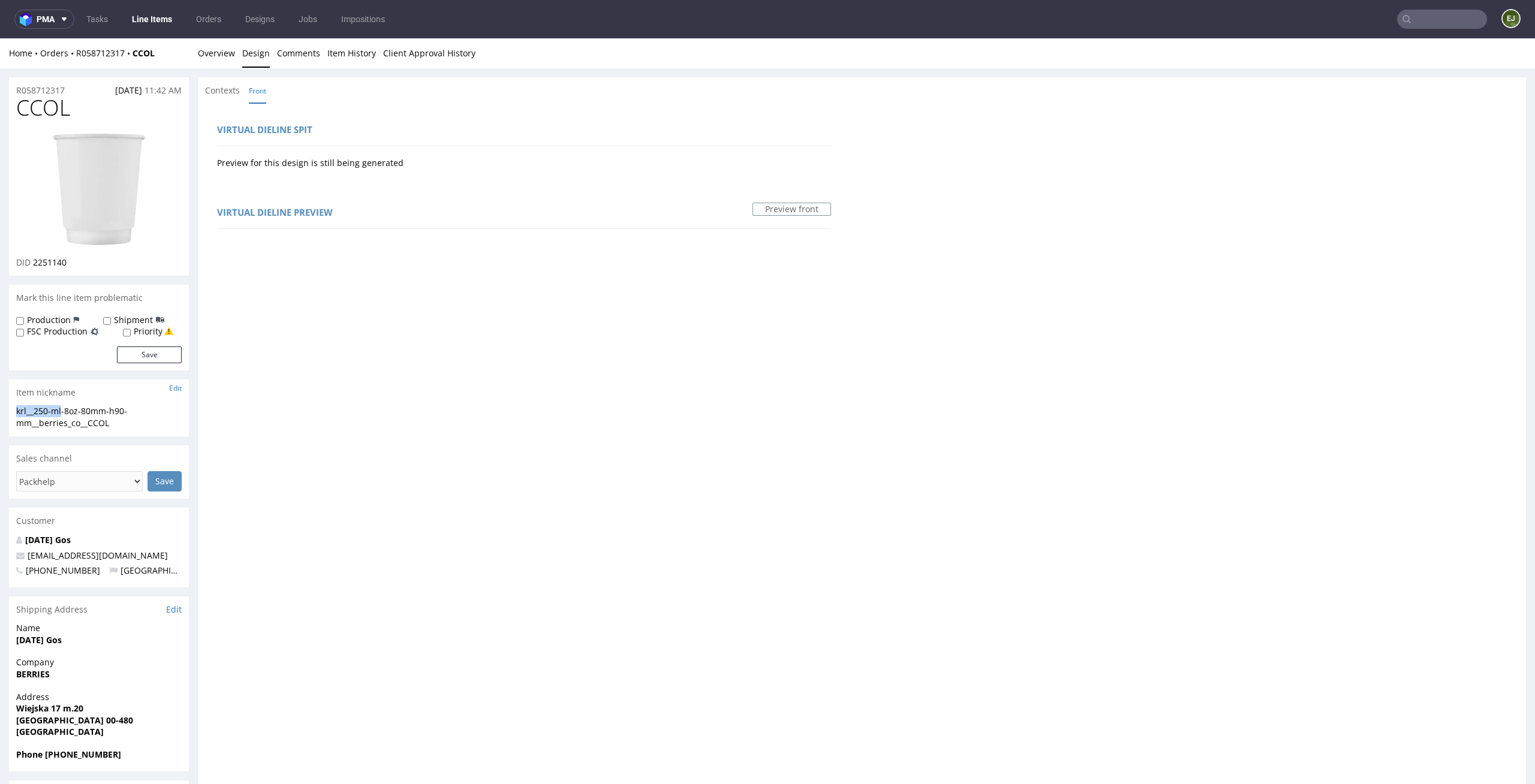
scroll to position [667, 0]
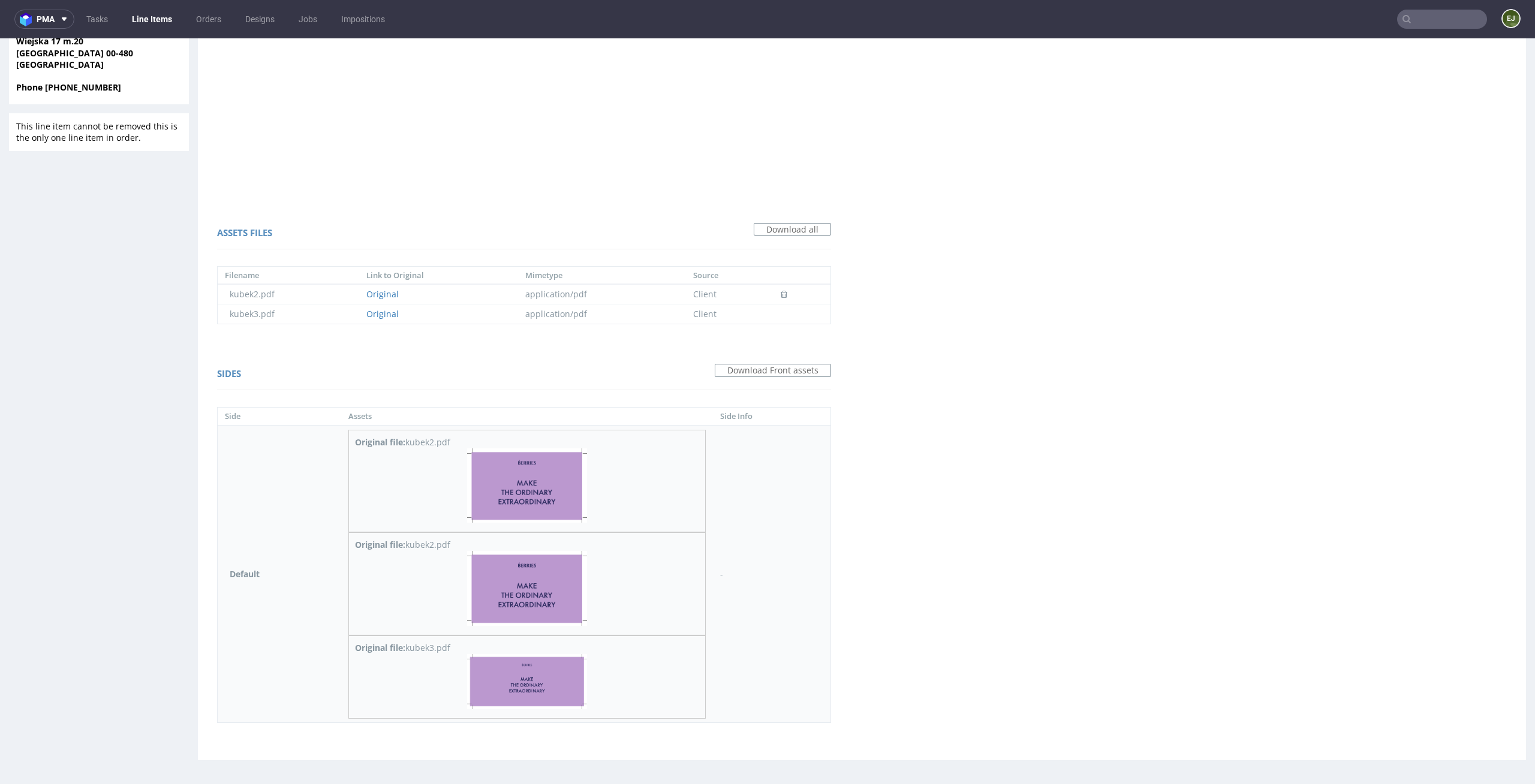
click at [517, 664] on img at bounding box center [527, 681] width 120 height 55
click at [577, 680] on img at bounding box center [527, 681] width 120 height 55
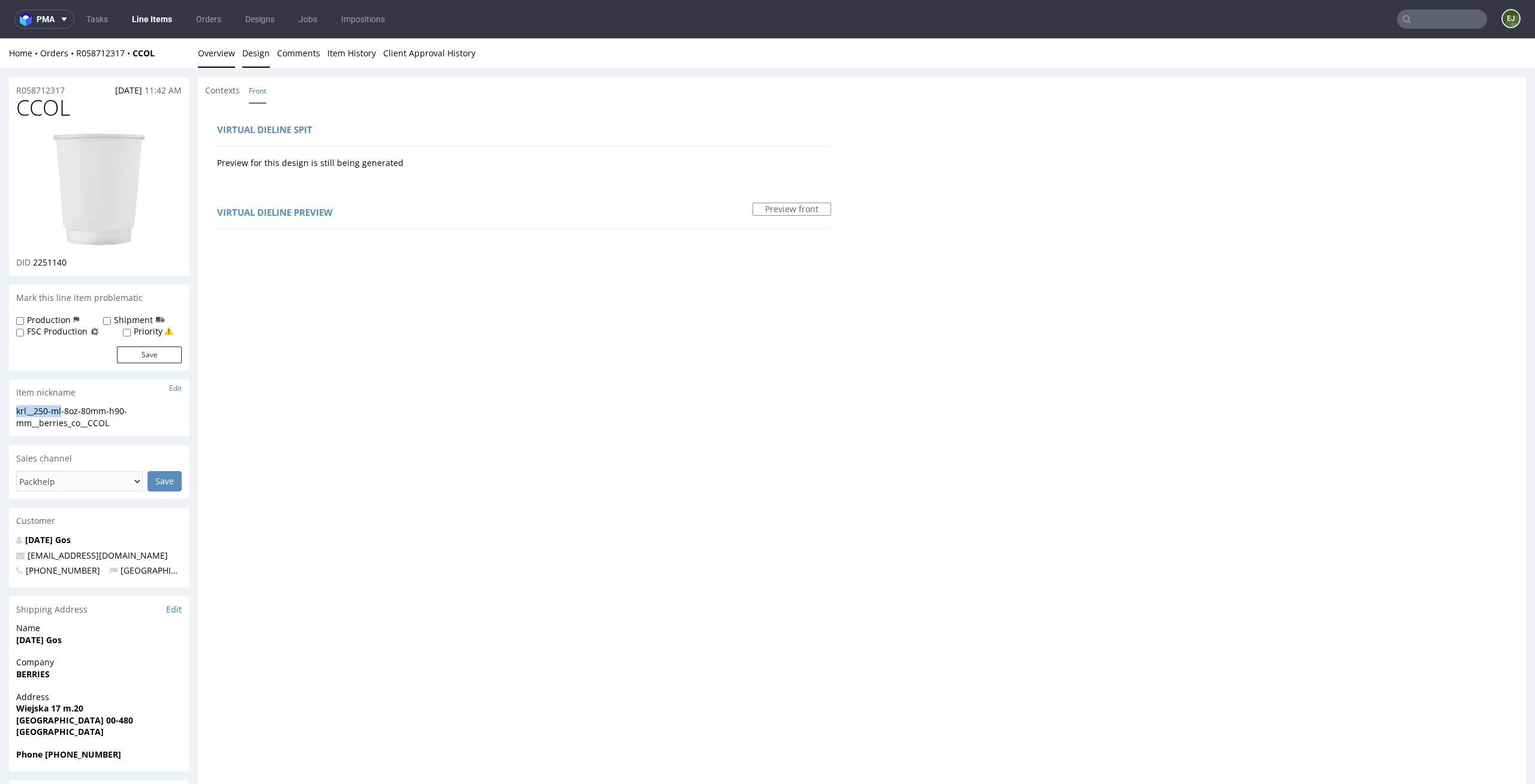
click at [219, 50] on link "Overview" at bounding box center [217, 53] width 37 height 29
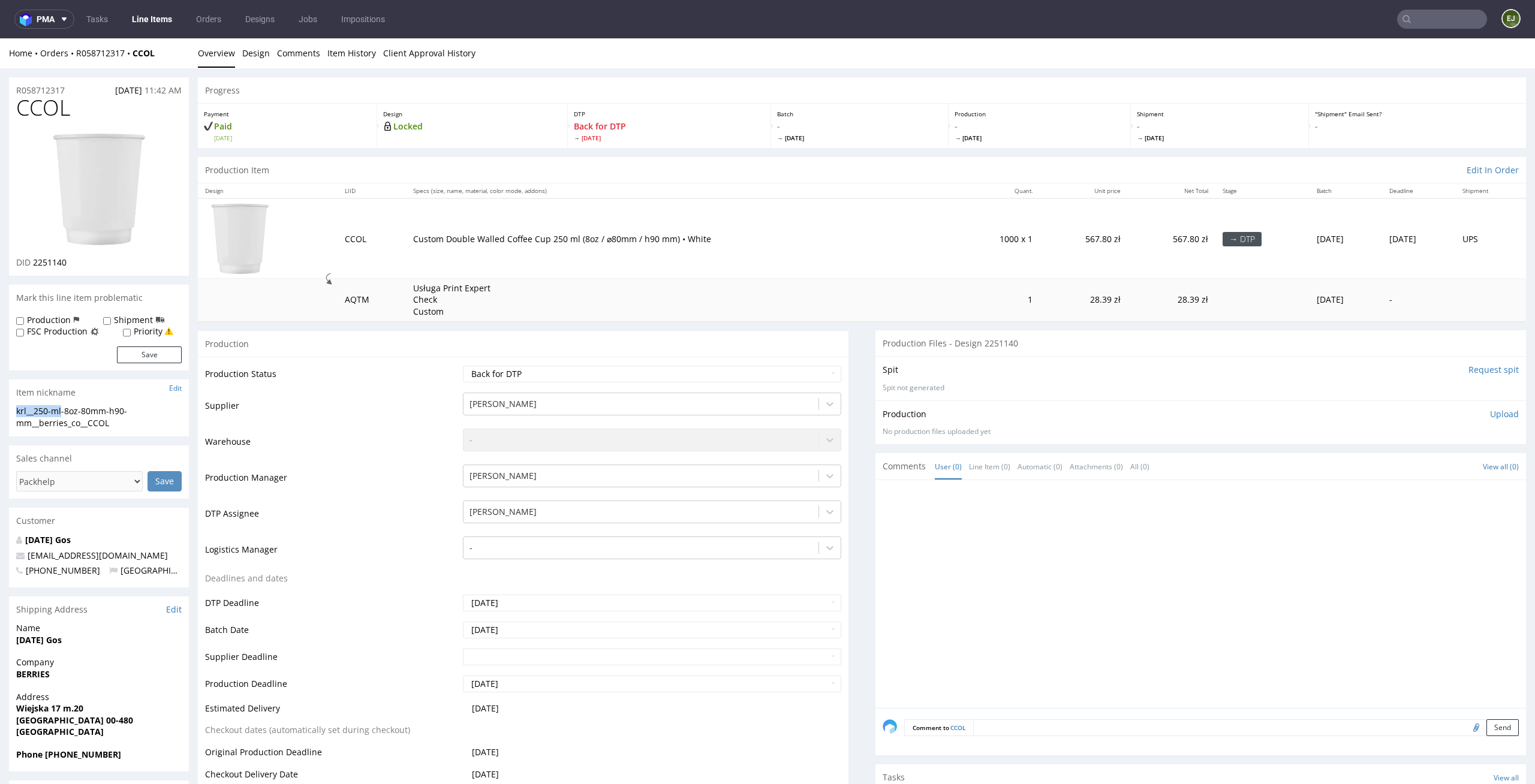
scroll to position [290, 0]
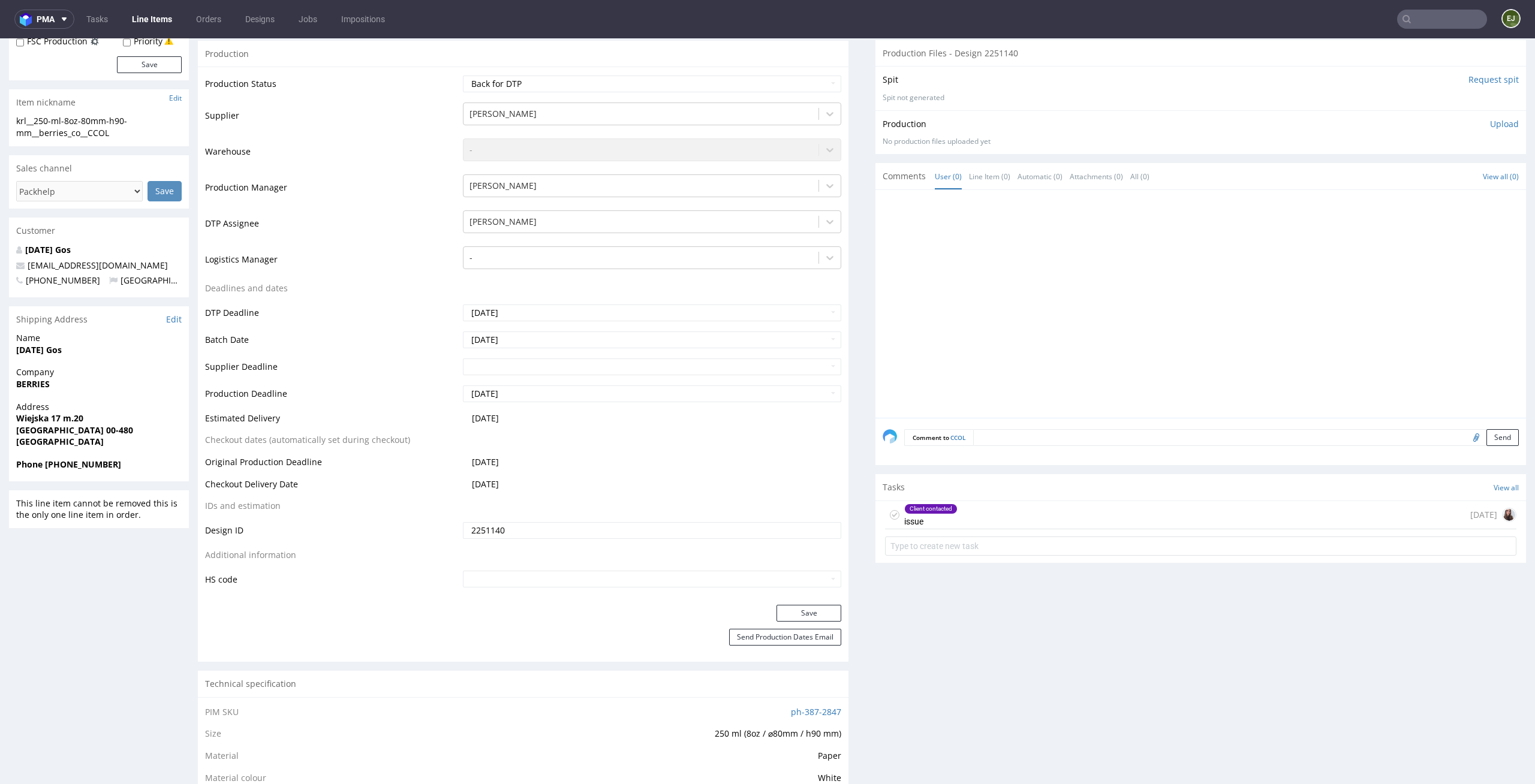
click at [1039, 522] on div "Client contacted issue 1 day ago" at bounding box center [1201, 515] width 631 height 28
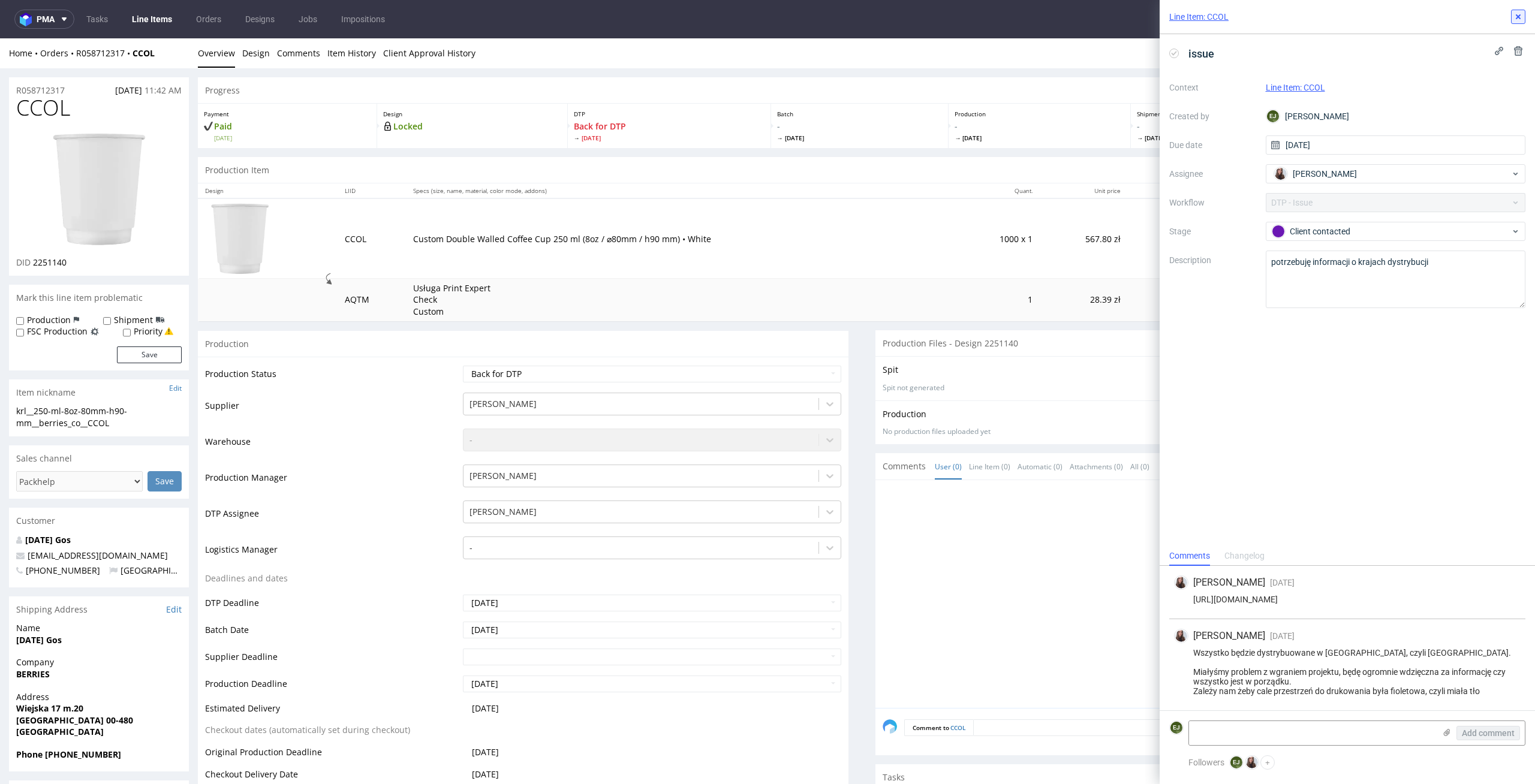
click at [1522, 24] on button at bounding box center [1518, 16] width 14 height 14
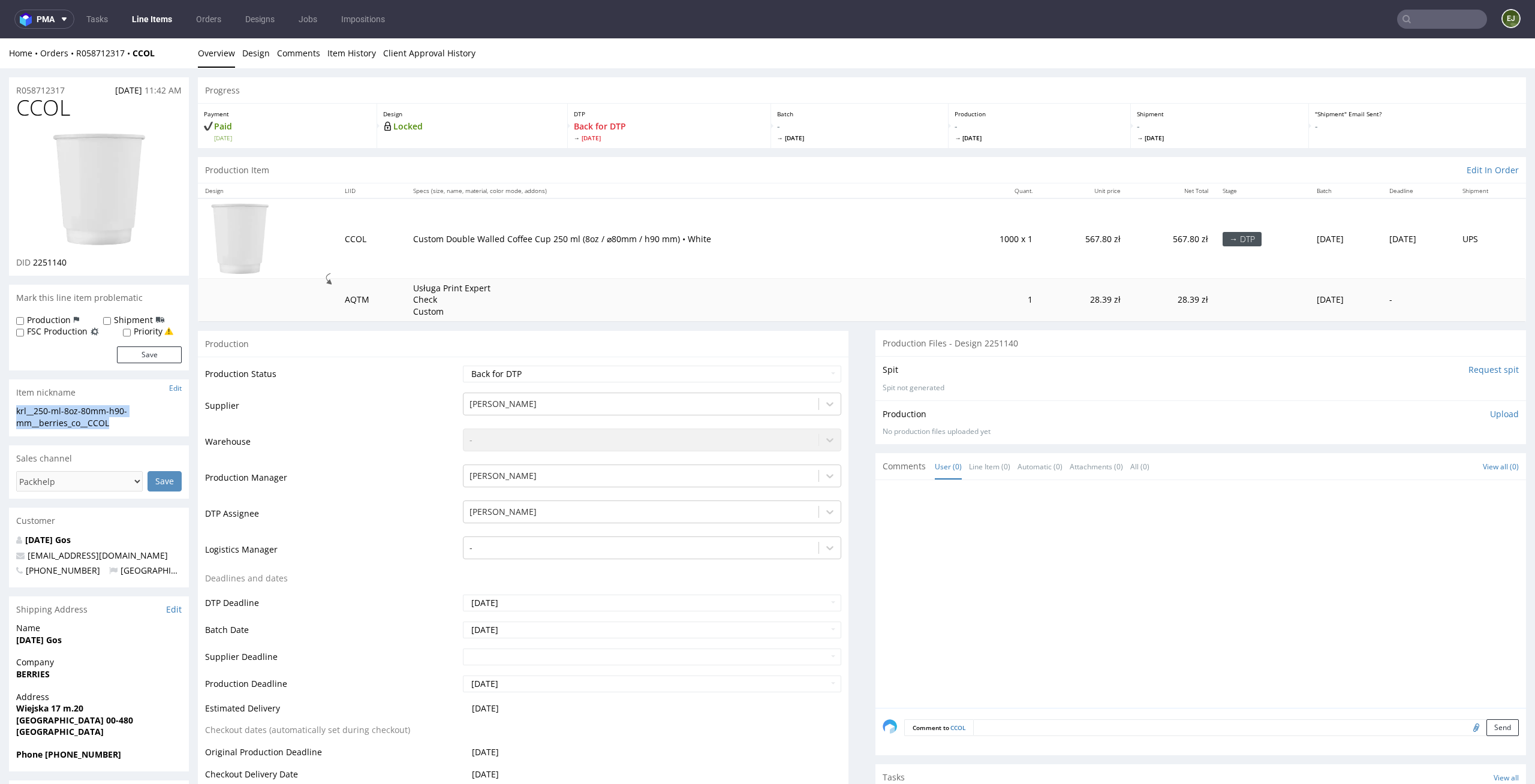
drag, startPoint x: 116, startPoint y: 426, endPoint x: 0, endPoint y: 407, distance: 117.5
copy div "krl__250-ml-8oz-80mm-h90-mm__berries_co__CCOL"
drag, startPoint x: 76, startPoint y: 267, endPoint x: 35, endPoint y: 267, distance: 41.0
click at [35, 267] on div "DID 2251140" at bounding box center [99, 263] width 165 height 12
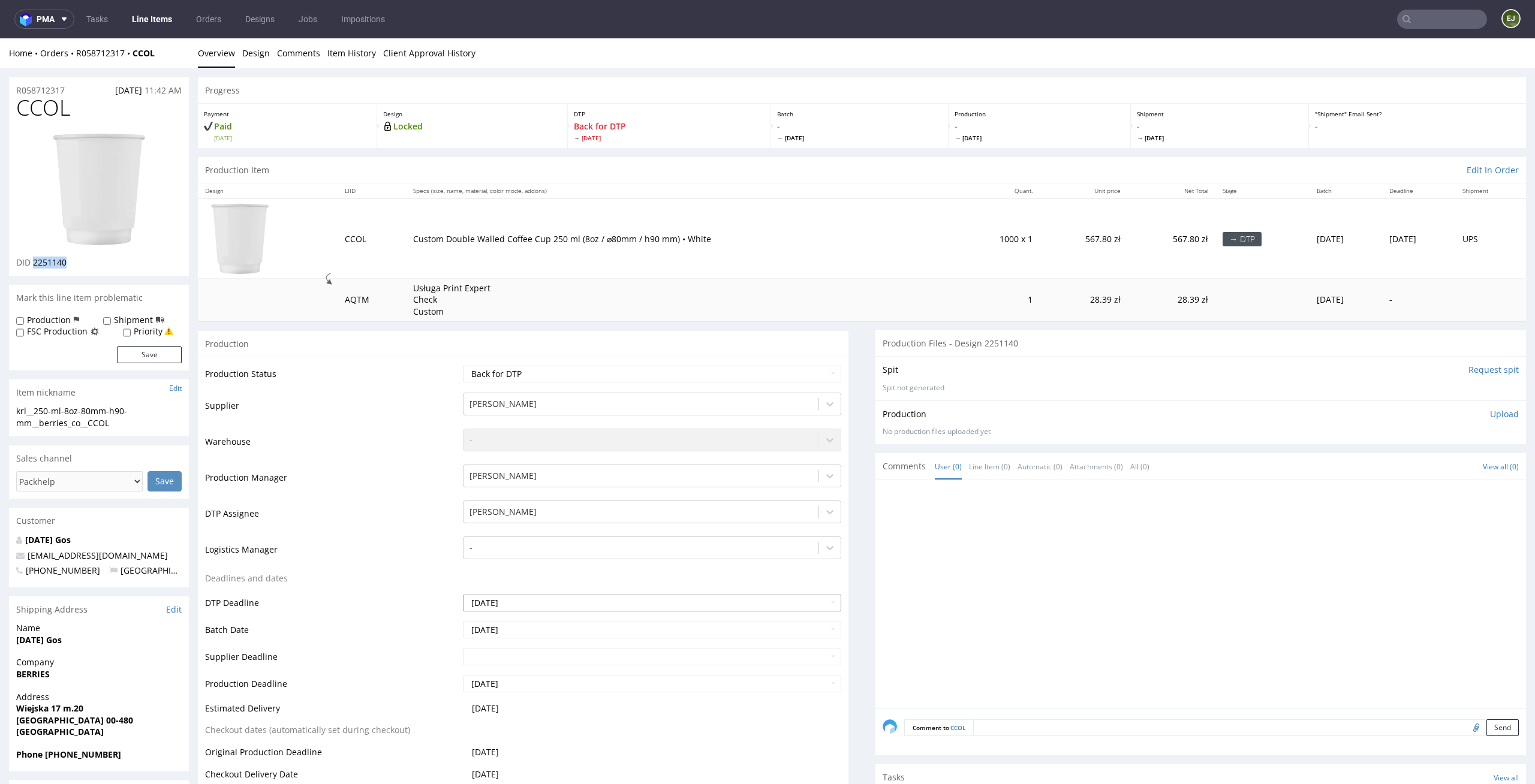
copy span "2251140"
drag, startPoint x: 75, startPoint y: 93, endPoint x: 0, endPoint y: 90, distance: 75.1
copy p "R058712317"
click at [792, 367] on select "Waiting for Artwork Waiting for Diecut Waiting for Mockup Waiting for DTP Waiti…" at bounding box center [652, 374] width 379 height 17
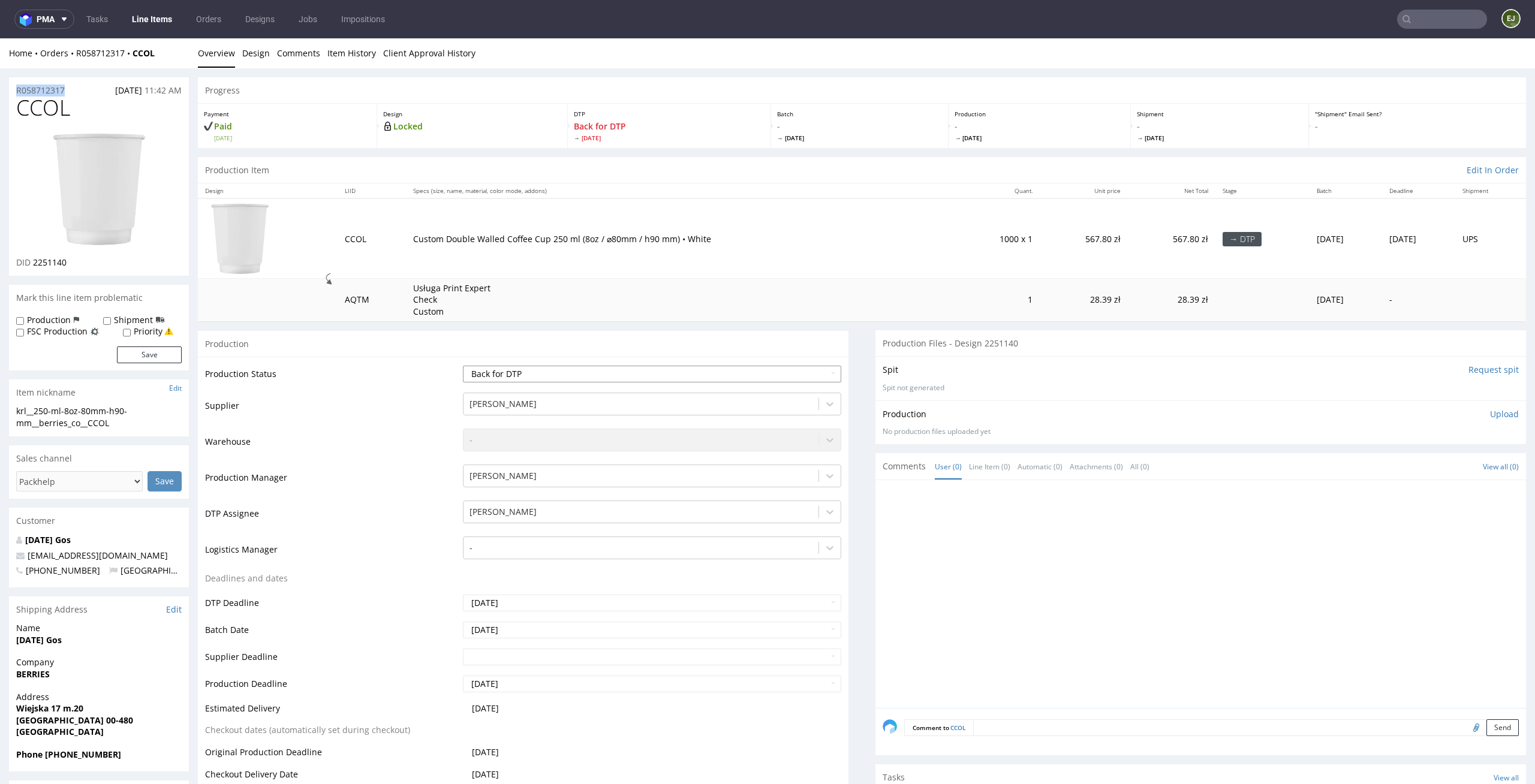
select select "dtp_ca_needed"
click at [463, 365] on select "Waiting for Artwork Waiting for Diecut Waiting for Mockup Waiting for DTP Waiti…" at bounding box center [652, 374] width 379 height 17
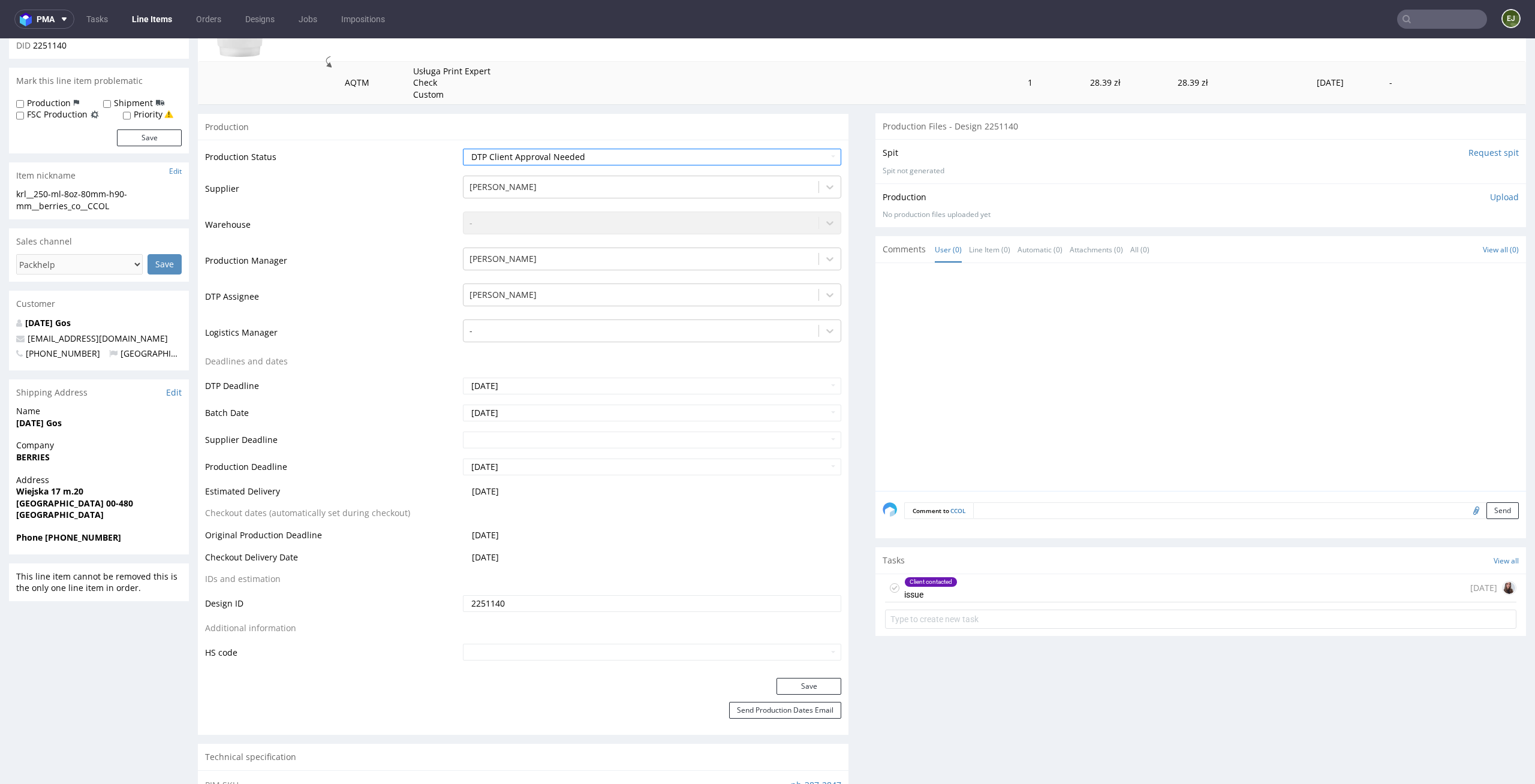
scroll to position [286, 0]
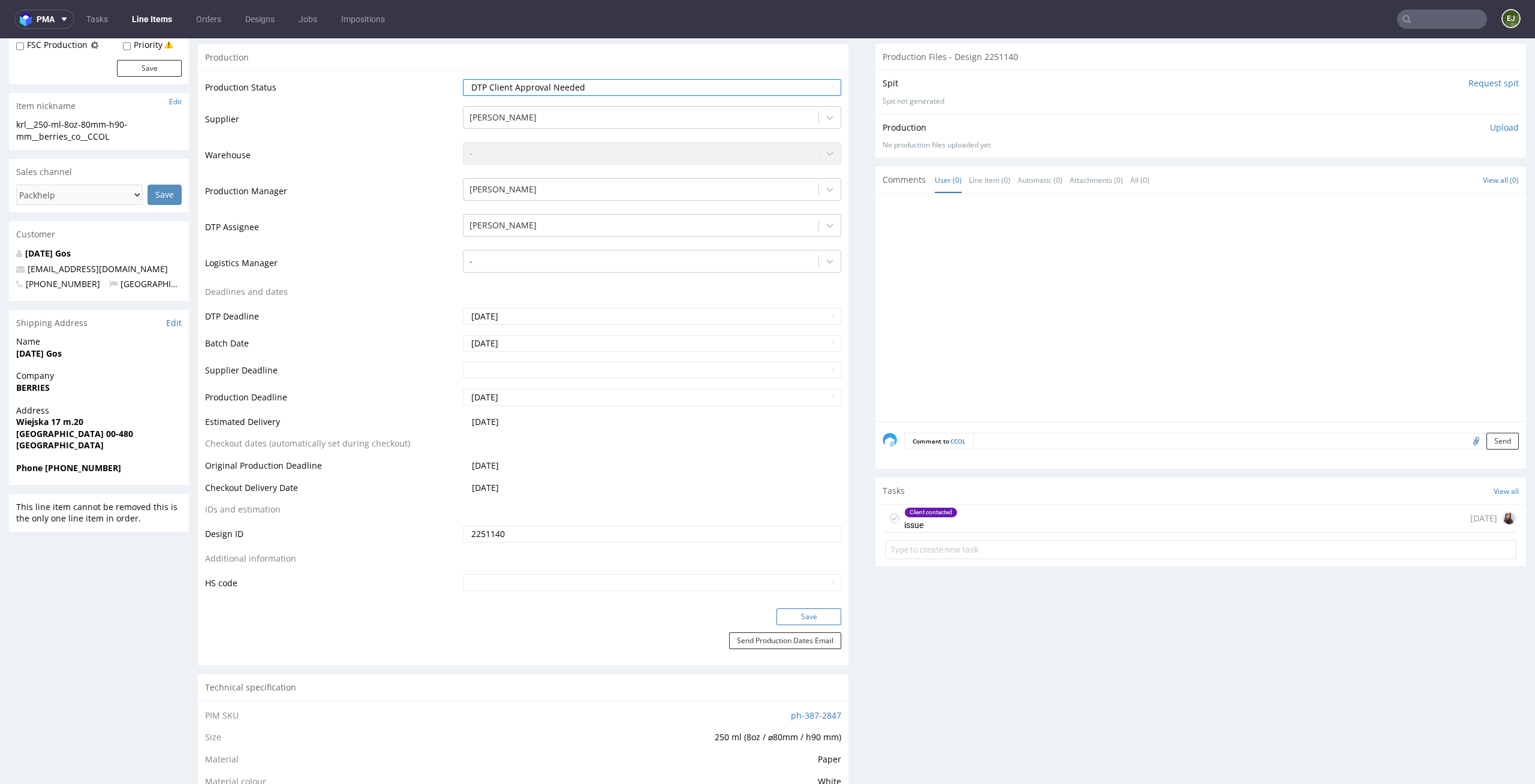
click at [804, 617] on button "Save" at bounding box center [809, 616] width 65 height 17
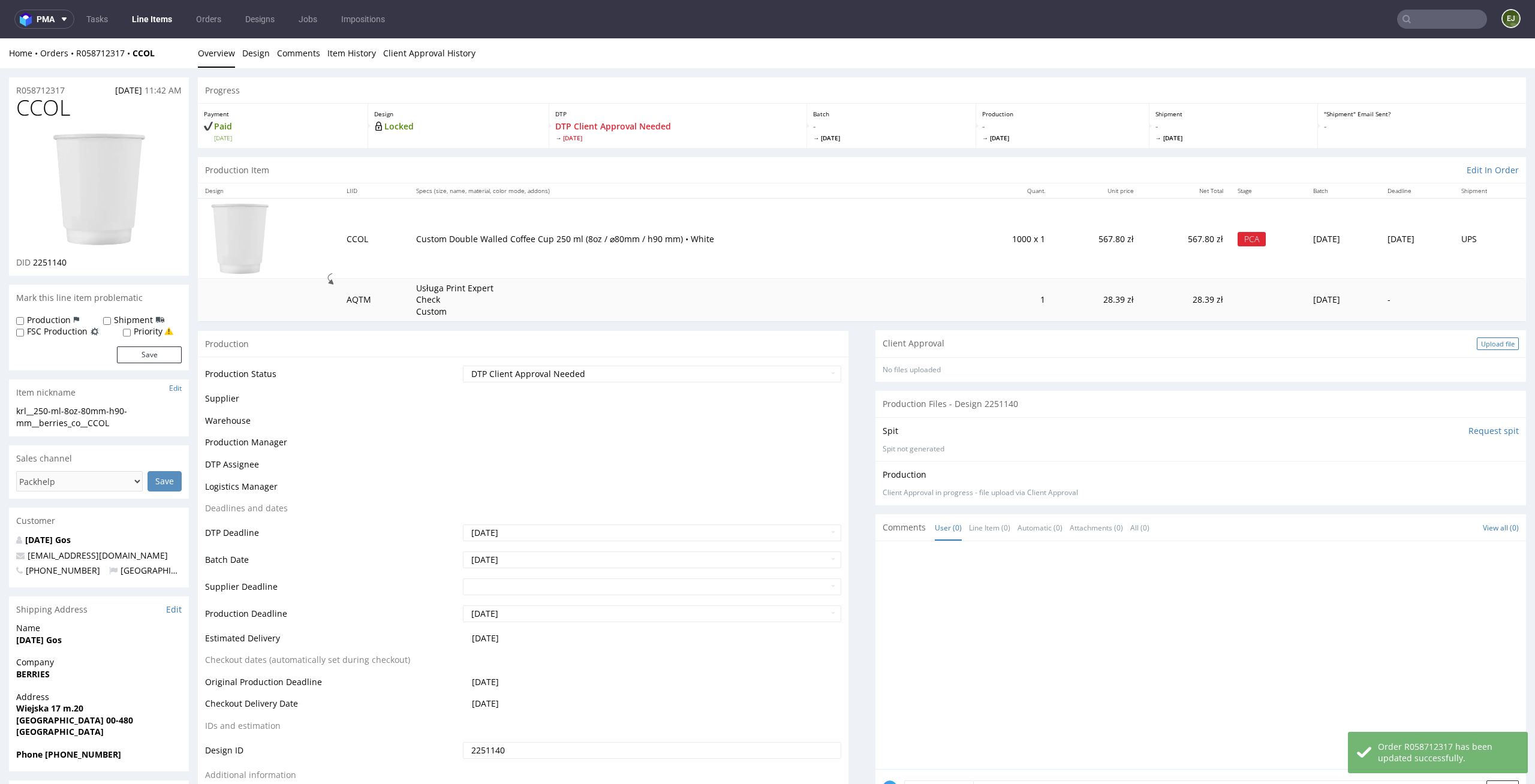
scroll to position [0, 0]
click at [1482, 339] on div "Upload file" at bounding box center [1498, 344] width 42 height 13
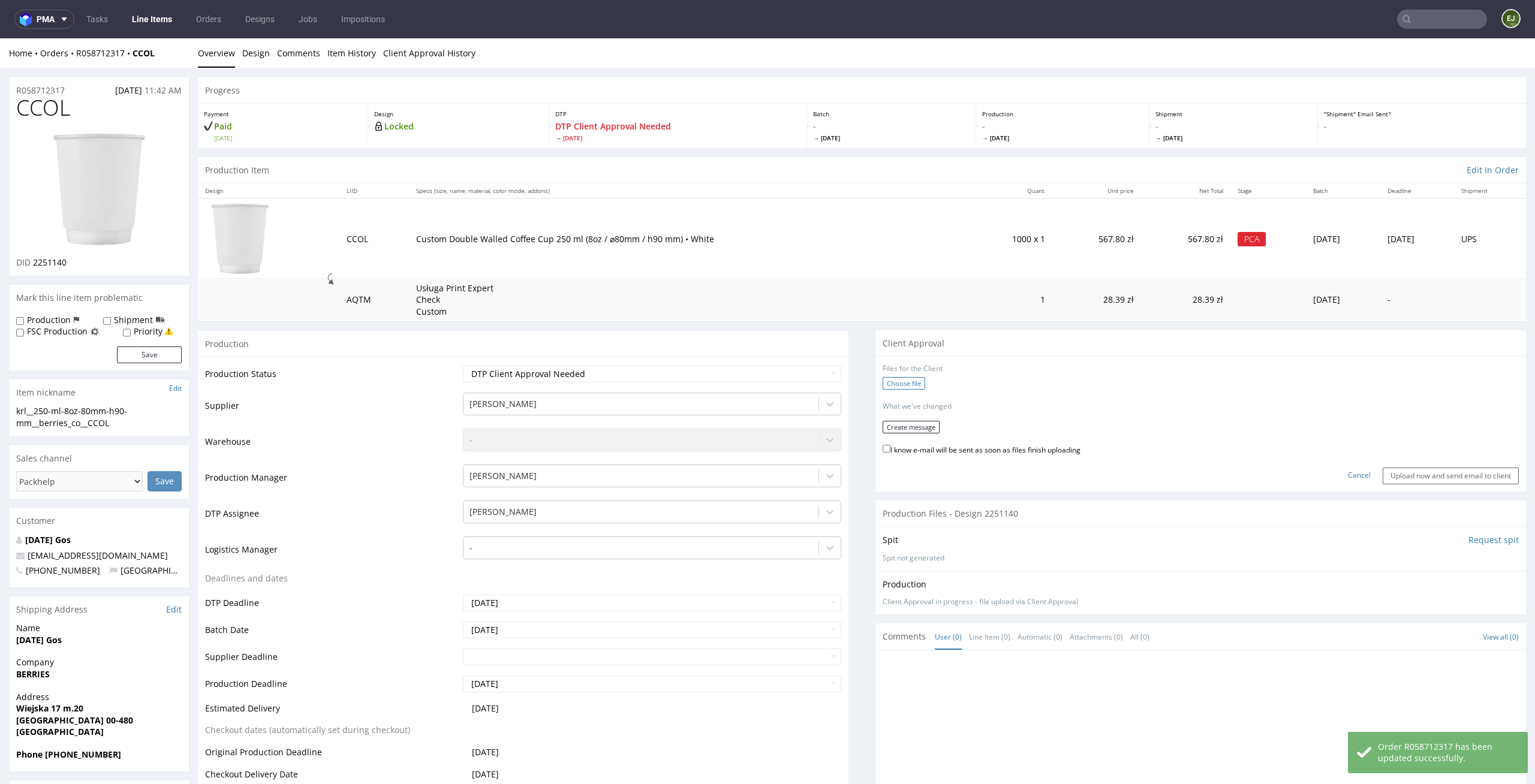
click at [908, 383] on label "Choose file" at bounding box center [904, 383] width 43 height 13
click at [0, 39] on input "Choose file" at bounding box center [0, 39] width 0 height 0
click at [908, 422] on button "Create message" at bounding box center [912, 423] width 57 height 13
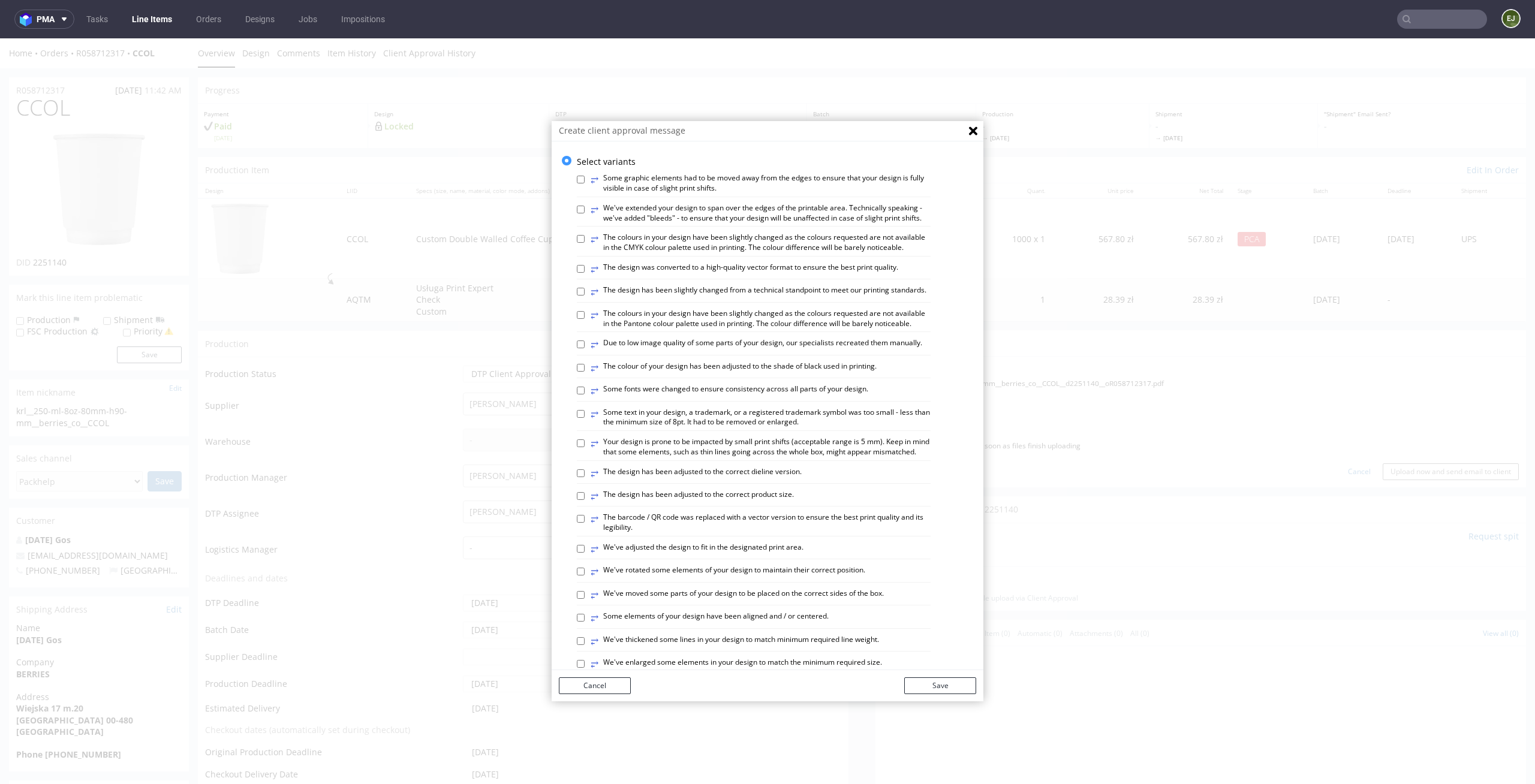
scroll to position [490, 0]
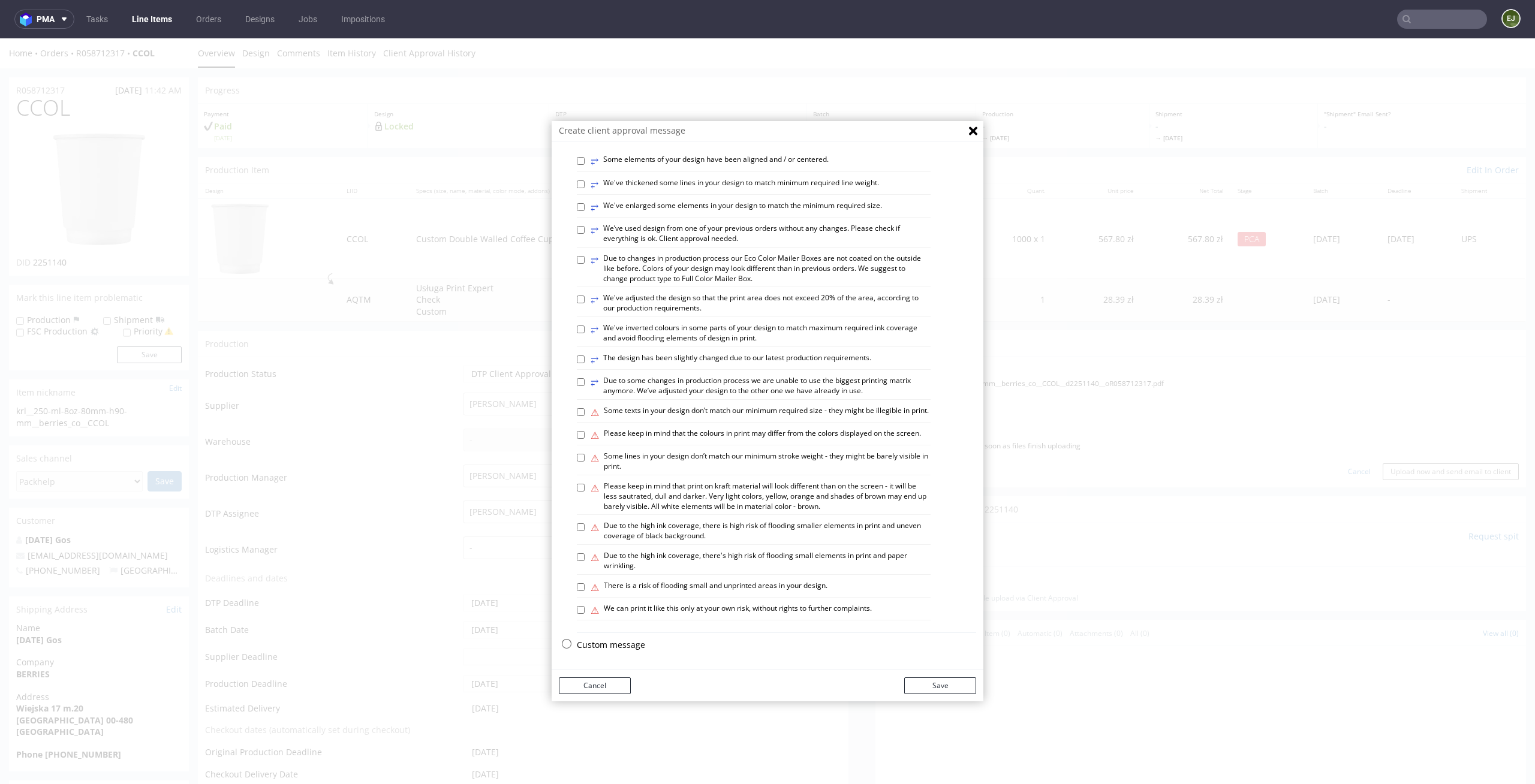
click at [623, 643] on p "Custom message" at bounding box center [777, 645] width 399 height 12
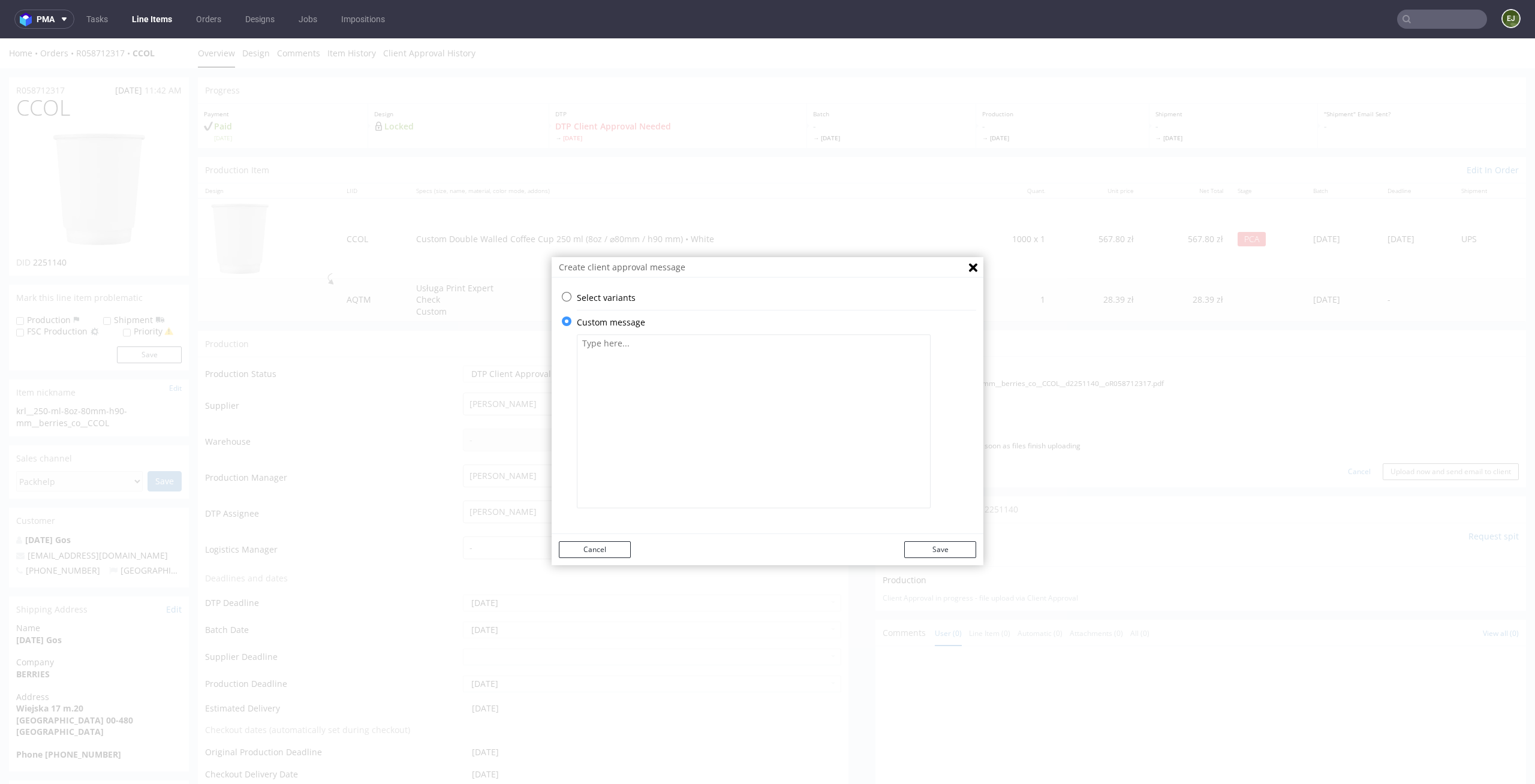
click at [709, 431] on textarea at bounding box center [754, 421] width 354 height 173
paste textarea "We have added mandatory labelling regarding plastic content."
type textarea "We have added mandatory labelling regarding plastic content."
click at [910, 543] on button "Save" at bounding box center [939, 550] width 72 height 17
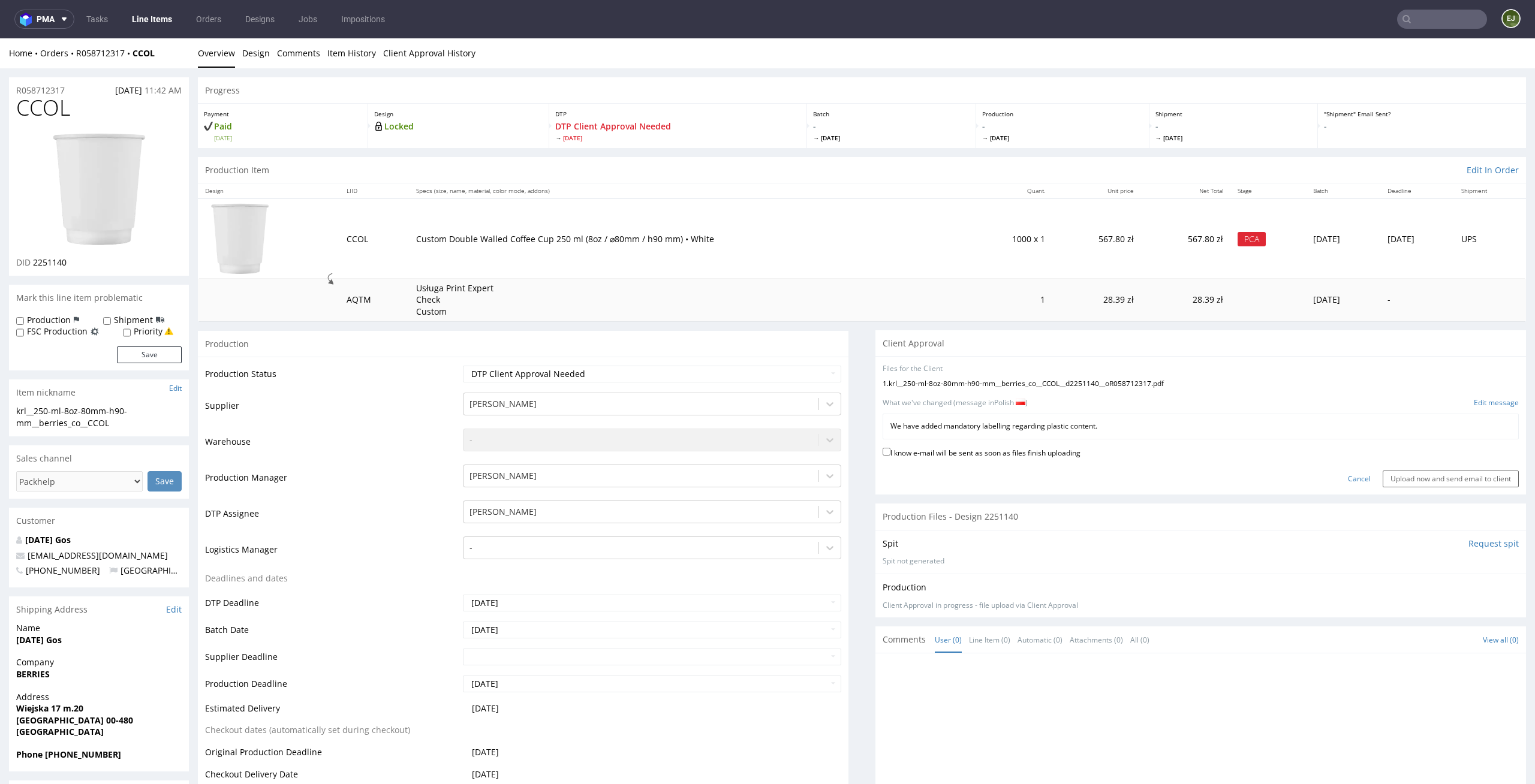
click at [1038, 452] on label "I know e-mail will be sent as soon as files finish uploading" at bounding box center [981, 452] width 198 height 13
click at [891, 452] on input "I know e-mail will be sent as soon as files finish uploading" at bounding box center [886, 451] width 8 height 8
checkbox input "true"
click at [1441, 475] on input "Upload now and send email to client" at bounding box center [1451, 479] width 136 height 17
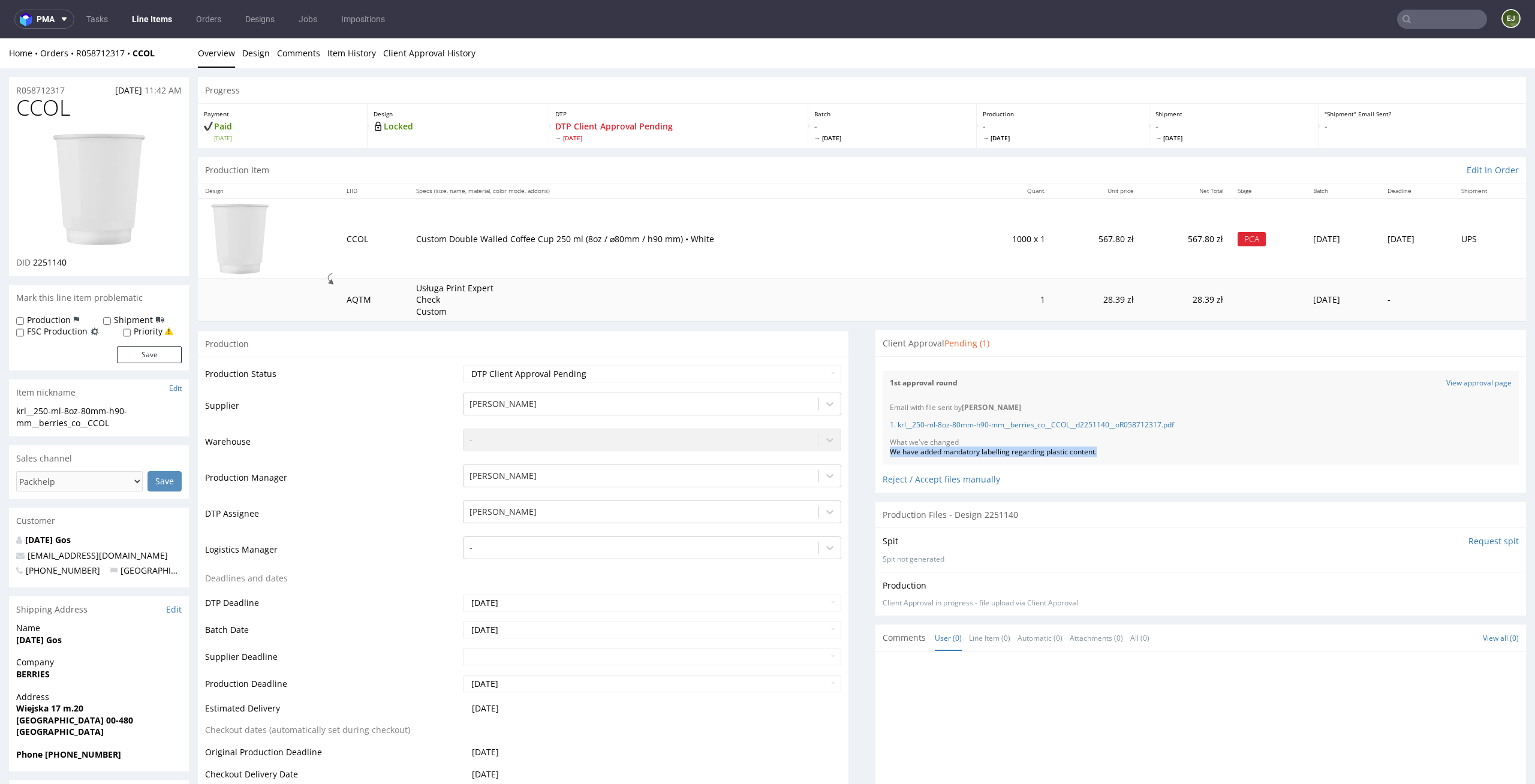
drag, startPoint x: 1124, startPoint y: 456, endPoint x: 880, endPoint y: 450, distance: 244.1
click at [890, 450] on div "We have added mandatory labelling regarding plastic content." at bounding box center [1201, 452] width 622 height 10
copy div "We have added mandatory labelling regarding plastic content."
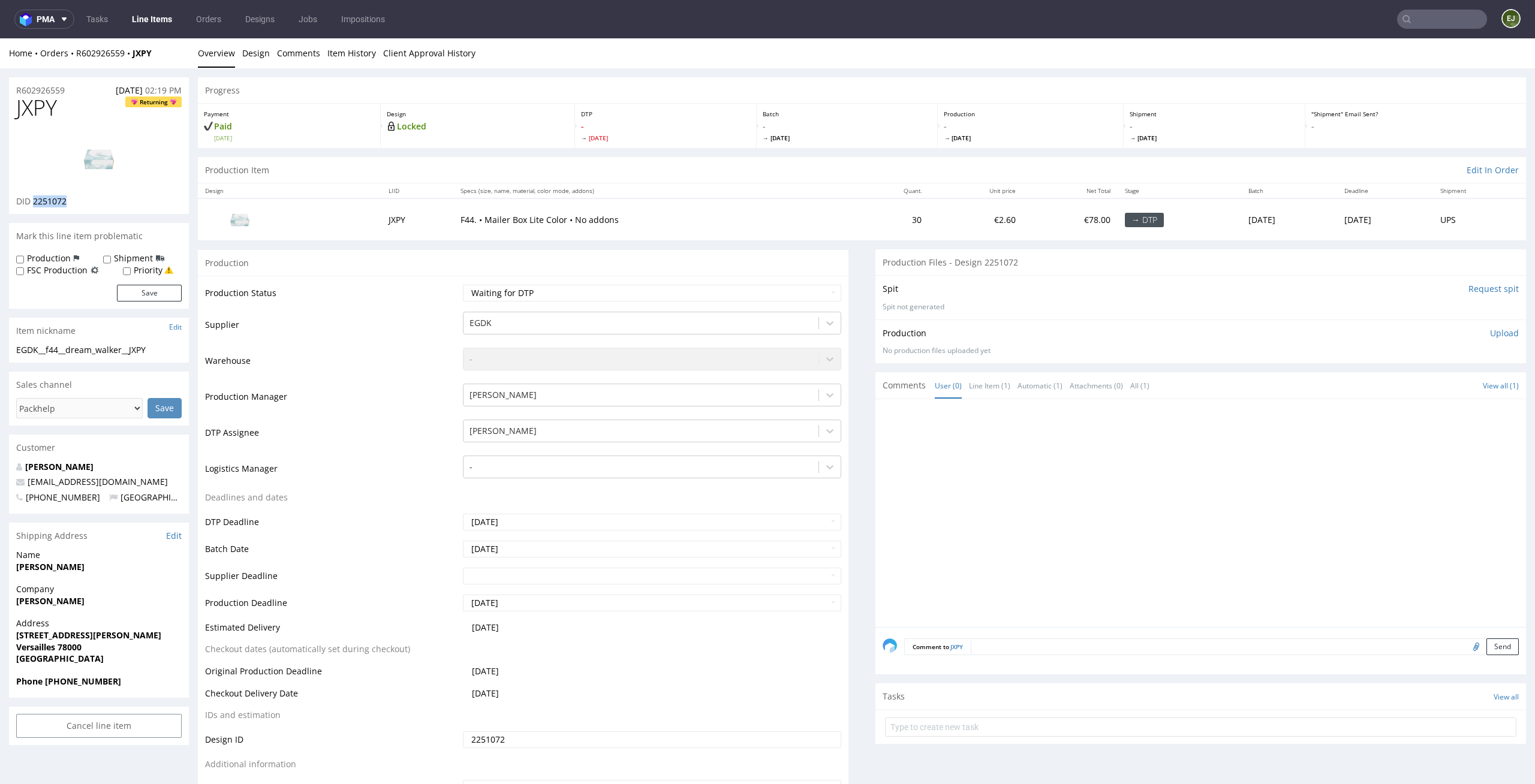
drag, startPoint x: 78, startPoint y: 211, endPoint x: 35, endPoint y: 205, distance: 43.4
click at [35, 205] on div "JXPY Returning DID 2251072" at bounding box center [99, 155] width 180 height 118
copy span "2251072"
click at [803, 289] on select "Waiting for Artwork Waiting for Diecut Waiting for Mockup Waiting for DTP Waiti…" at bounding box center [652, 293] width 379 height 17
select select "dtp_in_process"
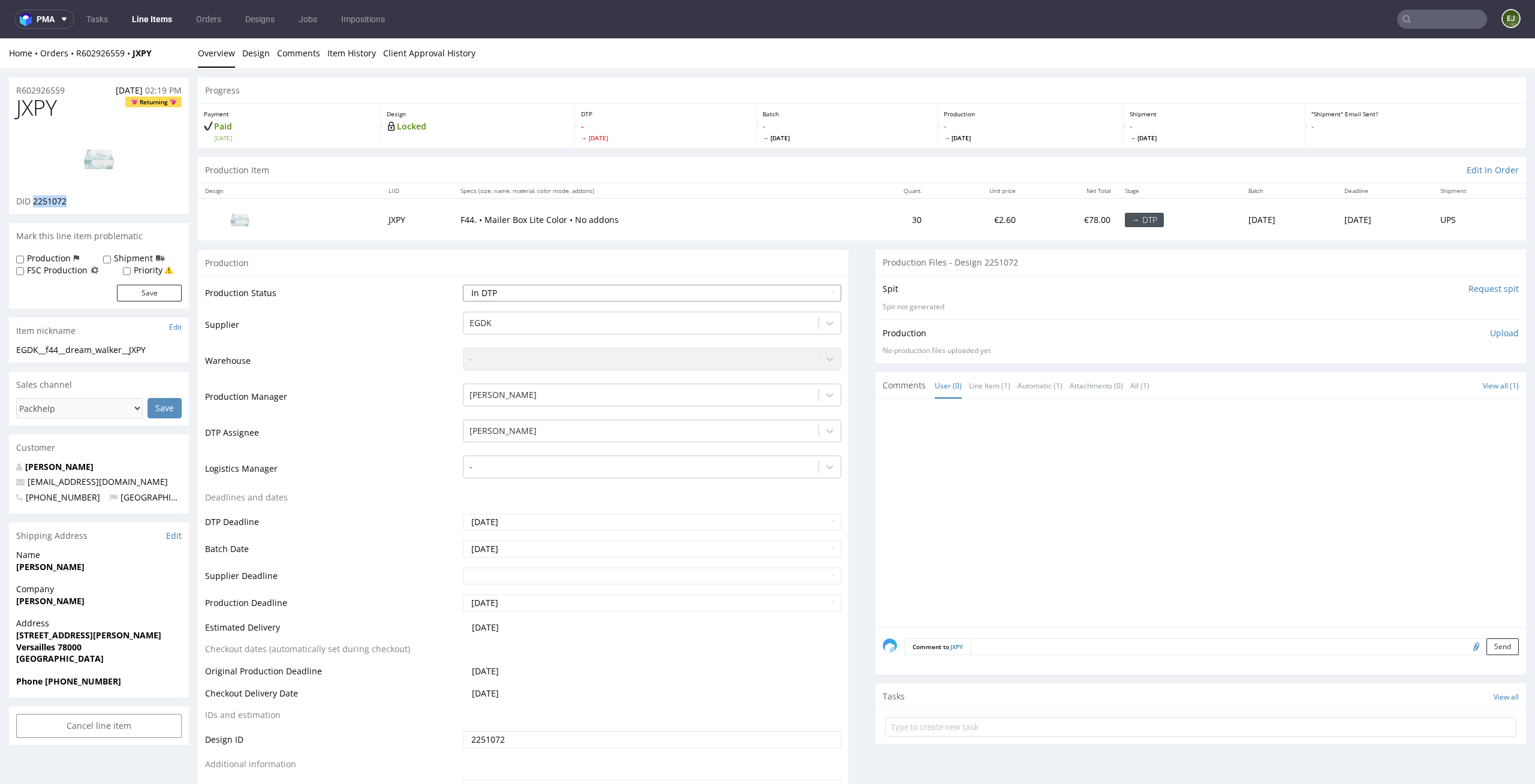
click at [463, 285] on select "Waiting for Artwork Waiting for Diecut Waiting for Mockup Waiting for DTP Waiti…" at bounding box center [652, 293] width 379 height 17
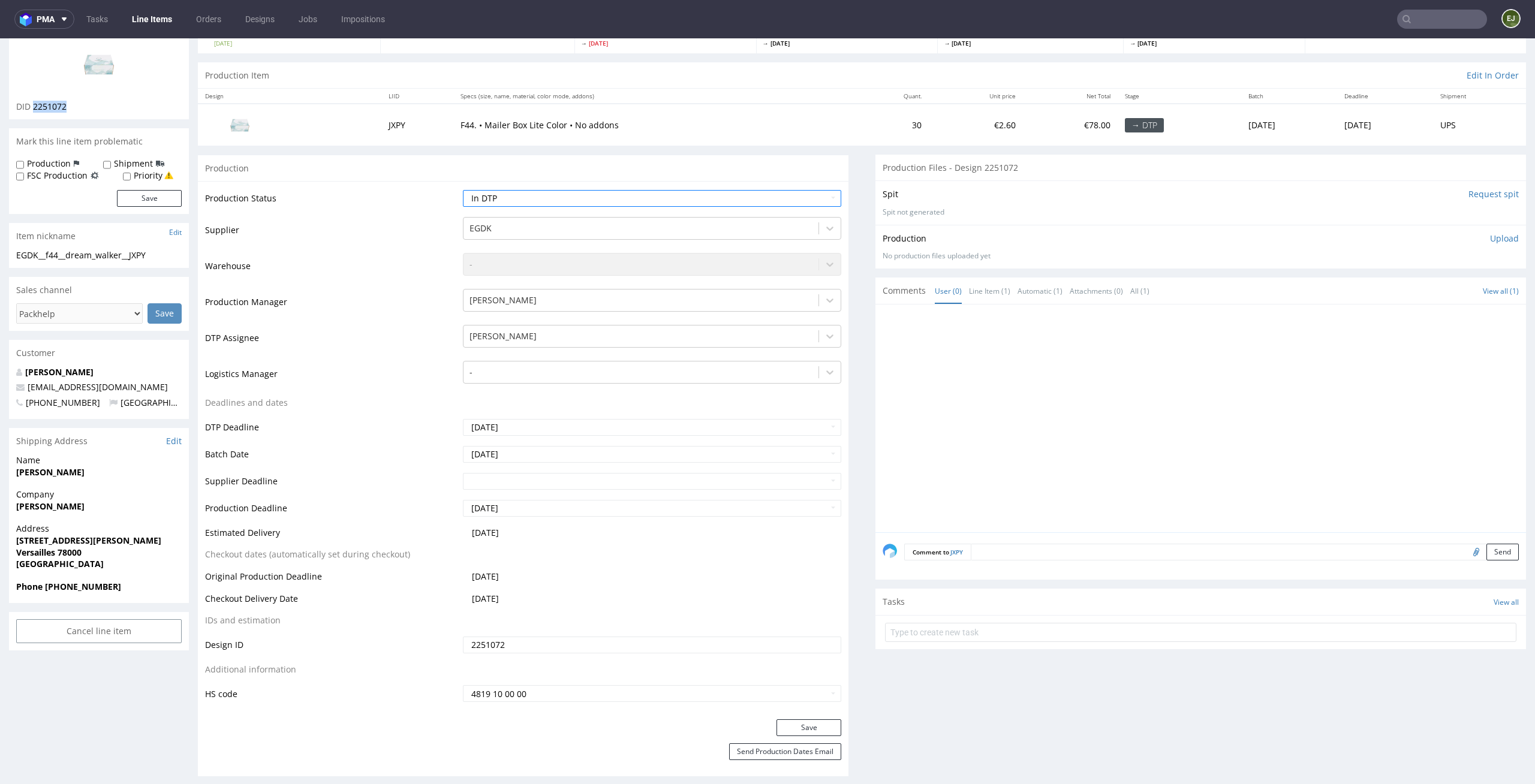
scroll to position [136, 0]
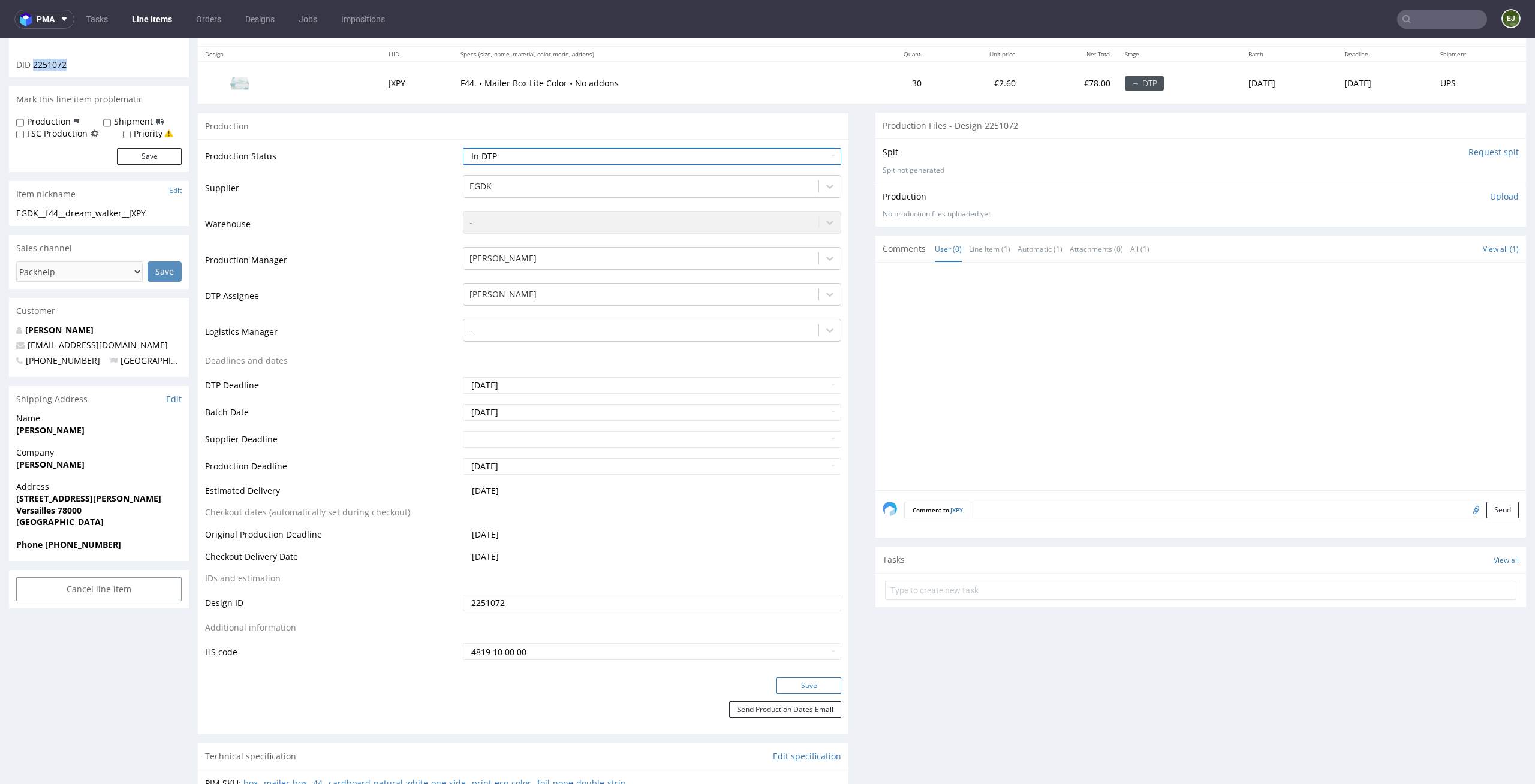
click at [800, 688] on button "Save" at bounding box center [809, 685] width 65 height 17
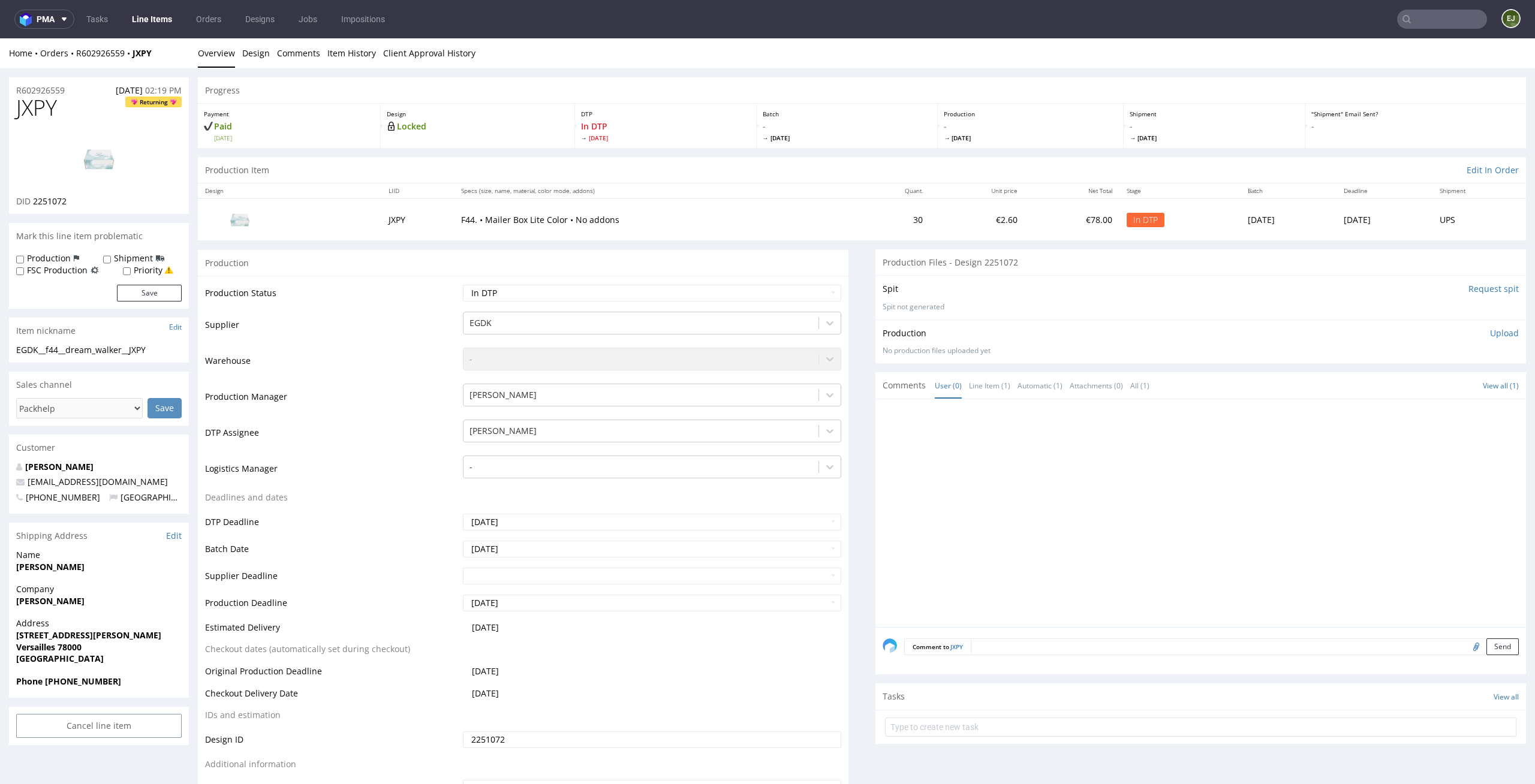
click at [382, 198] on th "LIID" at bounding box center [418, 191] width 72 height 15
drag, startPoint x: 59, startPoint y: 349, endPoint x: 0, endPoint y: 349, distance: 59.0
copy div "EGDK__f44"
click at [767, 220] on p "F44. • Mailer Box Lite Color • No addons" at bounding box center [654, 220] width 387 height 12
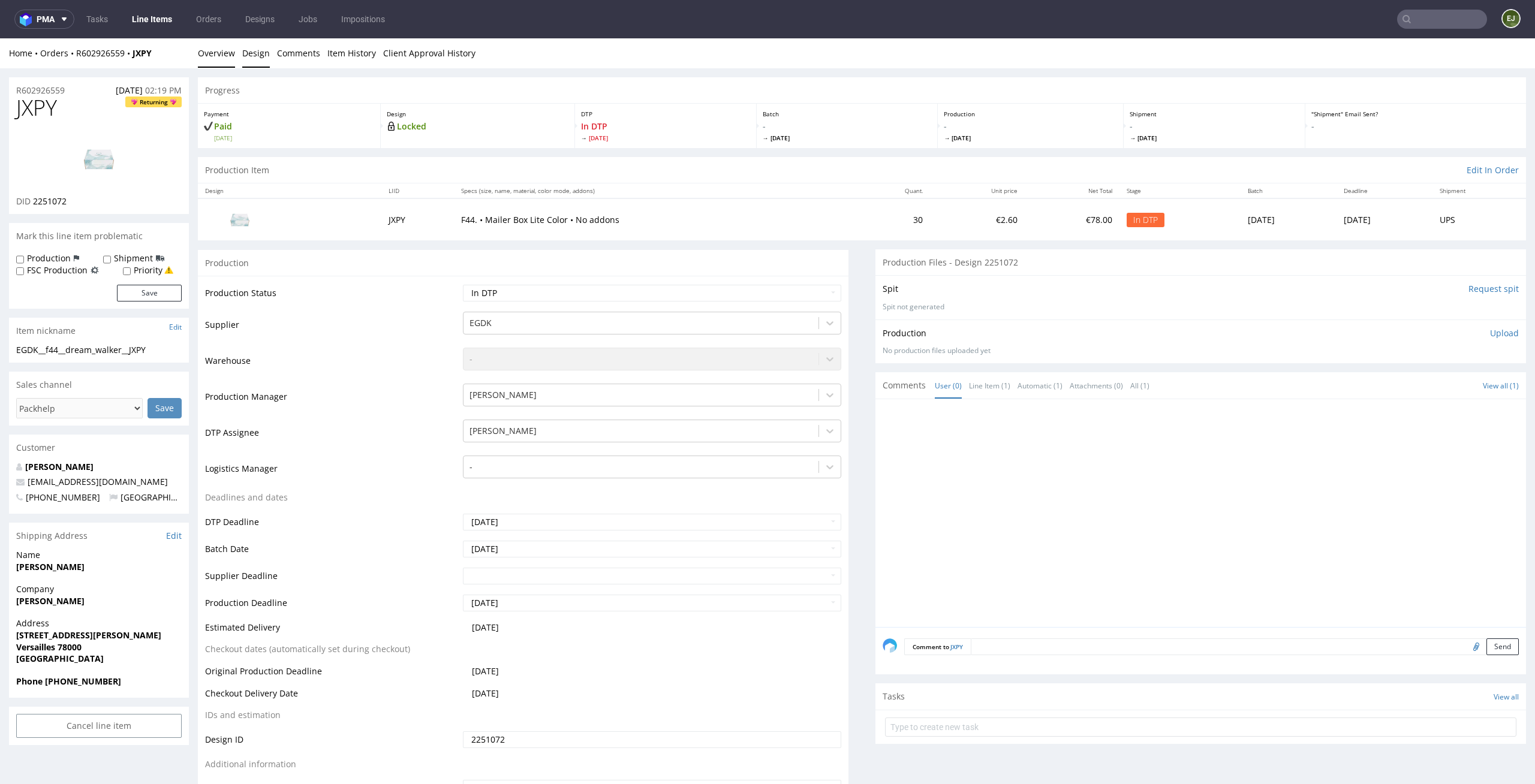
click at [254, 51] on link "Design" at bounding box center [256, 53] width 28 height 29
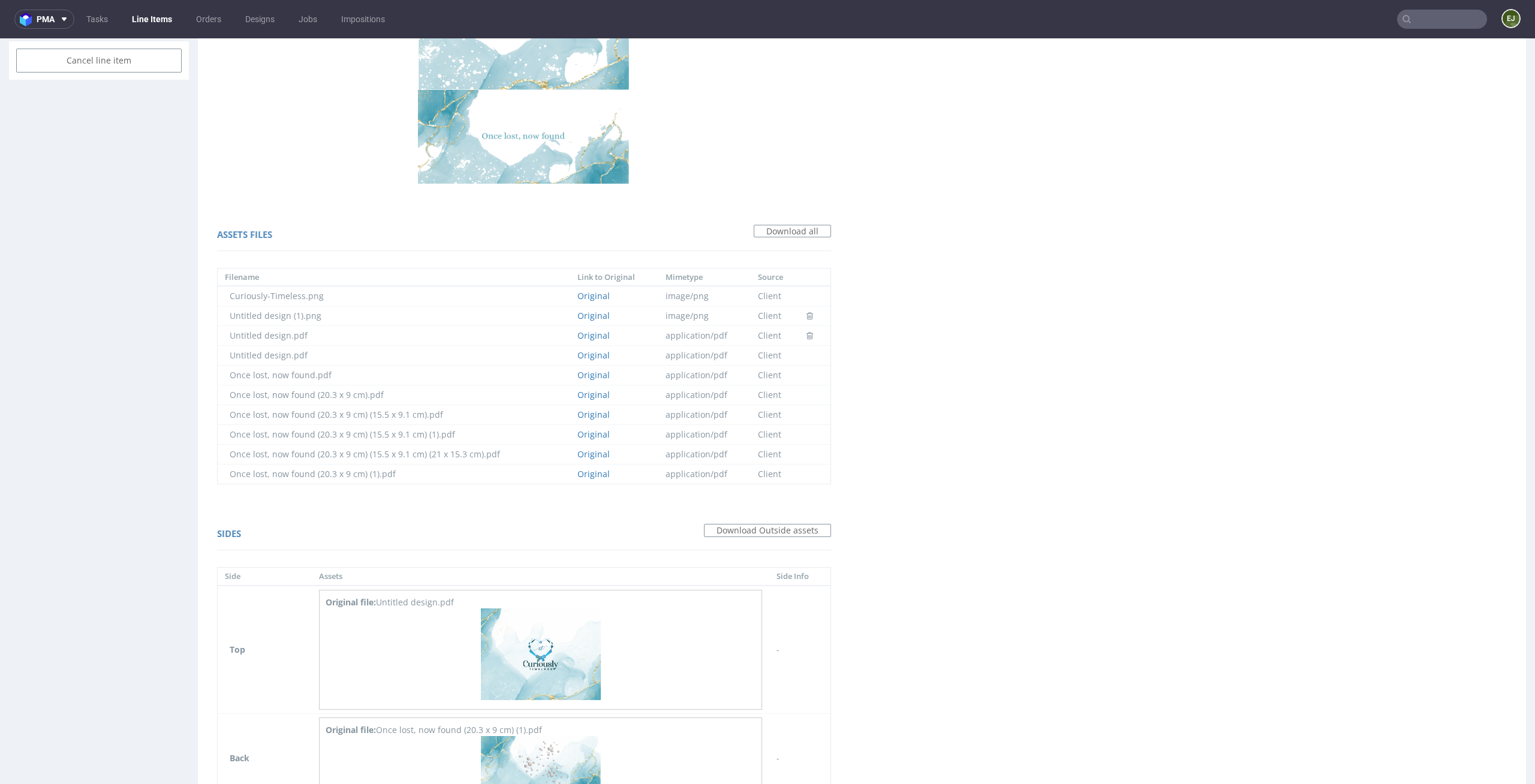
scroll to position [1203, 0]
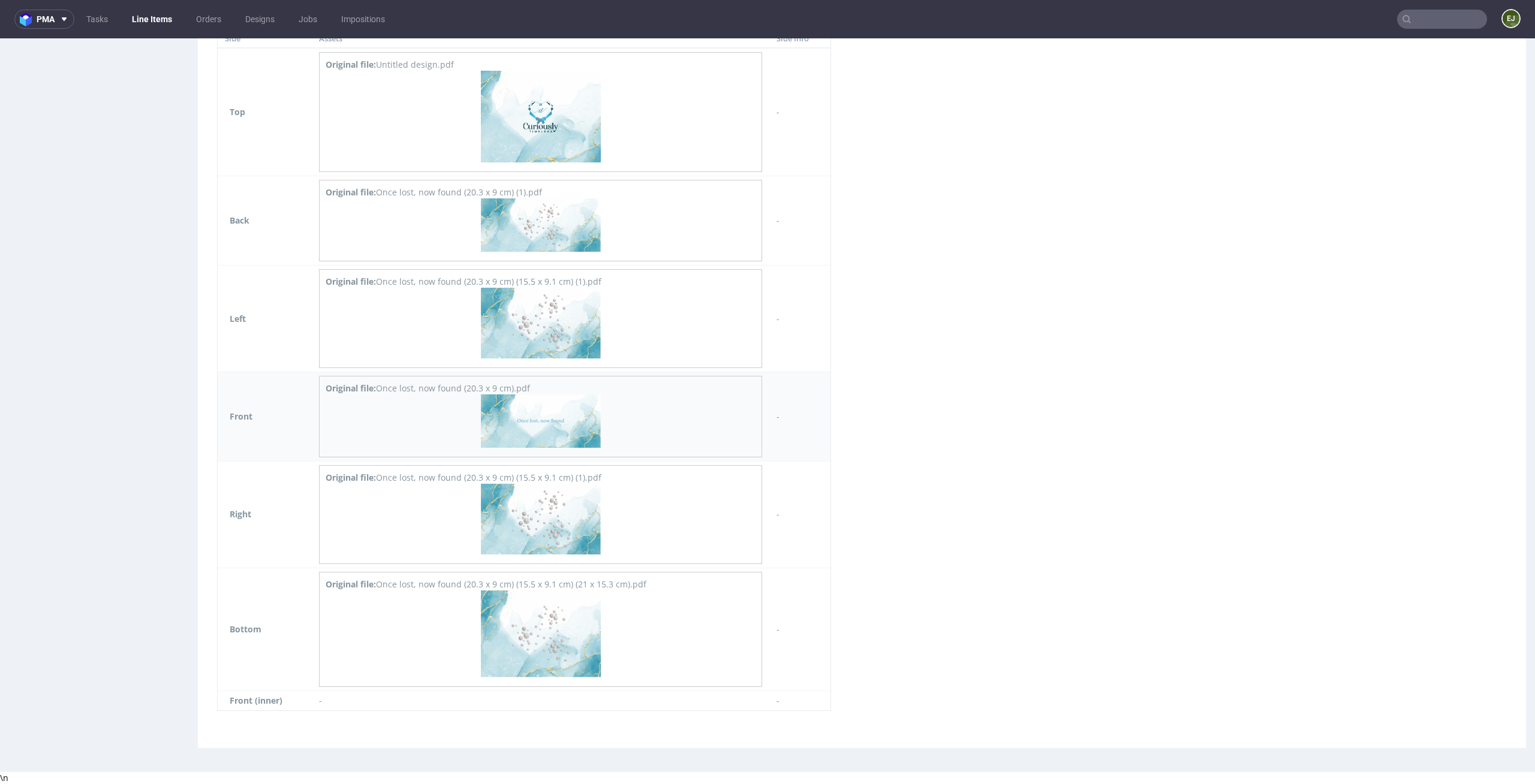
click at [568, 431] on img at bounding box center [541, 420] width 120 height 53
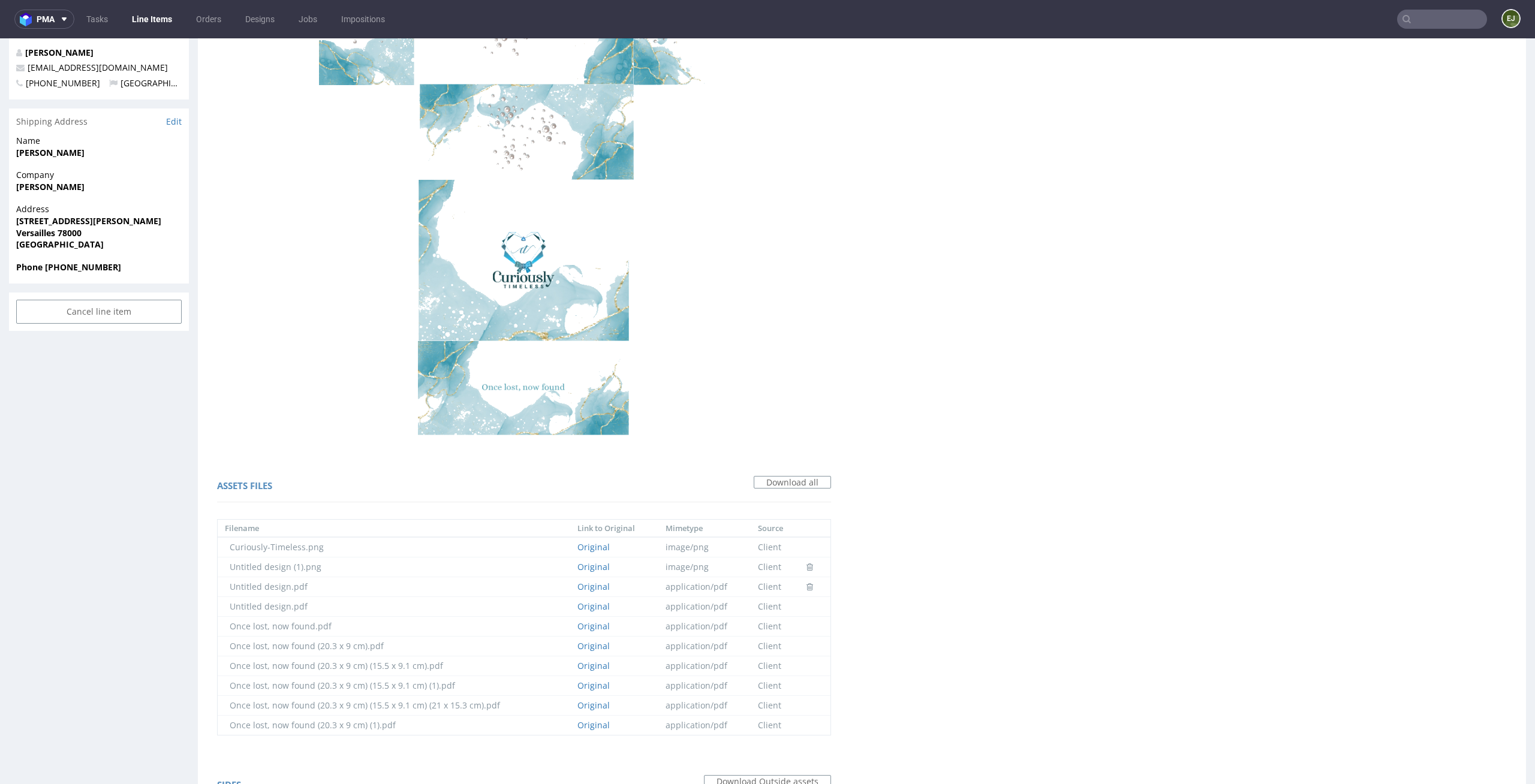
scroll to position [0, 0]
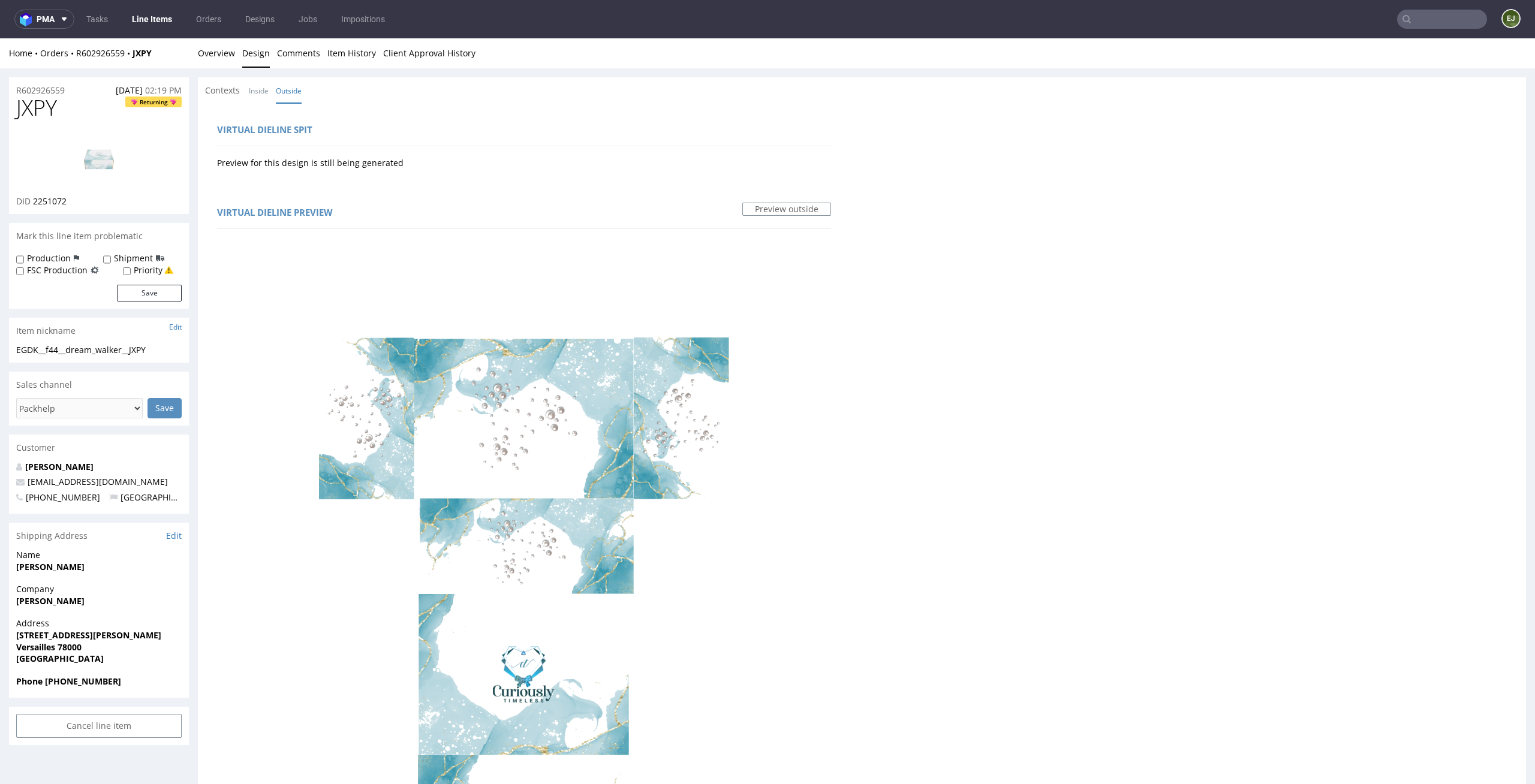
click at [145, 27] on link "Line Items" at bounding box center [152, 19] width 55 height 19
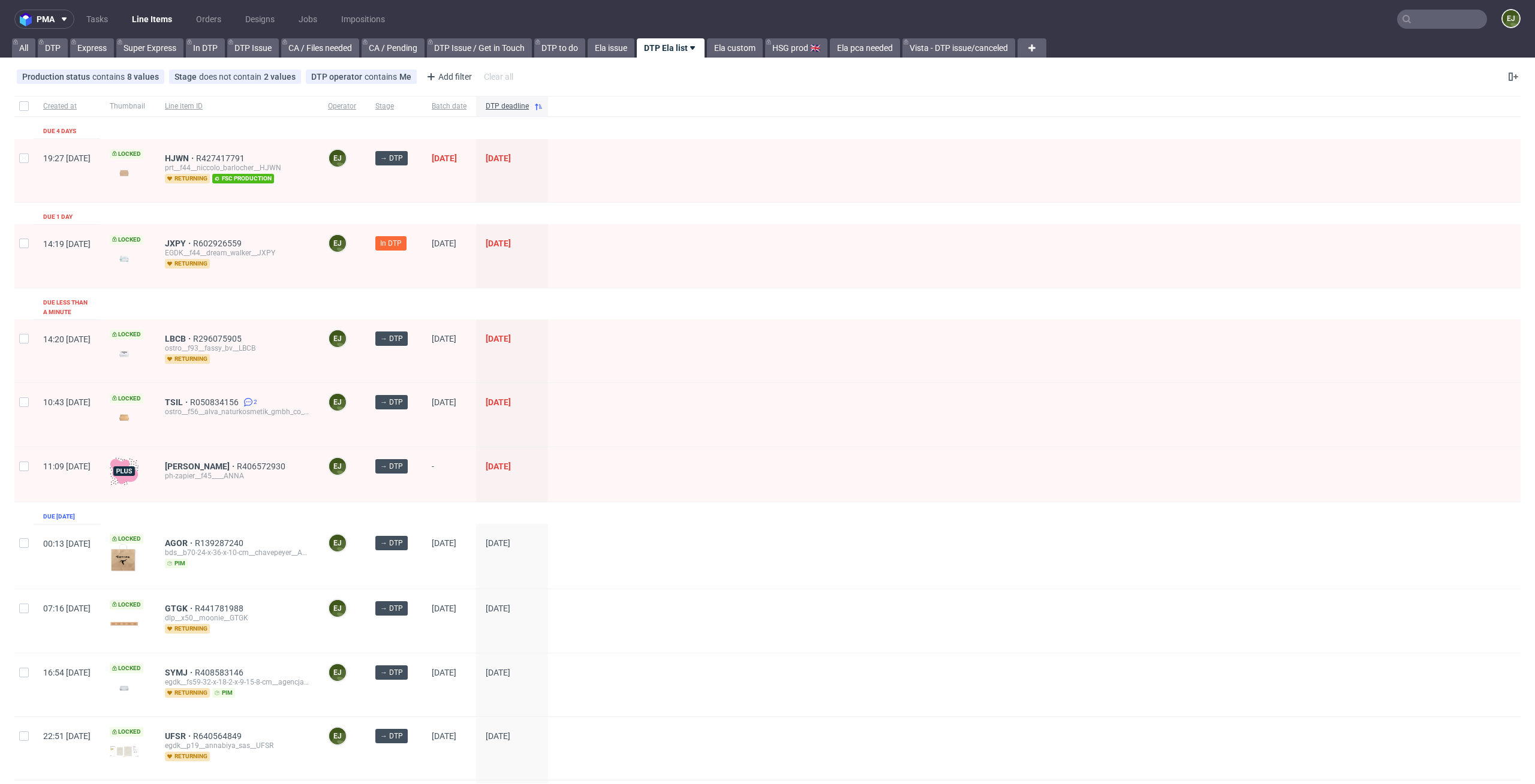
click at [232, 319] on div "LBCB R296075905 ostro__f93__fassy_bv__LBCB returning" at bounding box center [237, 350] width 163 height 63
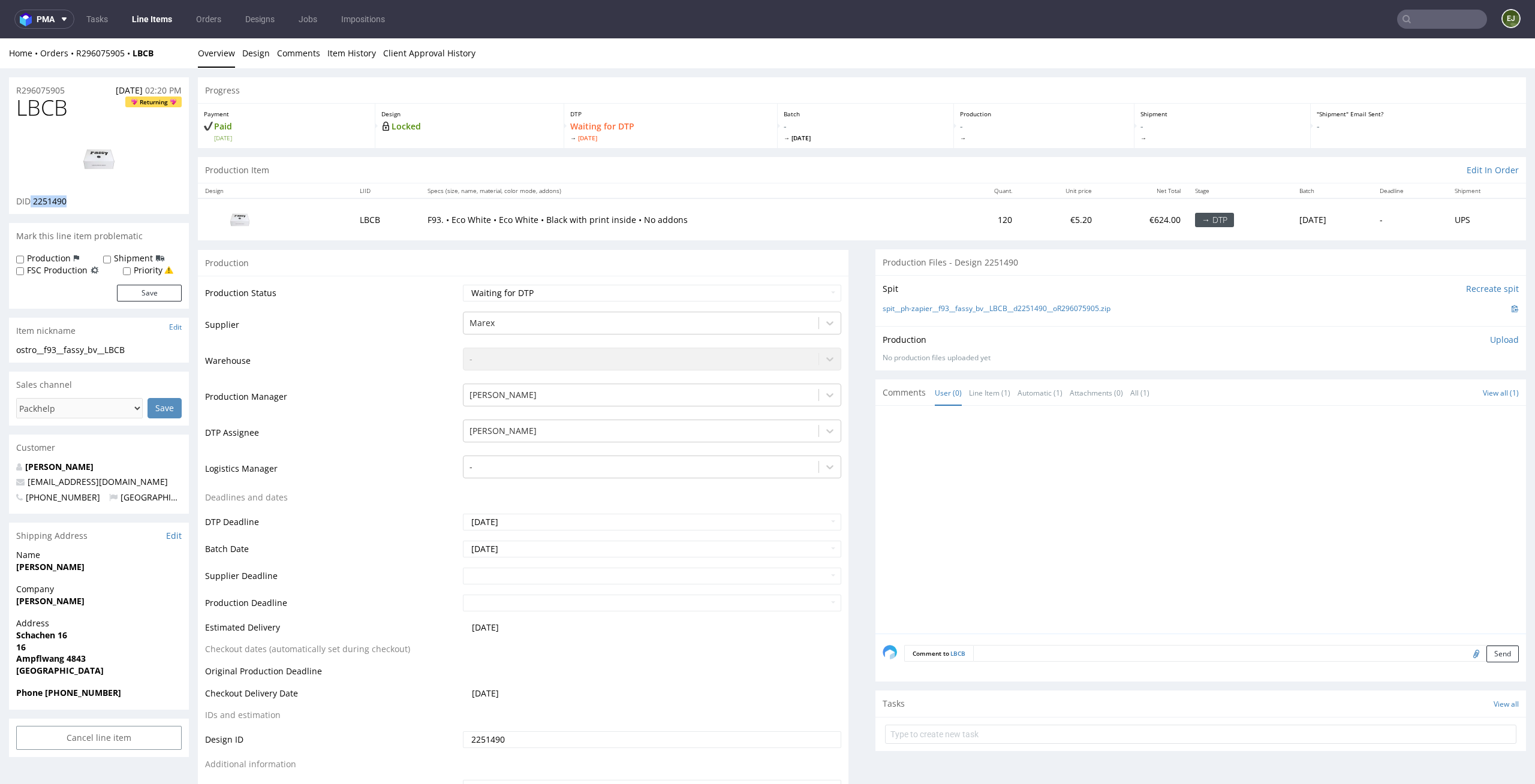
drag, startPoint x: 71, startPoint y: 200, endPoint x: 31, endPoint y: 200, distance: 40.0
click at [31, 200] on div "DID 2251490" at bounding box center [99, 201] width 165 height 12
copy p "2251490"
click at [392, 124] on p "Locked" at bounding box center [469, 126] width 176 height 12
click at [243, 47] on link "Design" at bounding box center [256, 53] width 28 height 29
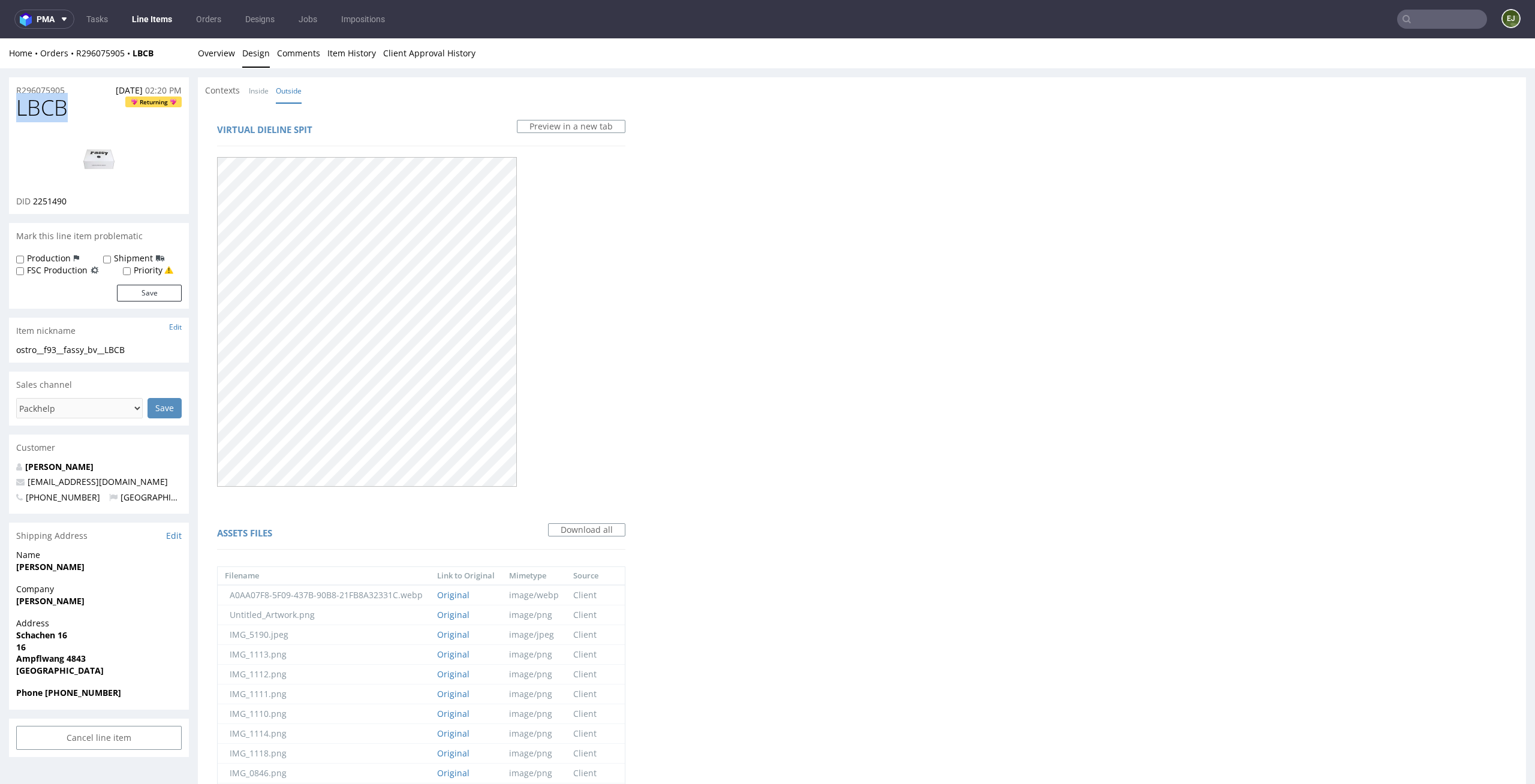
drag, startPoint x: 83, startPoint y: 99, endPoint x: 0, endPoint y: 103, distance: 83.1
copy span "LBCB"
click at [247, 83] on div "Contexts Inside Outside" at bounding box center [862, 90] width 1329 height 26
click at [254, 88] on link "Inside" at bounding box center [258, 91] width 19 height 26
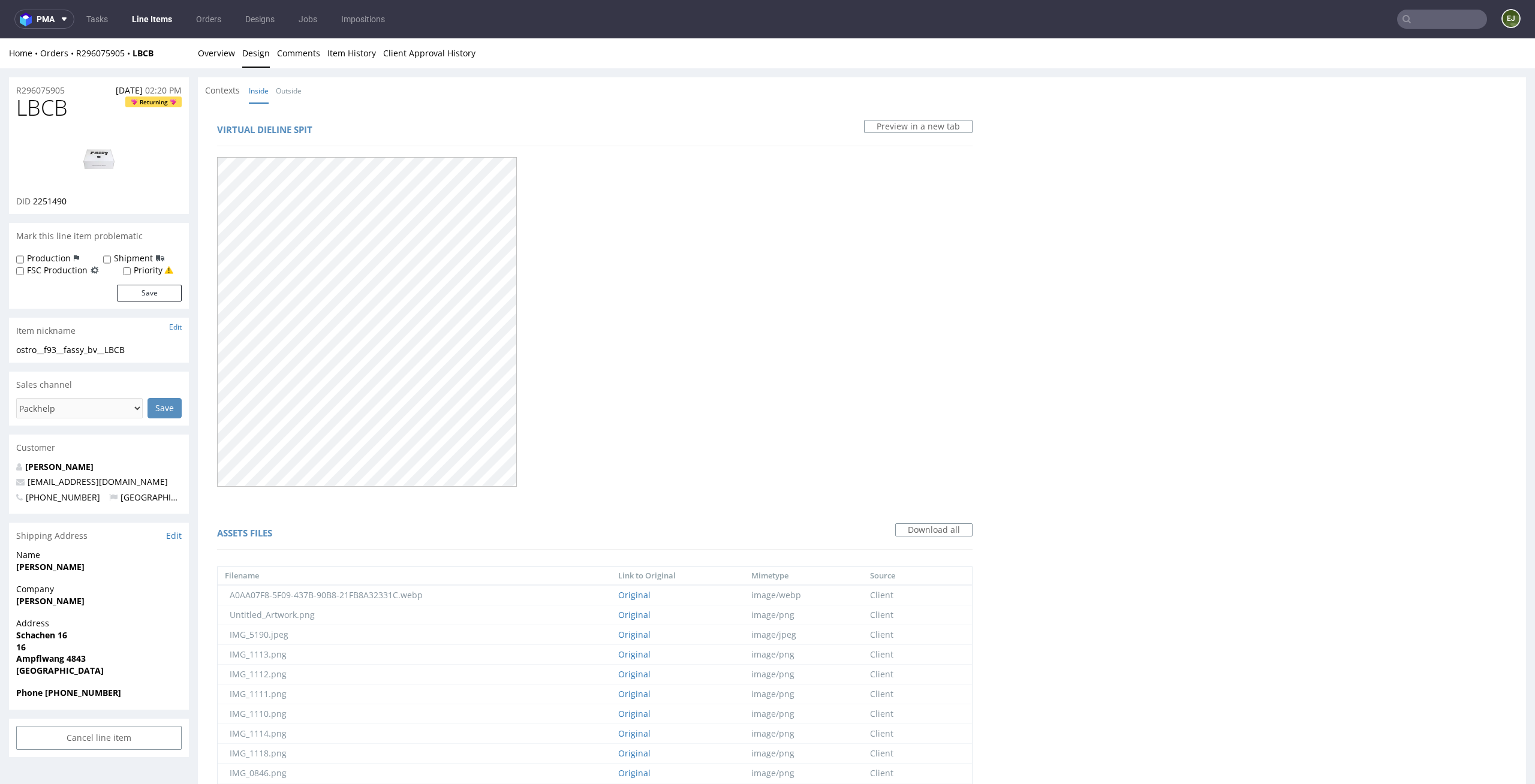
scroll to position [408, 0]
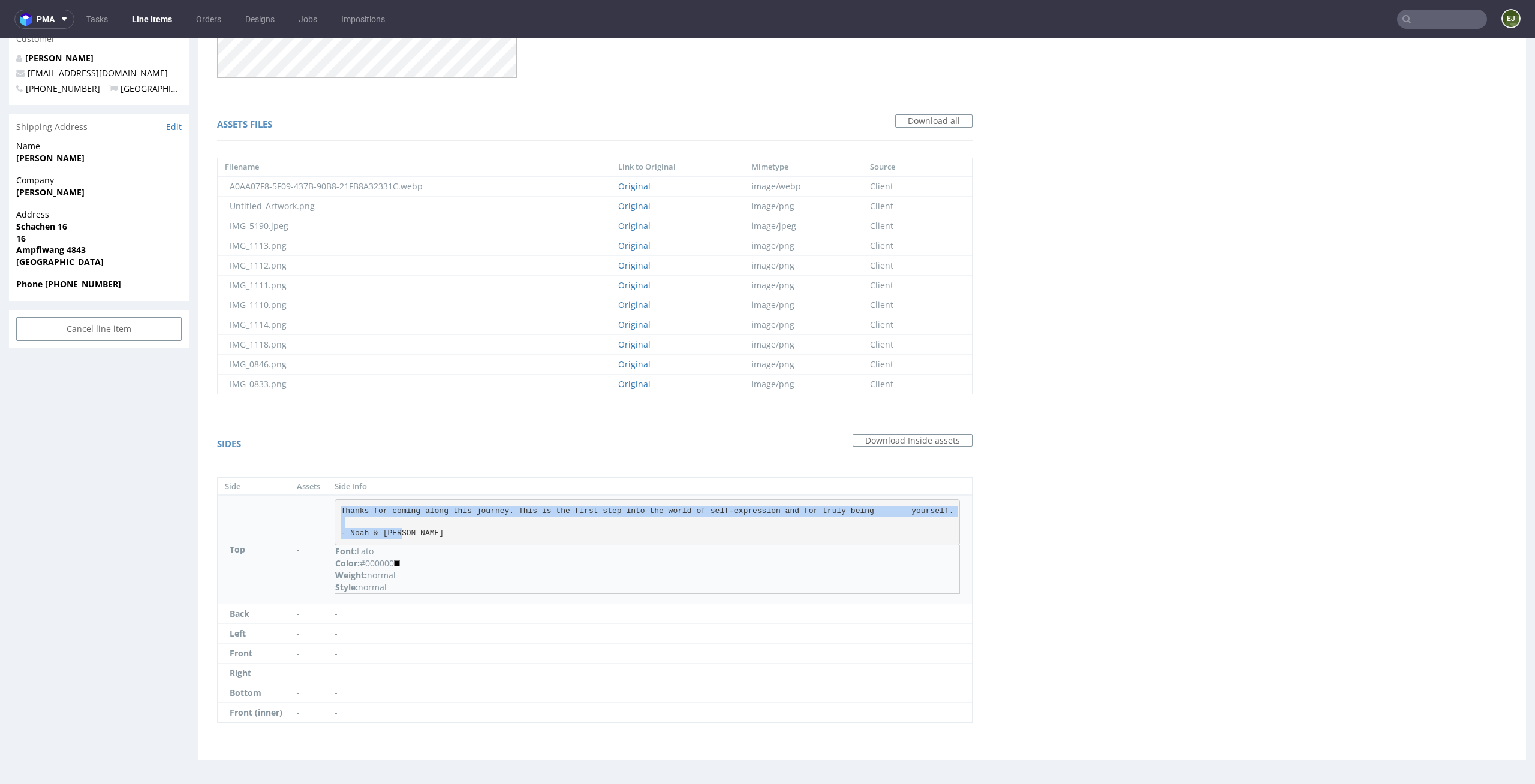
drag, startPoint x: 415, startPoint y: 540, endPoint x: 329, endPoint y: 510, distance: 91.1
click at [329, 510] on td "Thanks for coming along this journey. This is the first step into the world of …" at bounding box center [650, 549] width 644 height 109
copy pre "Thanks for coming along this journey. This is the first step into the world of …"
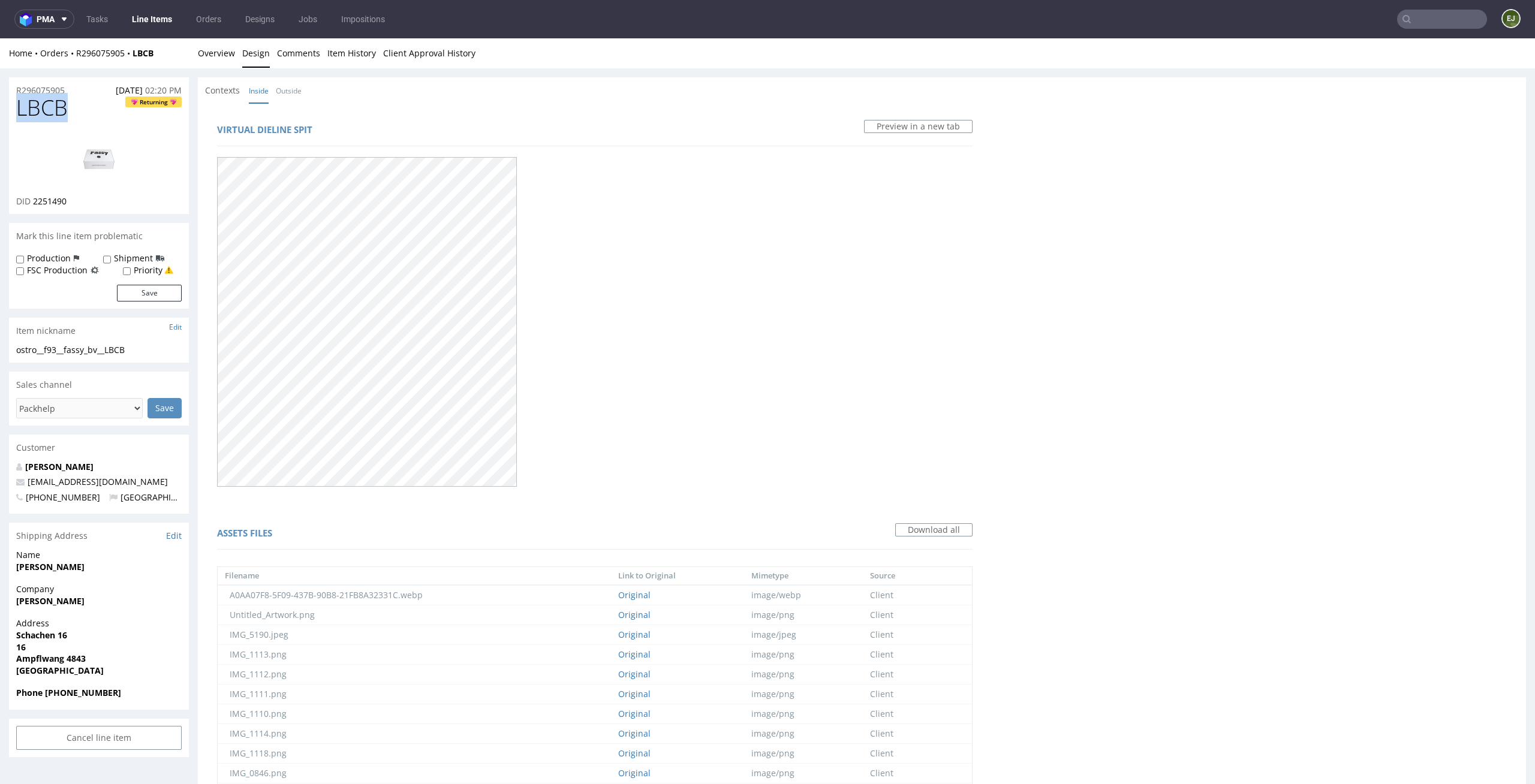
drag, startPoint x: 72, startPoint y: 114, endPoint x: 0, endPoint y: 105, distance: 72.6
click at [0, 105] on div "R296075905 [DATE] 02:20 PM LBCB Returning DID 2251490 Mark this line item probl…" at bounding box center [768, 627] width 1535 height 1118
copy span "LBCB"
click at [202, 57] on link "Overview" at bounding box center [217, 53] width 37 height 29
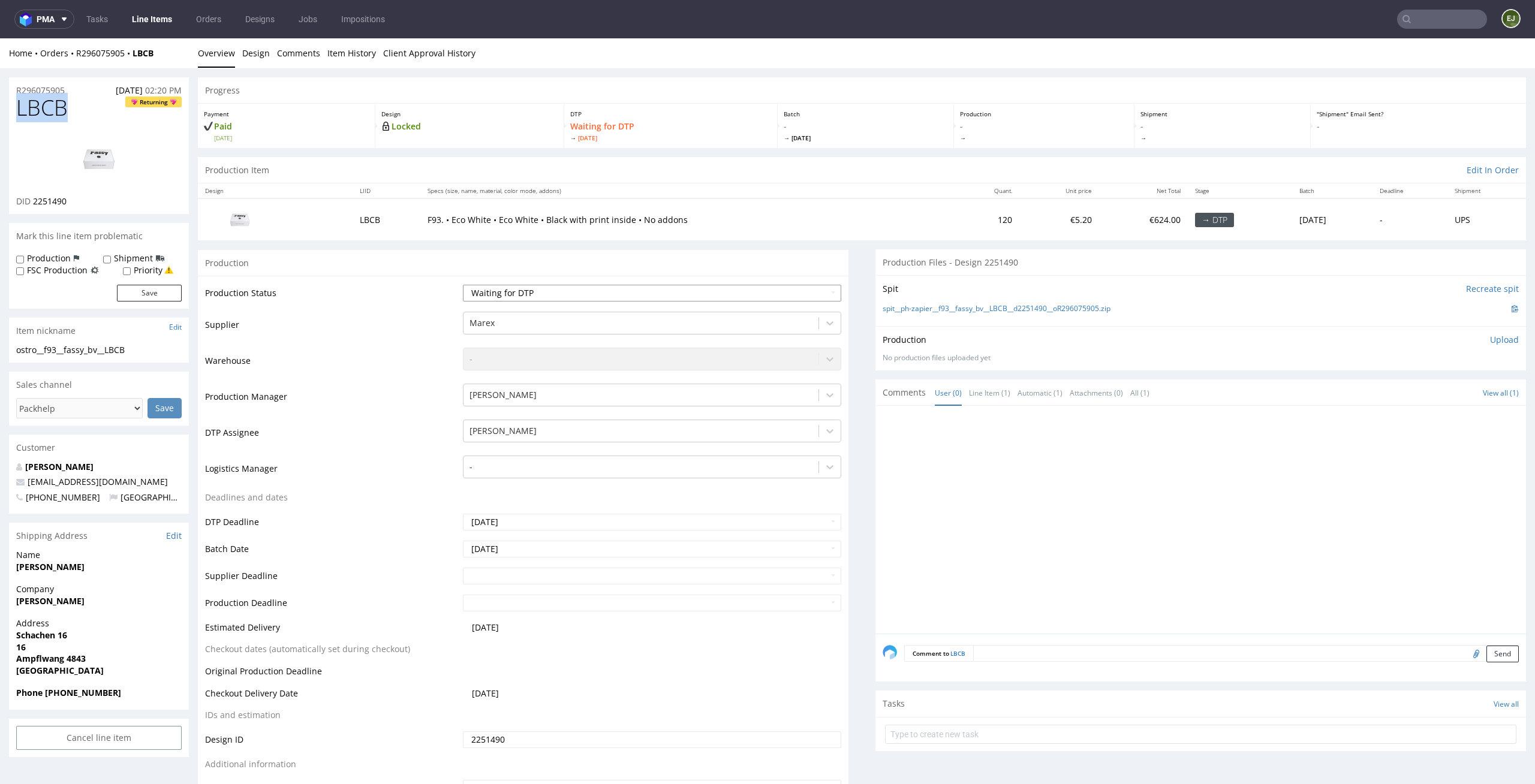
click at [707, 293] on select "Waiting for Artwork Waiting for Diecut Waiting for Mockup Waiting for DTP Waiti…" at bounding box center [652, 293] width 379 height 17
select select "dtp_ca_needed"
click at [463, 285] on select "Waiting for Artwork Waiting for Diecut Waiting for Mockup Waiting for DTP Waiti…" at bounding box center [652, 293] width 379 height 17
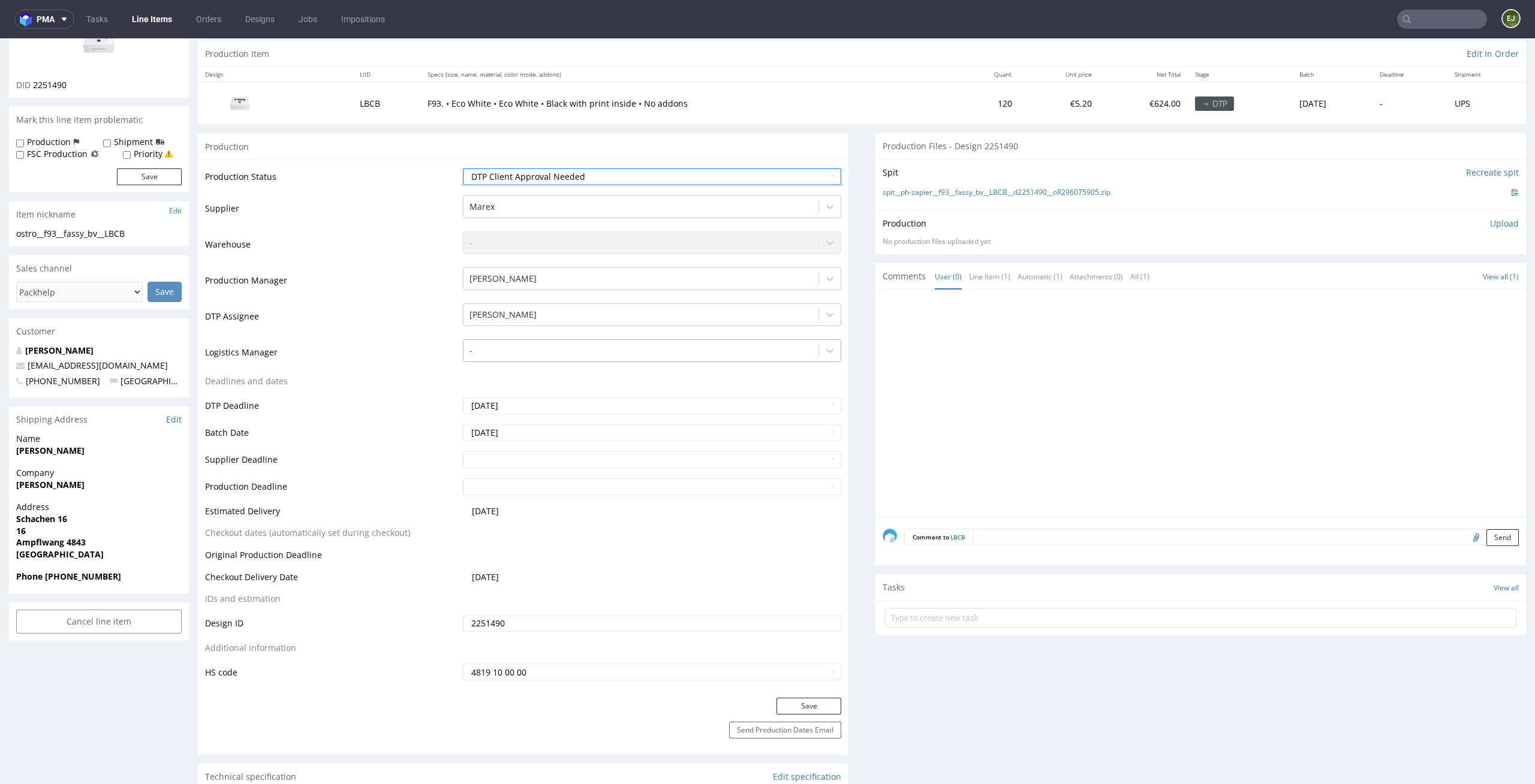
scroll to position [184, 0]
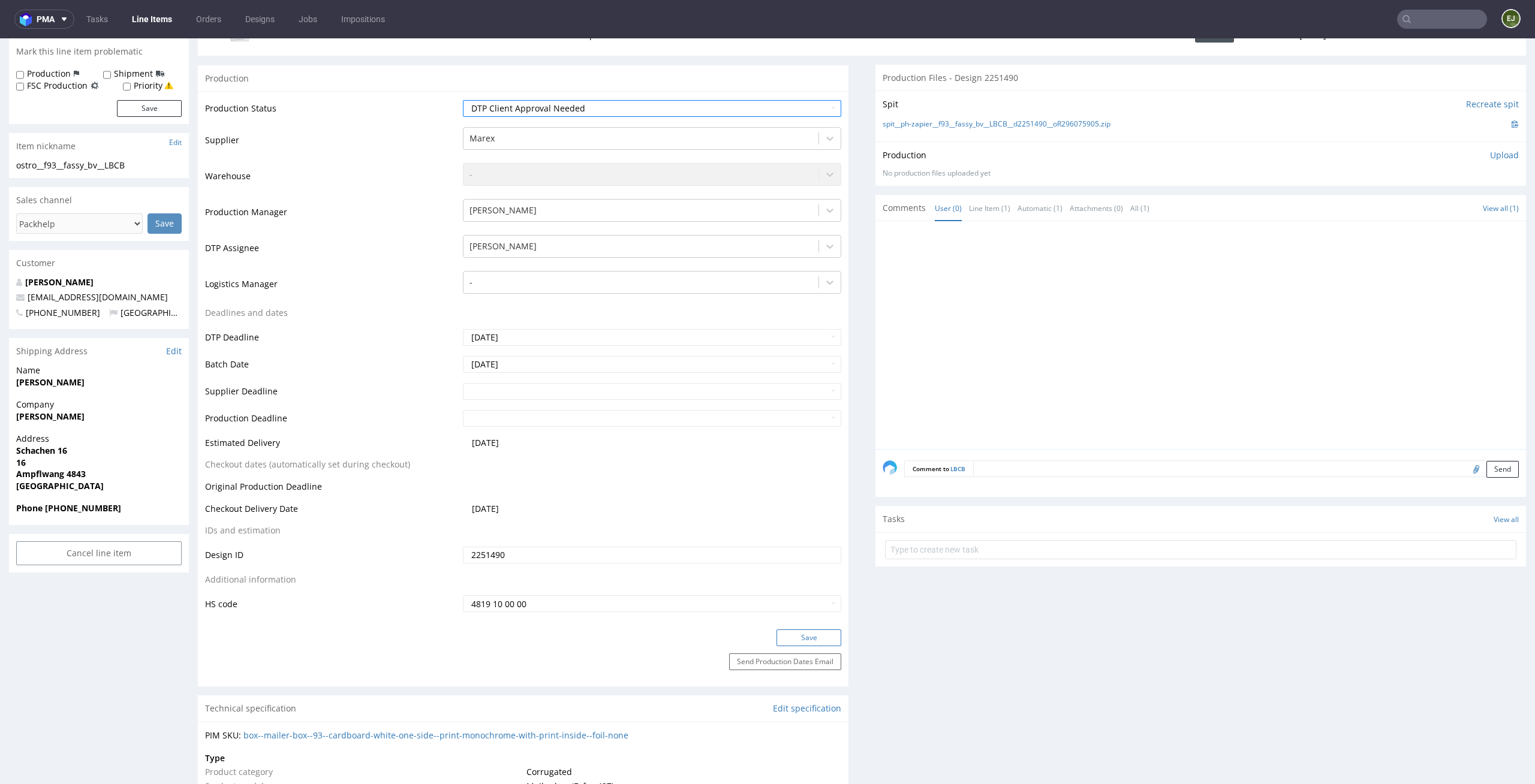
click at [804, 637] on button "Save" at bounding box center [809, 637] width 65 height 17
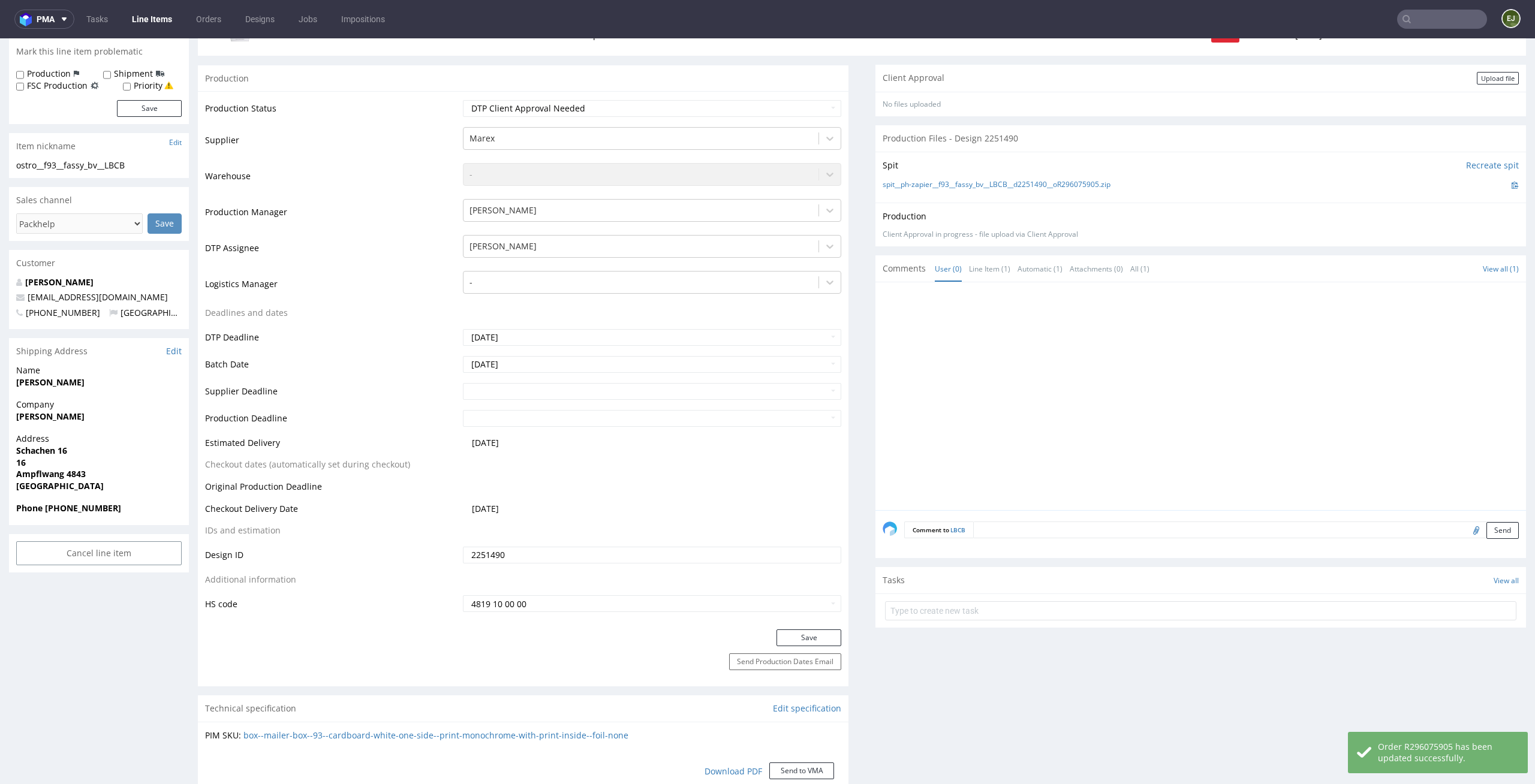
scroll to position [0, 0]
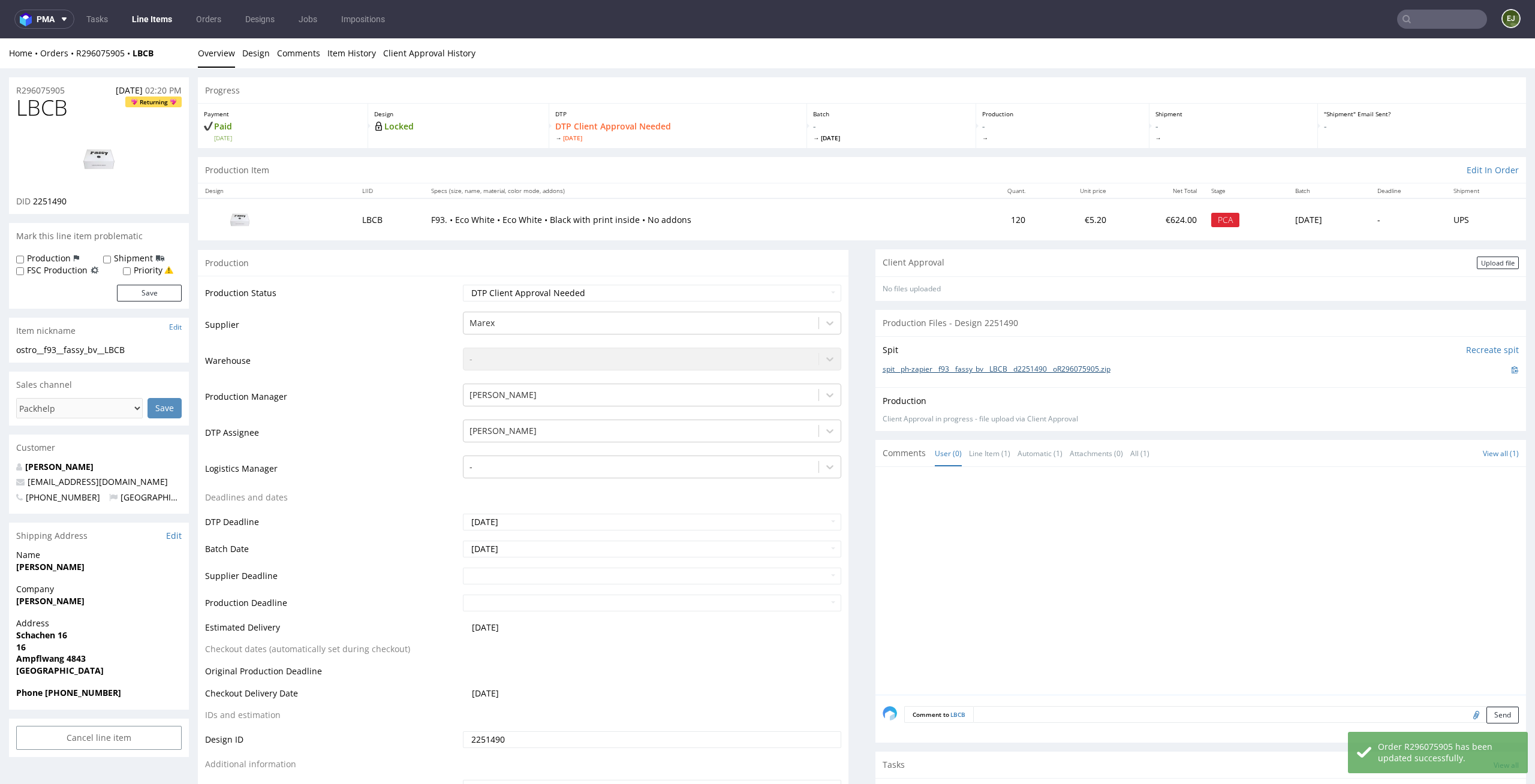
click at [1047, 370] on link "spit__ph-zapier__f93__fassy_bv__LBCB__d2251490__oR296075905.zip" at bounding box center [997, 370] width 227 height 10
click at [1486, 260] on div "Upload file" at bounding box center [1498, 263] width 42 height 13
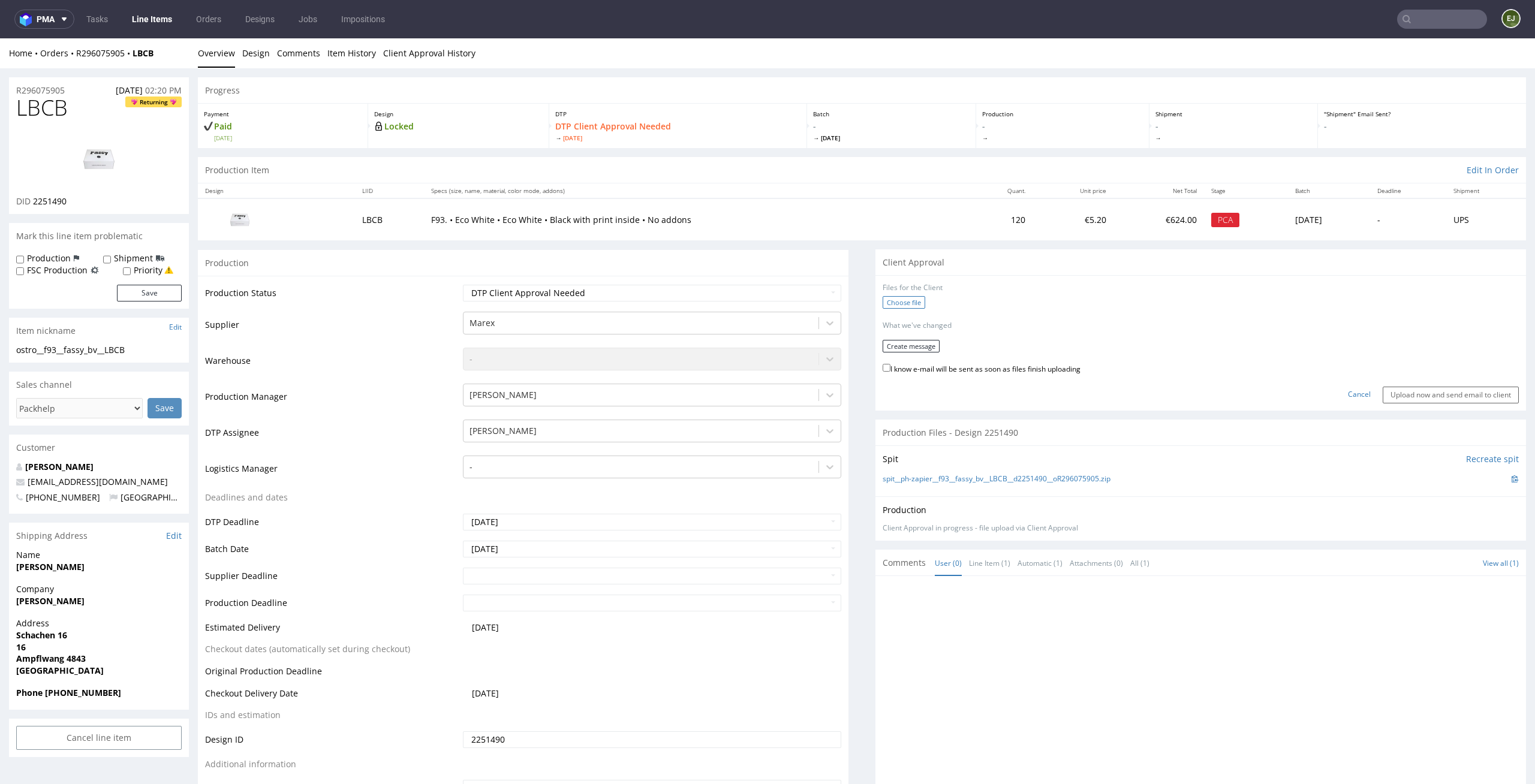
click at [885, 301] on label "Choose file" at bounding box center [904, 302] width 43 height 13
click at [0, 39] on input "Choose file" at bounding box center [0, 39] width 0 height 0
click at [908, 350] on button "Create message" at bounding box center [912, 354] width 57 height 13
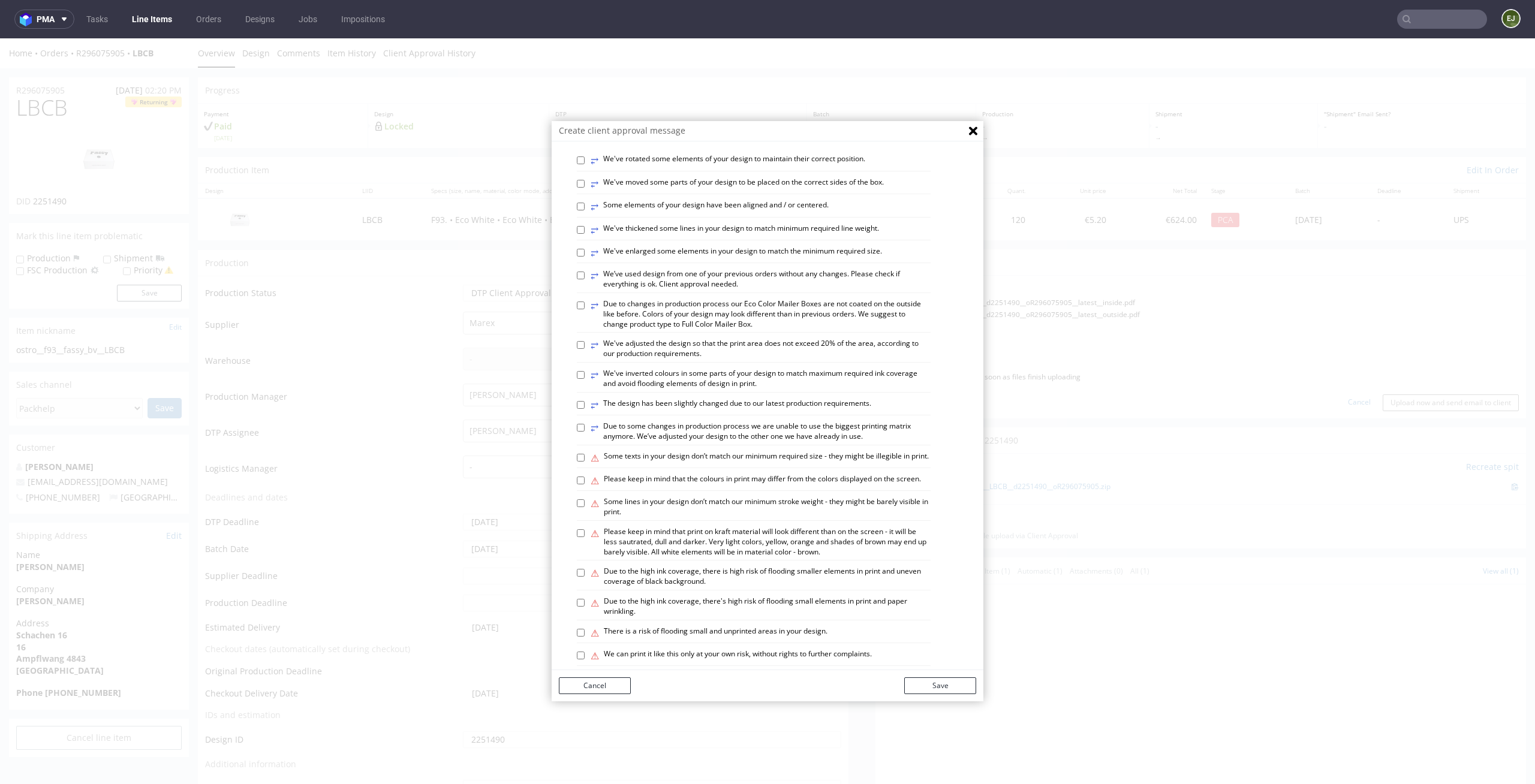
scroll to position [490, 0]
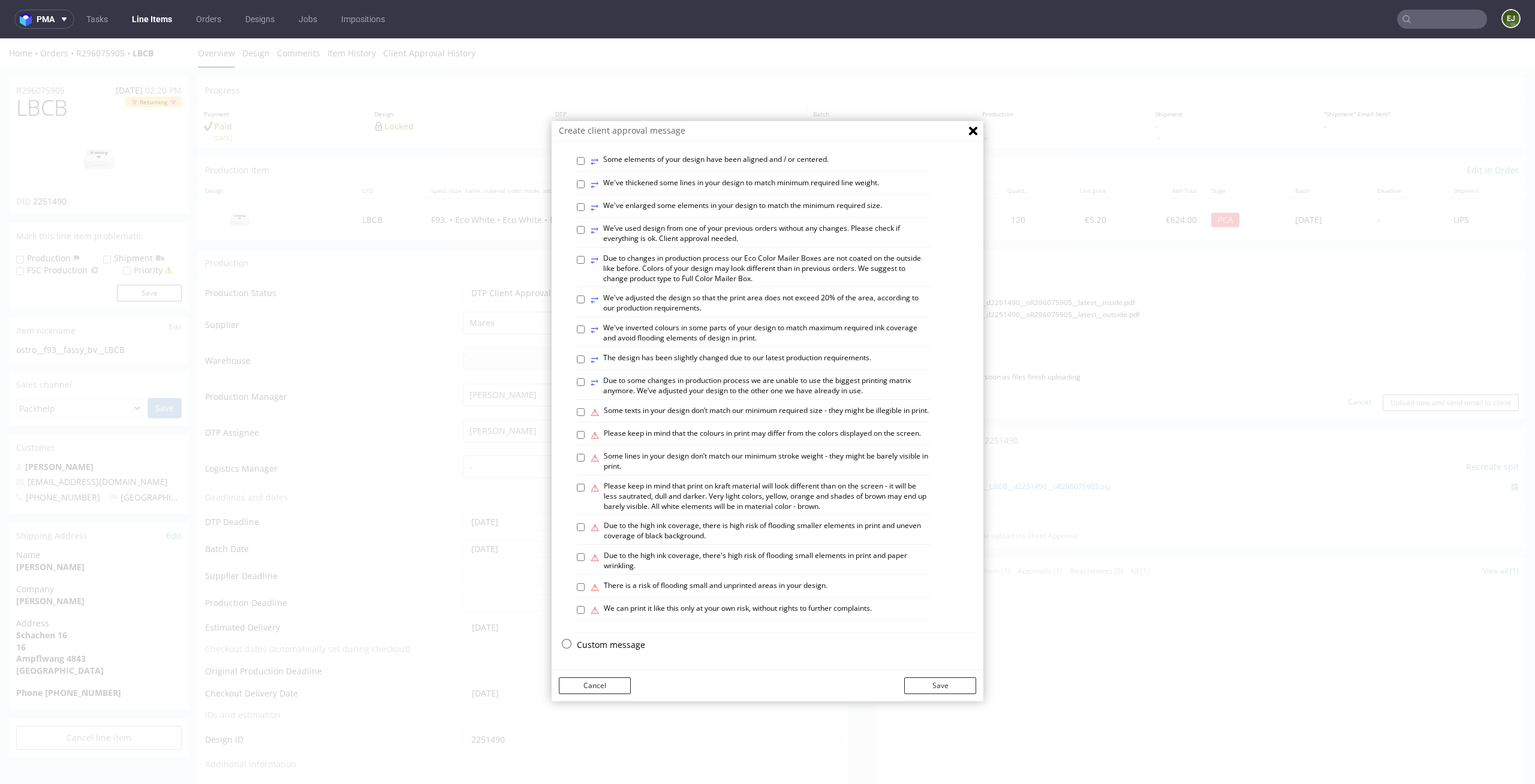
click at [618, 648] on p "Custom message" at bounding box center [777, 645] width 399 height 12
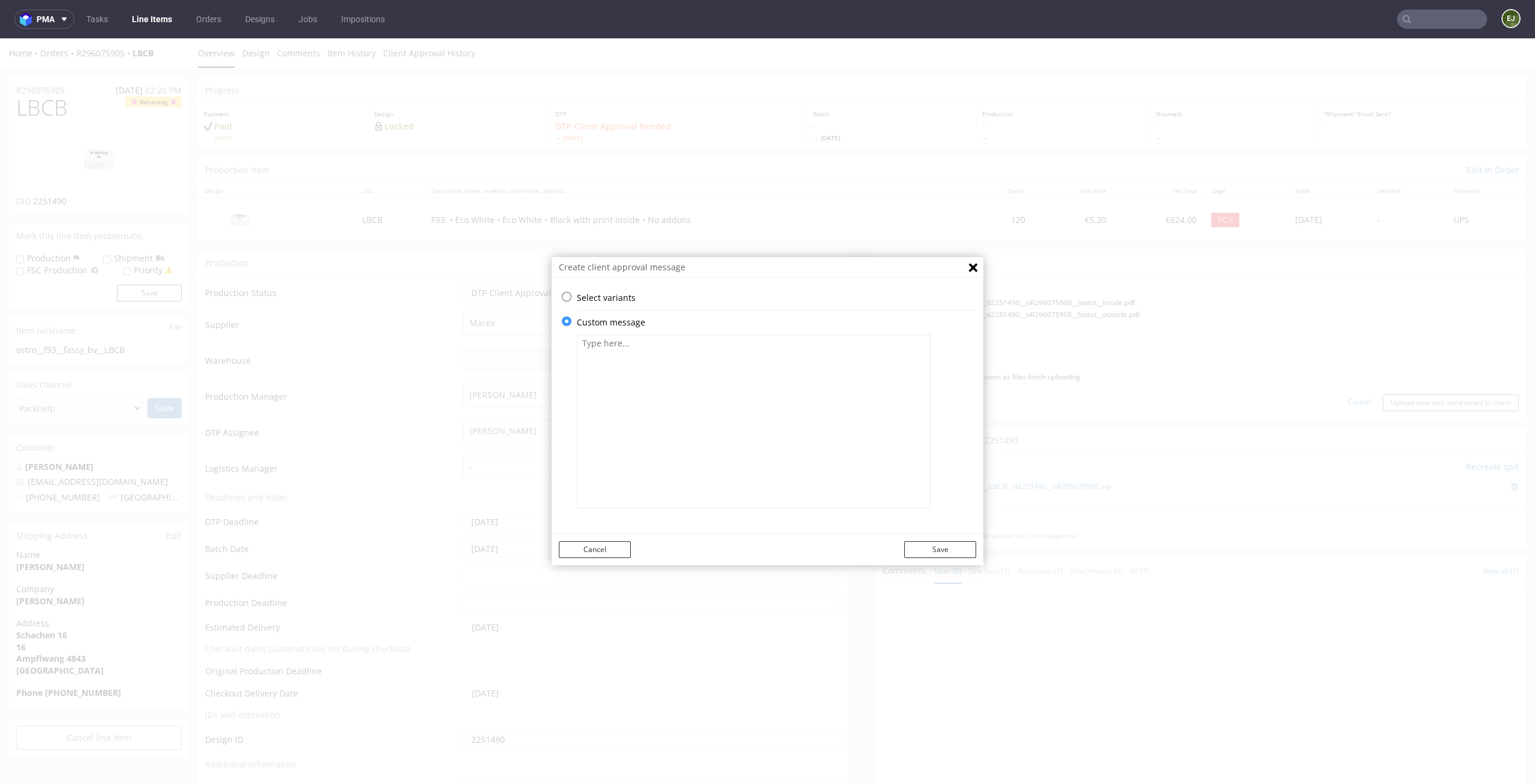
click at [705, 408] on textarea at bounding box center [754, 421] width 354 height 173
paste textarea "• We've aligned the graphics on the right side of the box to the printing stand…"
type textarea "• We've aligned the graphics on the right side of the box to the printing stand…"
click at [917, 546] on button "Save" at bounding box center [939, 550] width 72 height 17
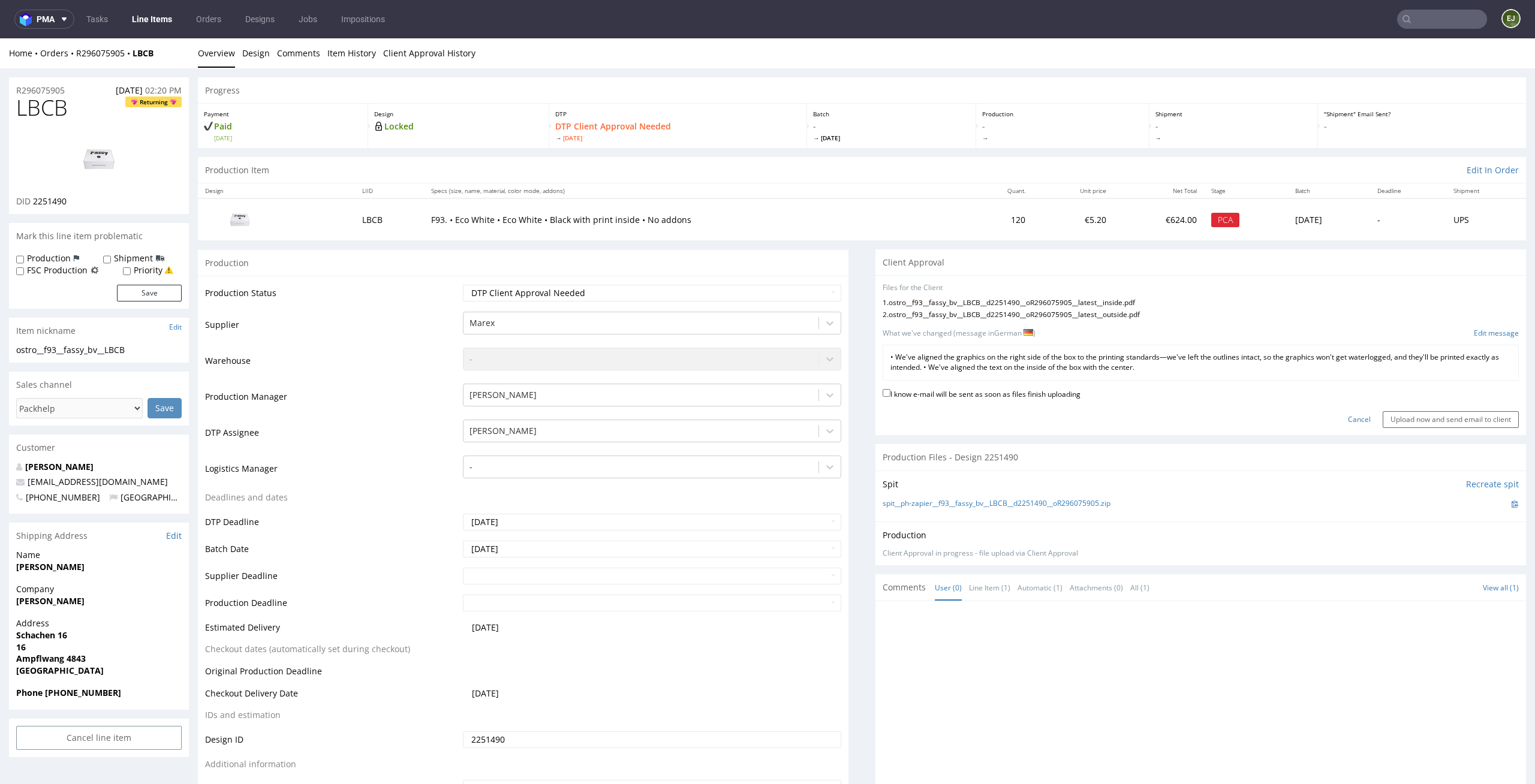
click at [1033, 390] on label "I know e-mail will be sent as soon as files finish uploading" at bounding box center [981, 393] width 198 height 13
click at [891, 390] on input "I know e-mail will be sent as soon as files finish uploading" at bounding box center [886, 392] width 8 height 8
checkbox input "true"
click at [1401, 417] on input "Upload now and send email to client" at bounding box center [1451, 419] width 136 height 17
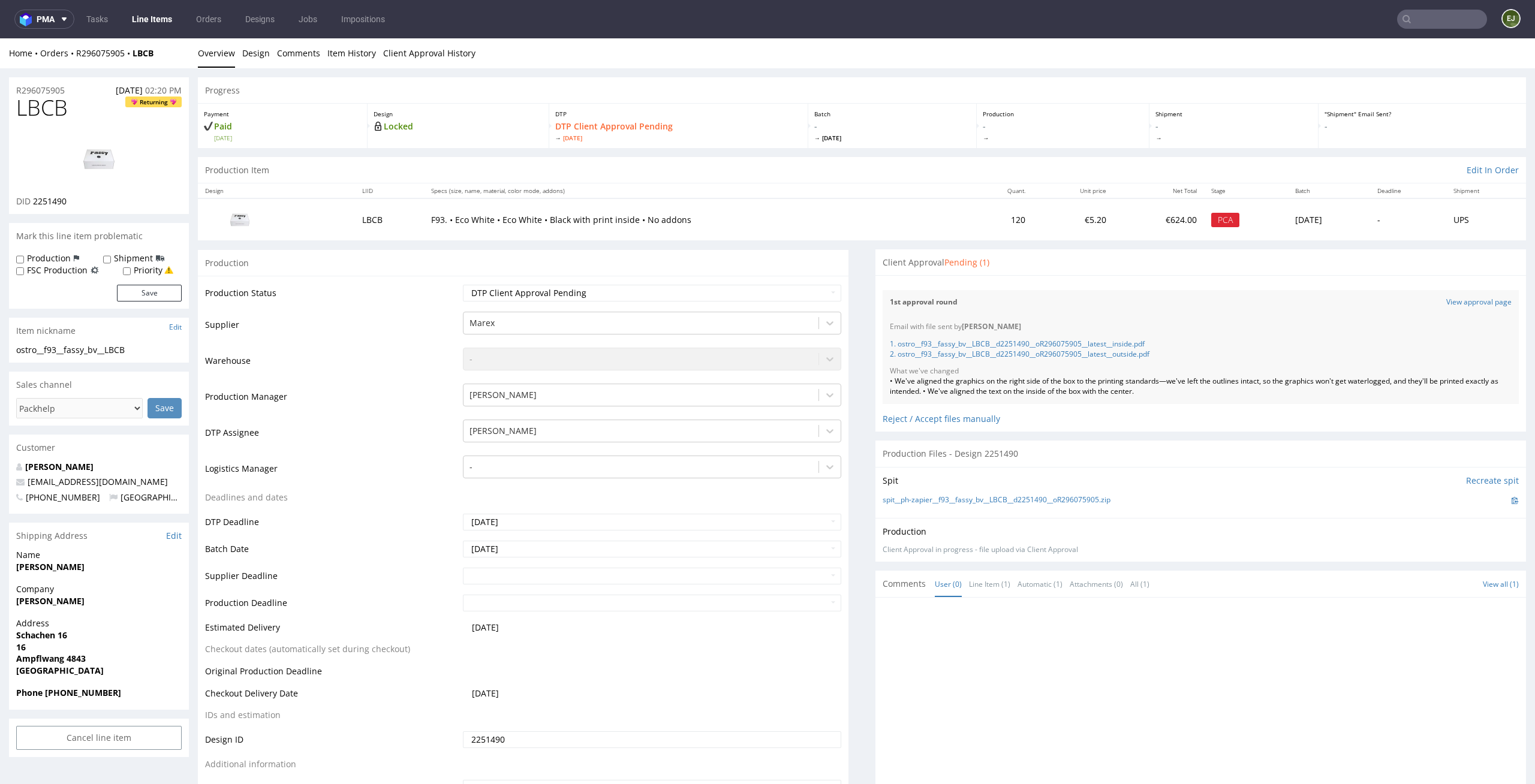
click at [1045, 312] on div "1st approval round View approval page" at bounding box center [1201, 301] width 636 height 24
